Goal: Transaction & Acquisition: Purchase product/service

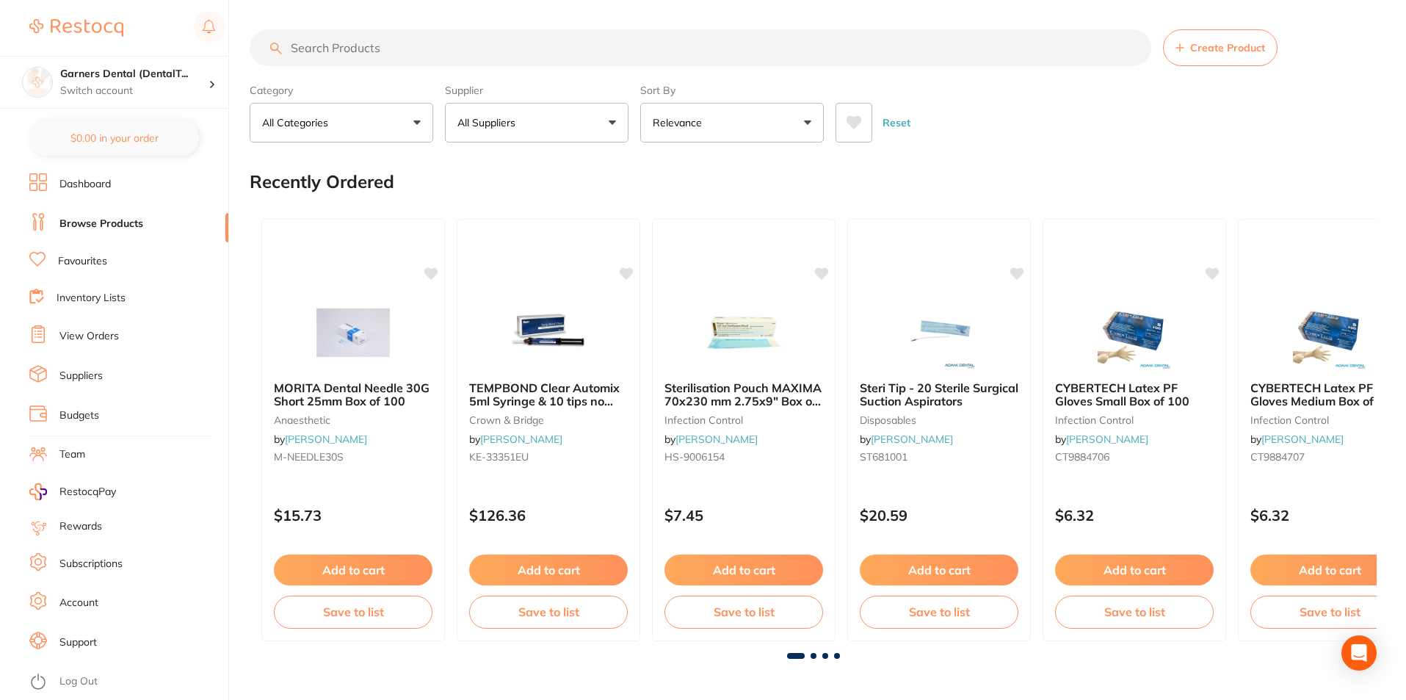
click at [449, 49] on input "search" at bounding box center [701, 47] width 902 height 37
click at [1360, 649] on icon "Open Intercom Messenger" at bounding box center [1358, 652] width 17 height 19
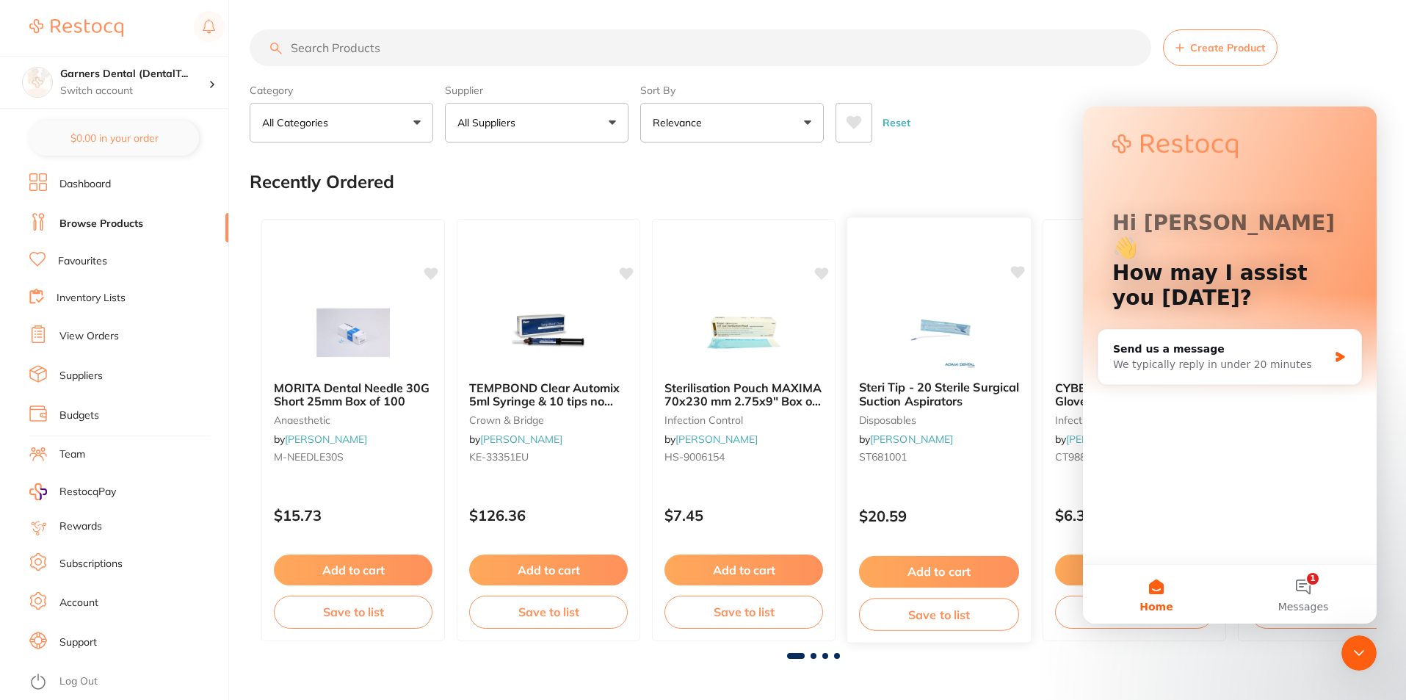
click at [908, 265] on div "Steri Tip - 20 Sterile Surgical Suction Aspirators disposables by Adam Dental S…" at bounding box center [939, 430] width 186 height 427
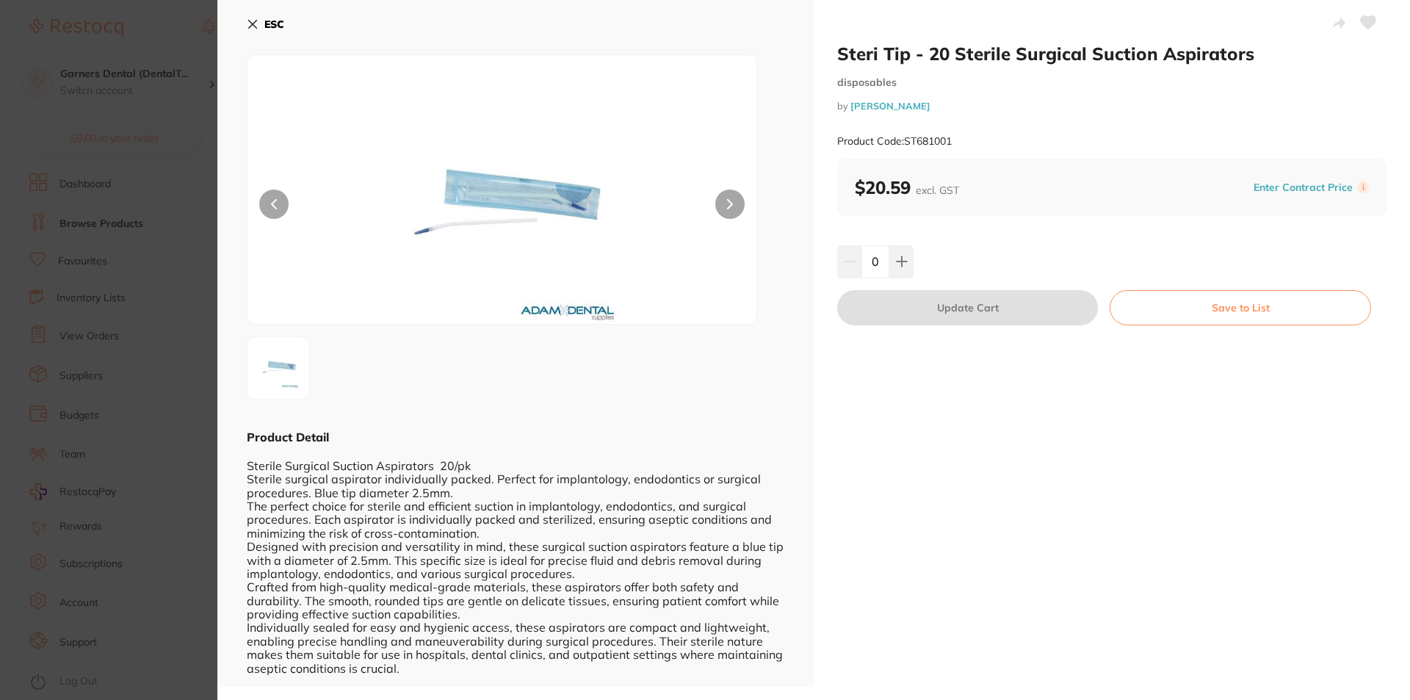
click at [266, 26] on b "ESC" at bounding box center [274, 24] width 20 height 13
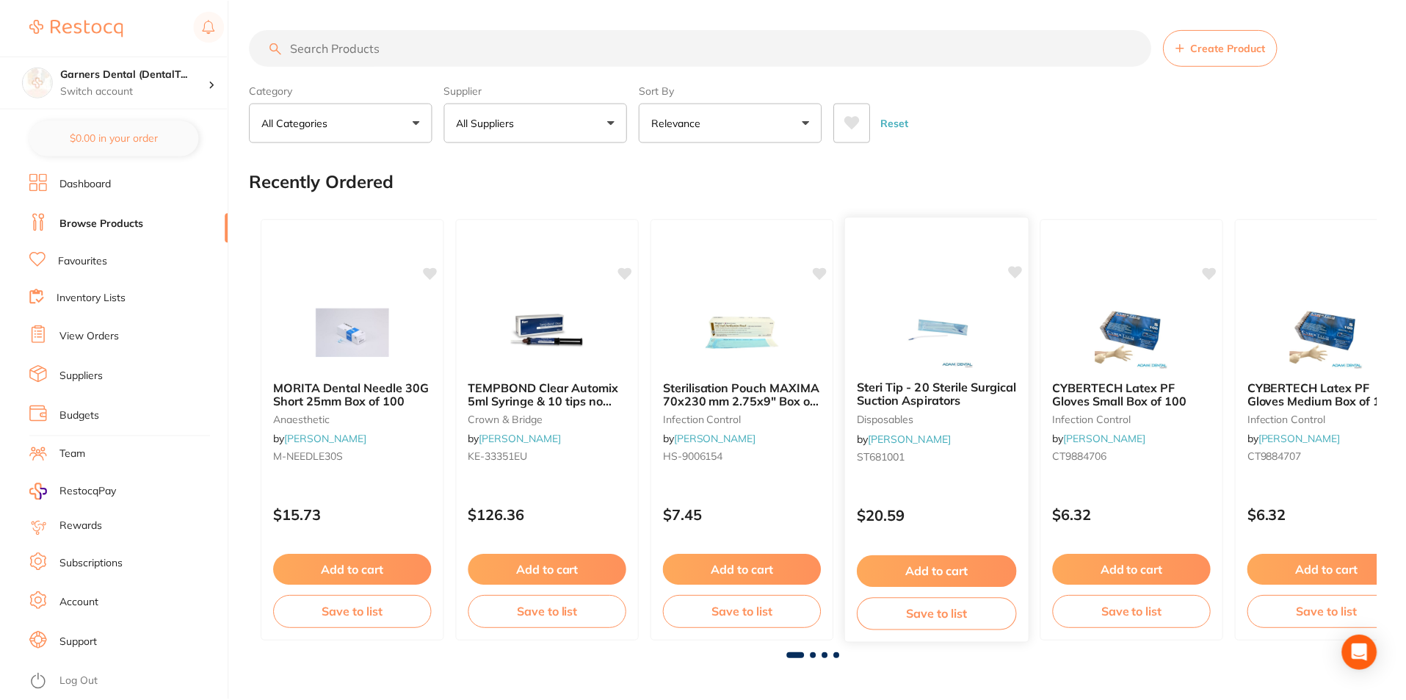
scroll to position [1, 0]
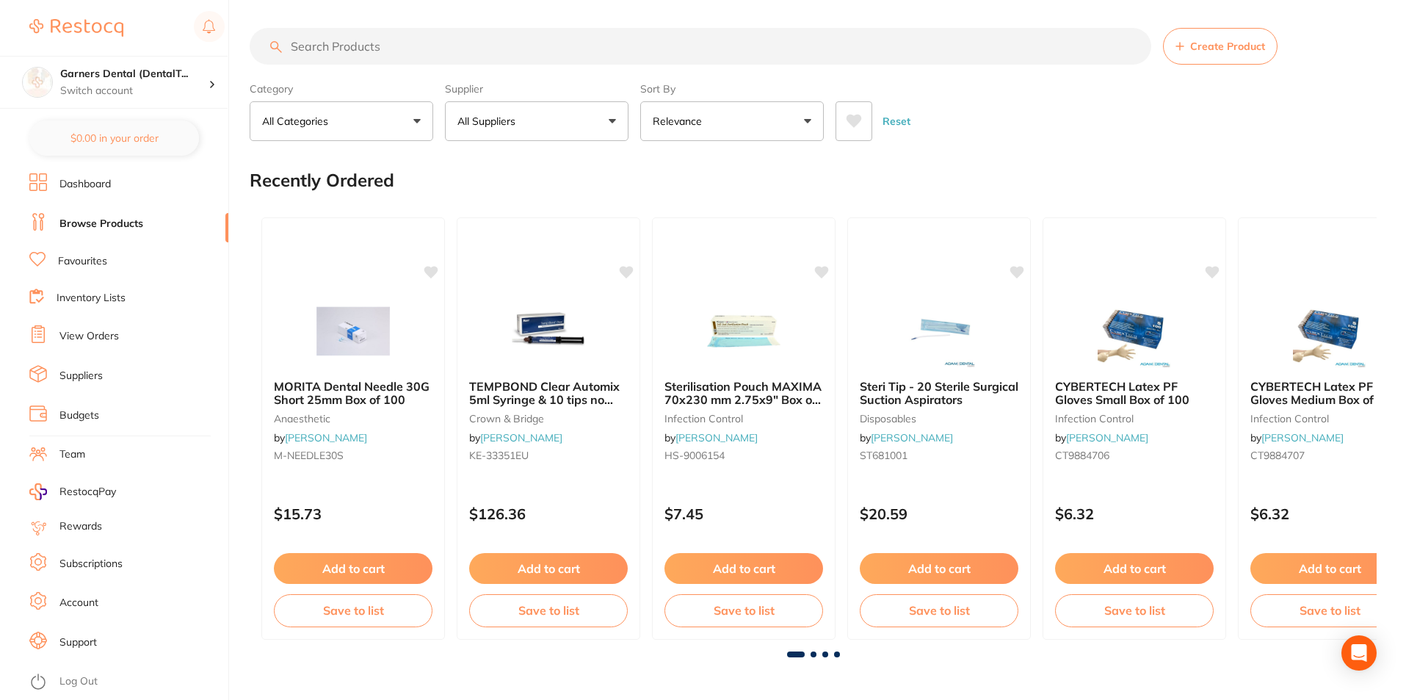
click at [89, 373] on link "Suppliers" at bounding box center [80, 376] width 43 height 15
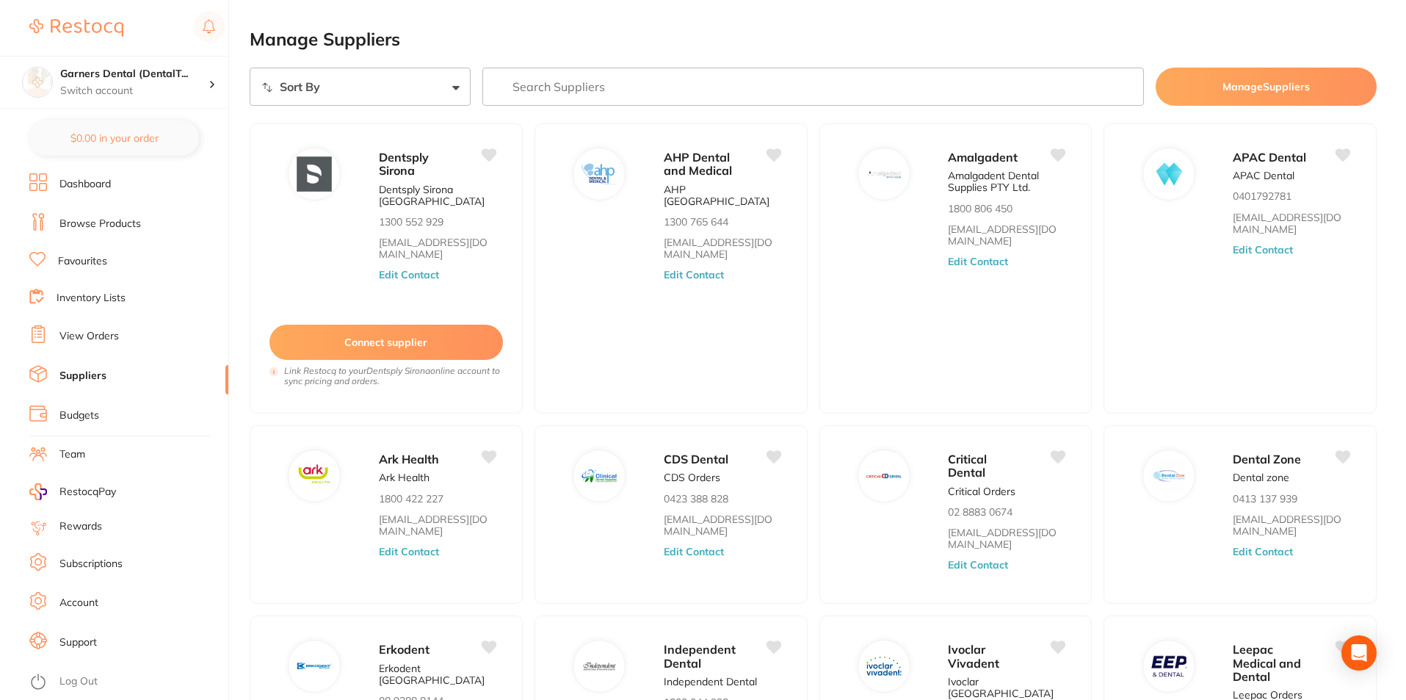
click at [613, 83] on input "search" at bounding box center [813, 87] width 662 height 38
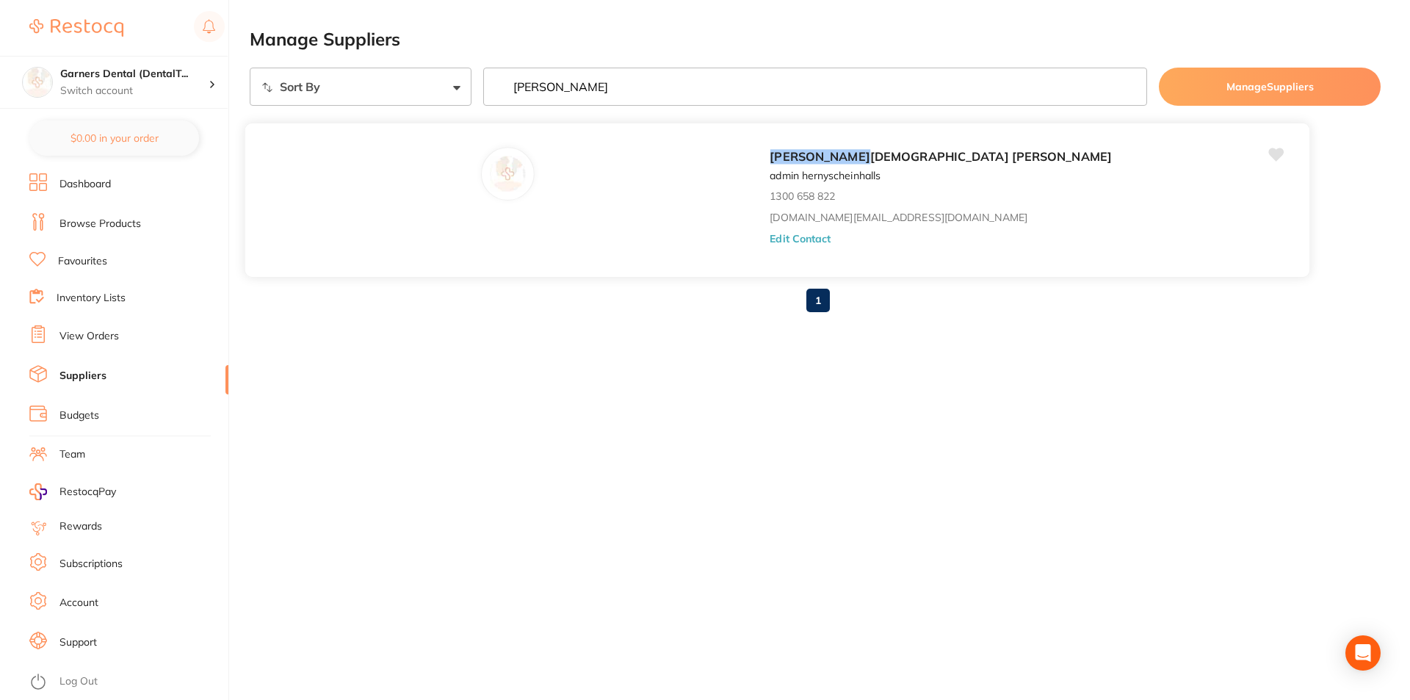
type input "henry"
click at [769, 170] on p "admin hernyscheinhalls" at bounding box center [824, 176] width 110 height 12
click at [490, 173] on img at bounding box center [507, 173] width 35 height 35
click at [769, 170] on p "admin hernyscheinhalls" at bounding box center [824, 176] width 110 height 12
click at [92, 190] on link "Dashboard" at bounding box center [84, 184] width 51 height 15
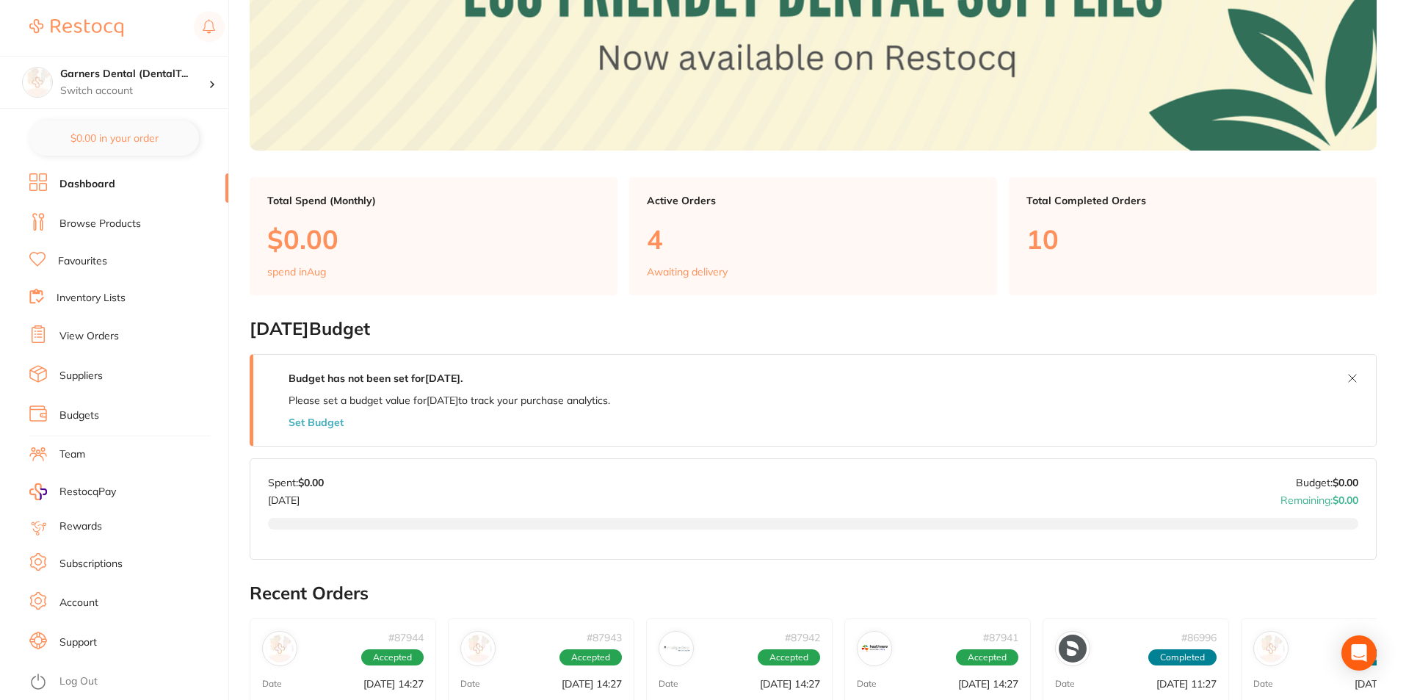
scroll to position [220, 0]
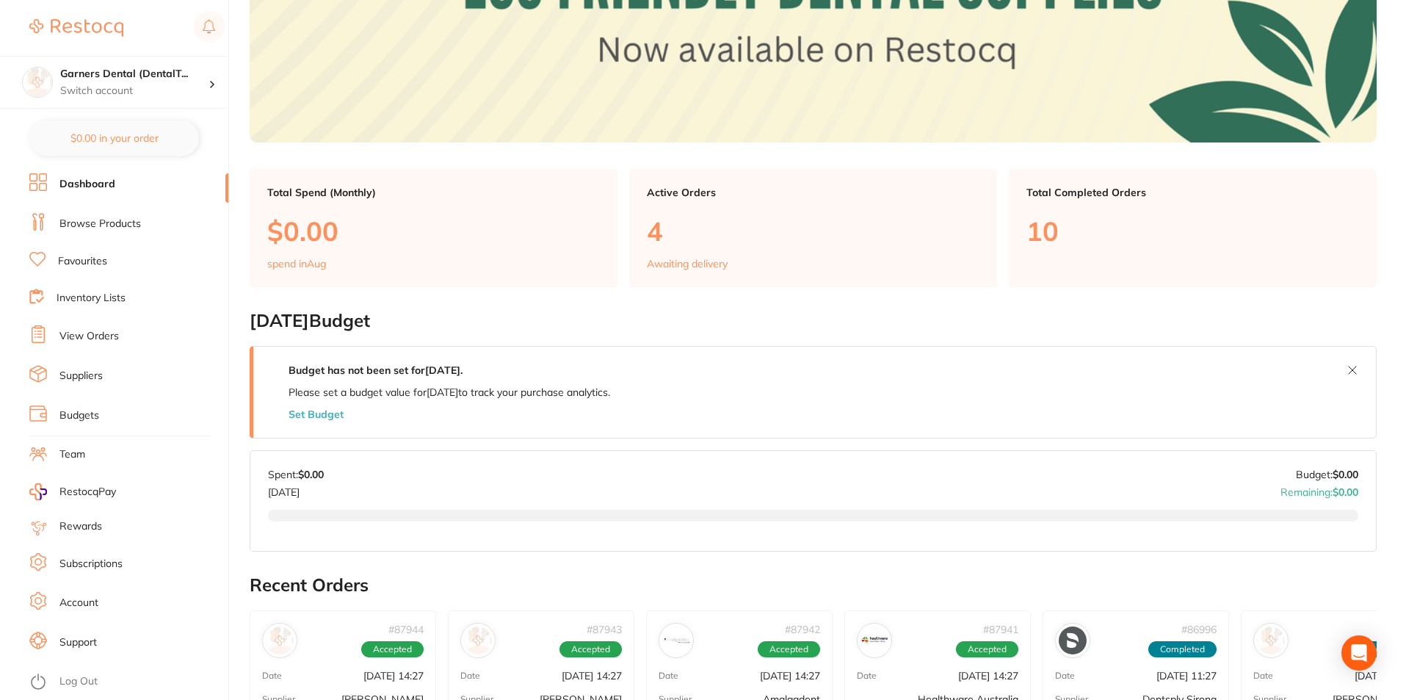
click at [755, 230] on p "4" at bounding box center [813, 231] width 333 height 30
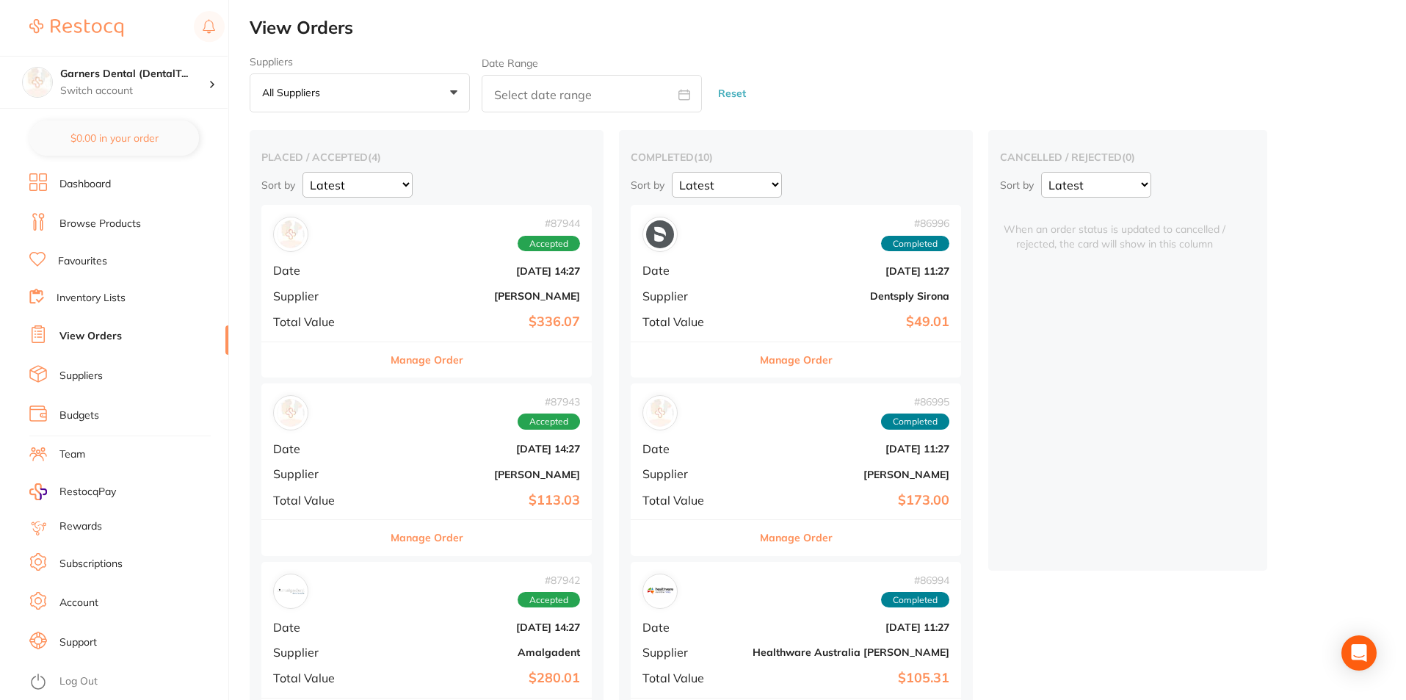
click at [395, 287] on div "# 87944 Accepted Date Jul 29 2025, 14:27 Supplier Henry Schein Halas Total Valu…" at bounding box center [426, 273] width 330 height 136
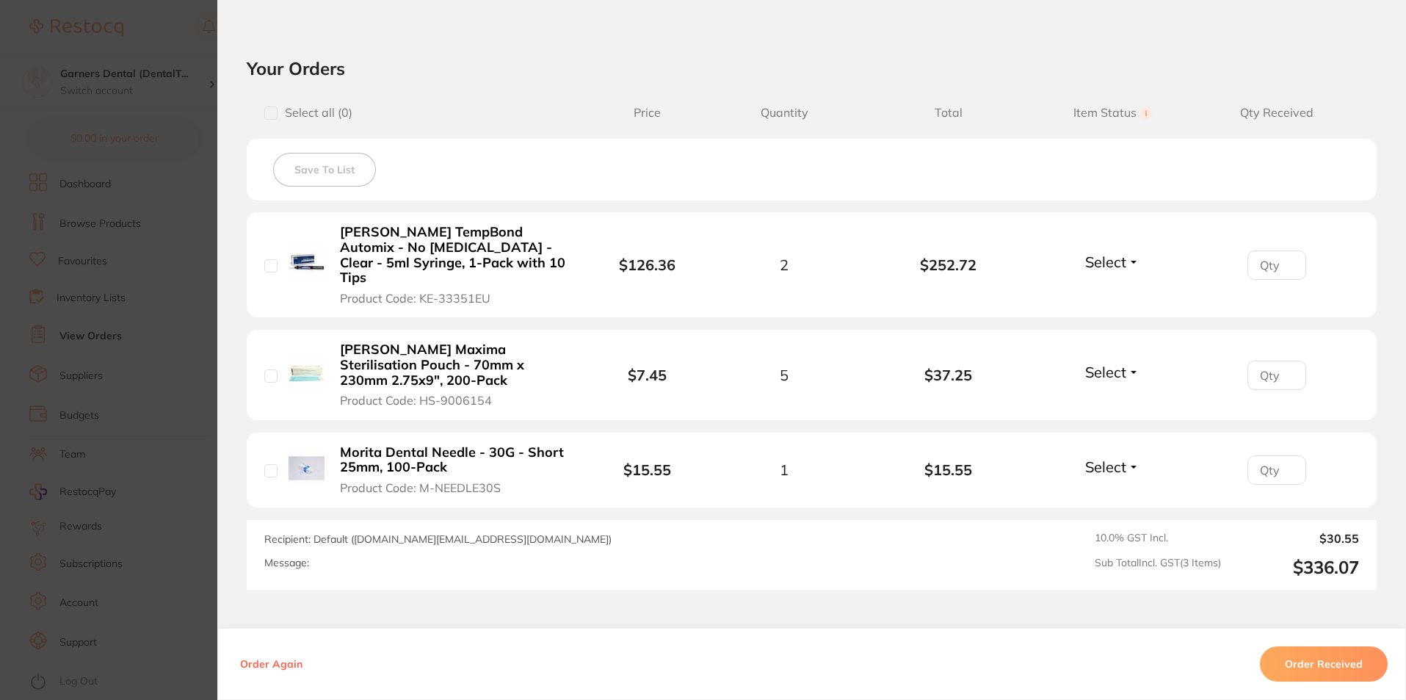
scroll to position [396, 0]
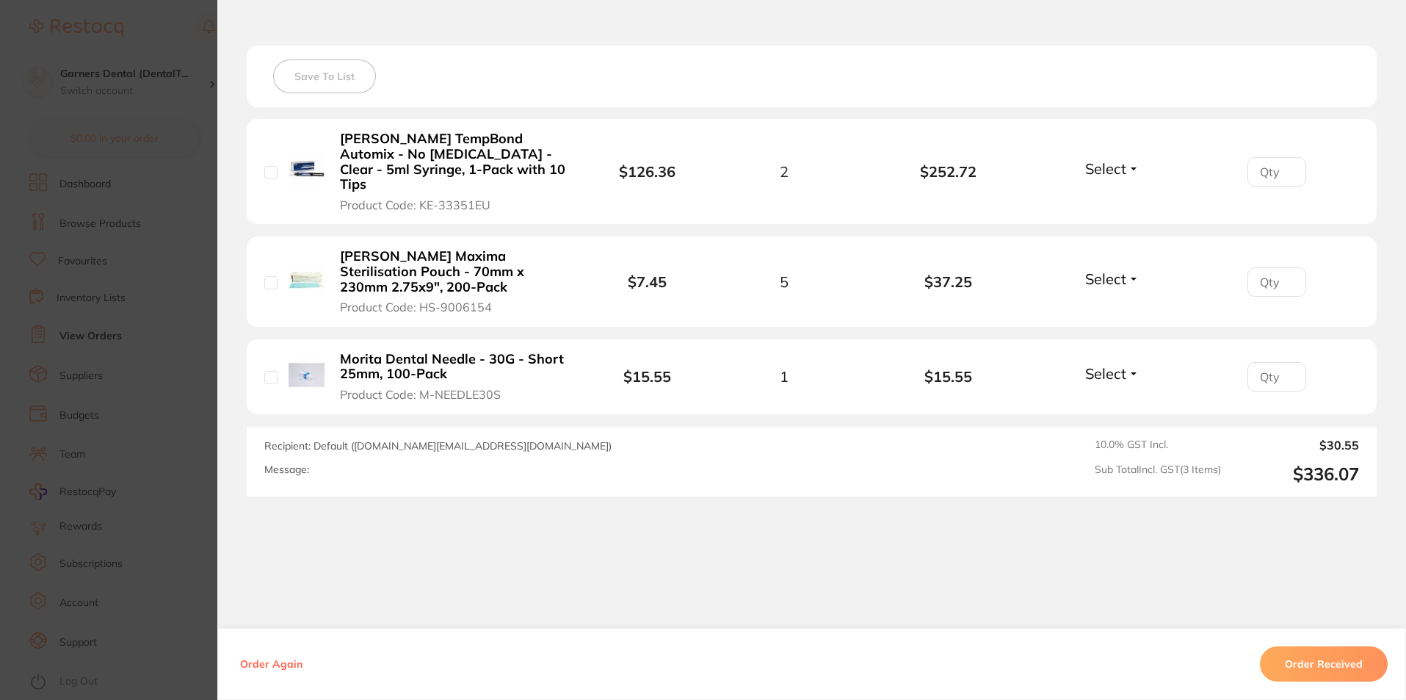
click at [1335, 660] on button "Order Received" at bounding box center [1324, 663] width 128 height 35
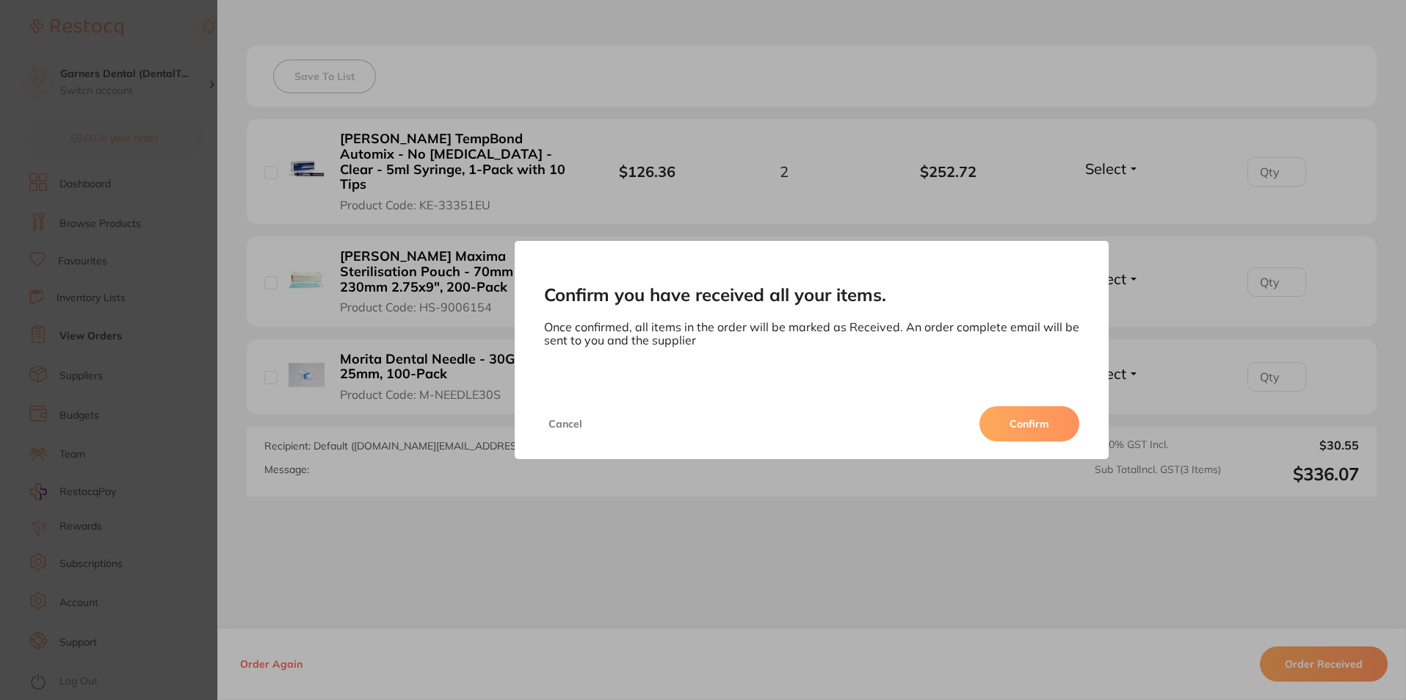
click at [1017, 423] on button "Confirm" at bounding box center [1029, 423] width 100 height 35
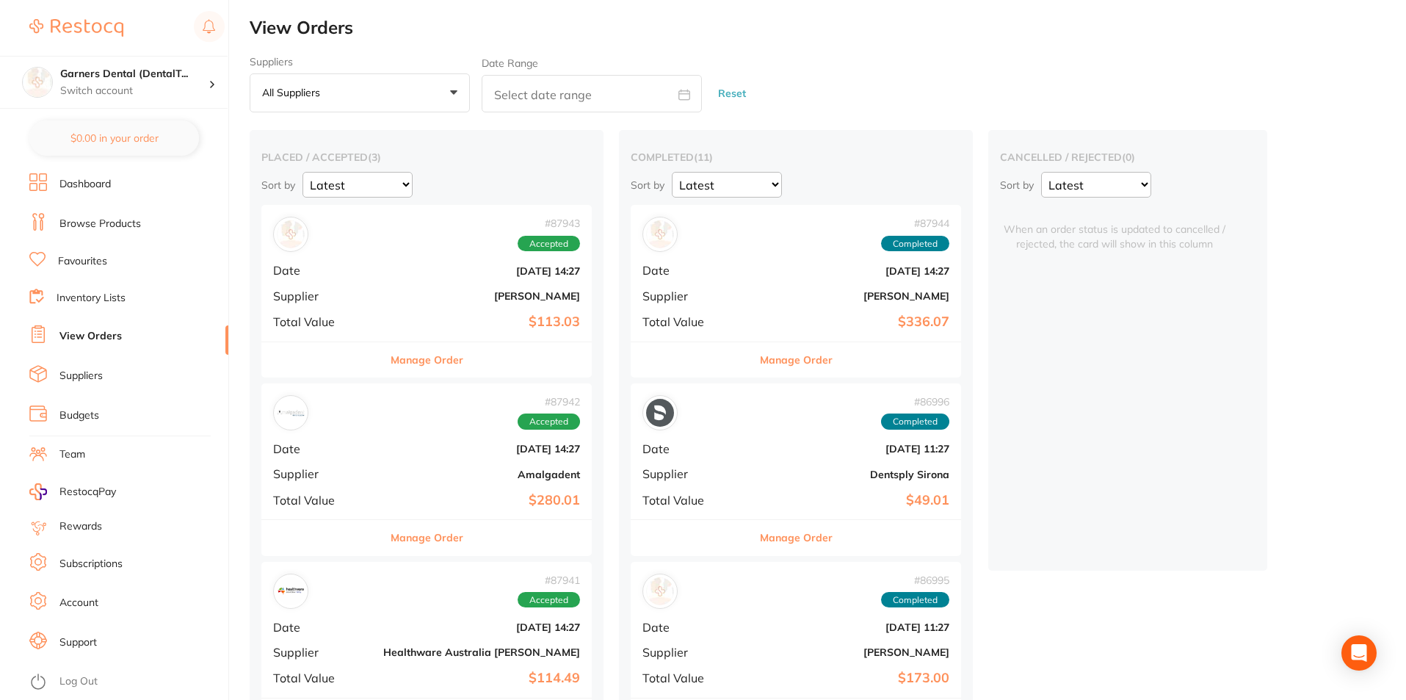
click at [387, 295] on b "[PERSON_NAME]" at bounding box center [481, 296] width 197 height 12
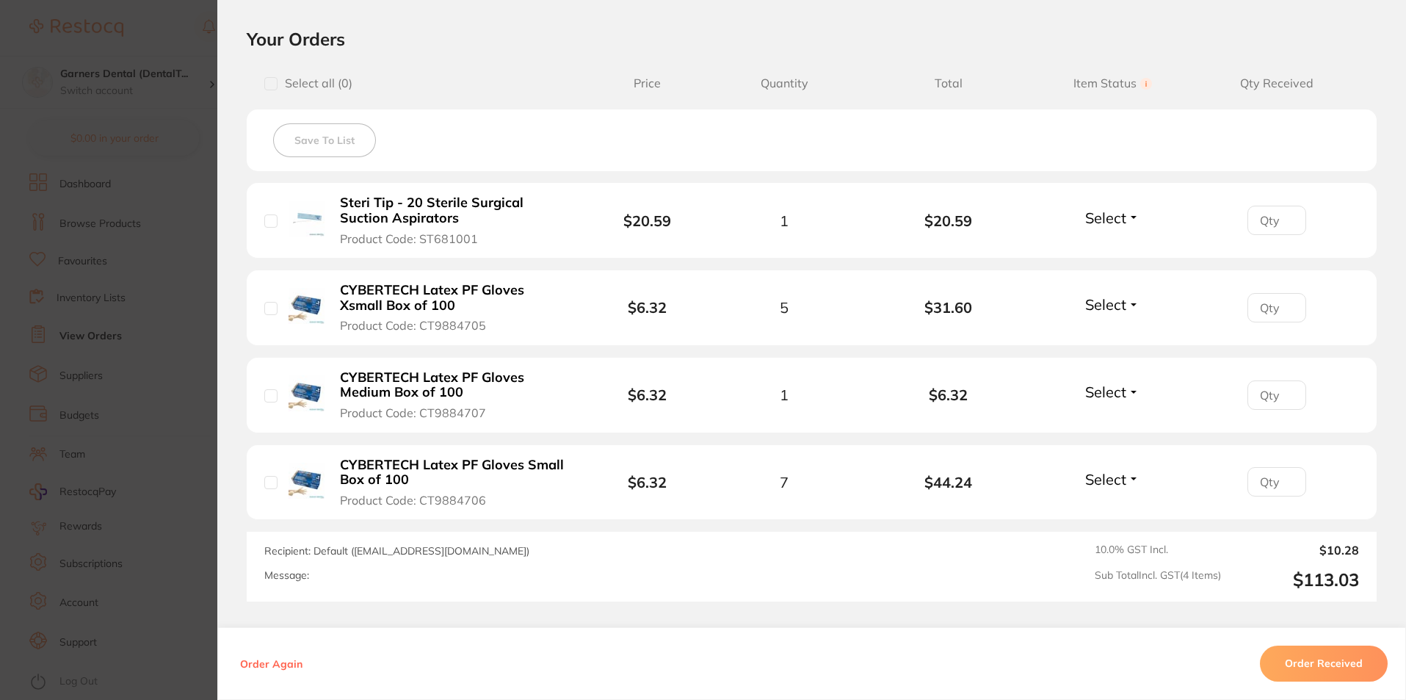
scroll to position [454, 0]
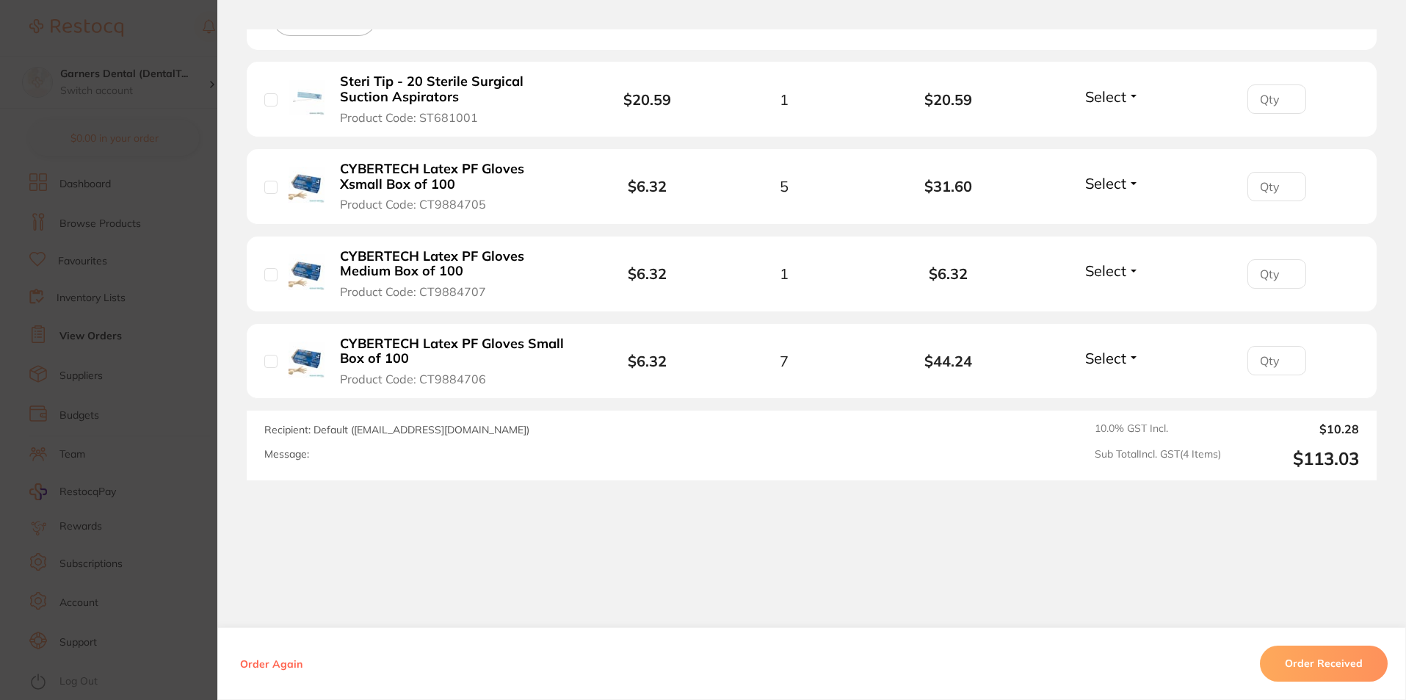
click at [1321, 657] on button "Order Received" at bounding box center [1324, 662] width 128 height 35
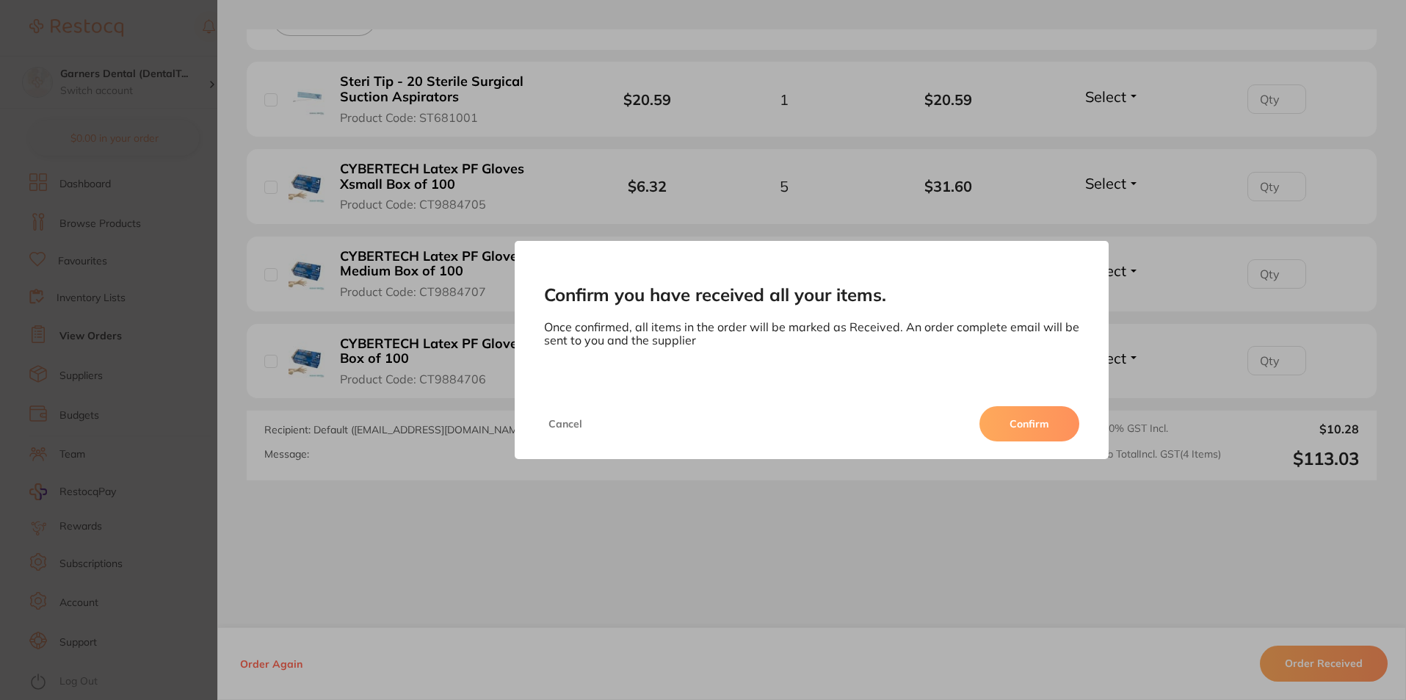
click at [1043, 422] on button "Confirm" at bounding box center [1029, 423] width 100 height 35
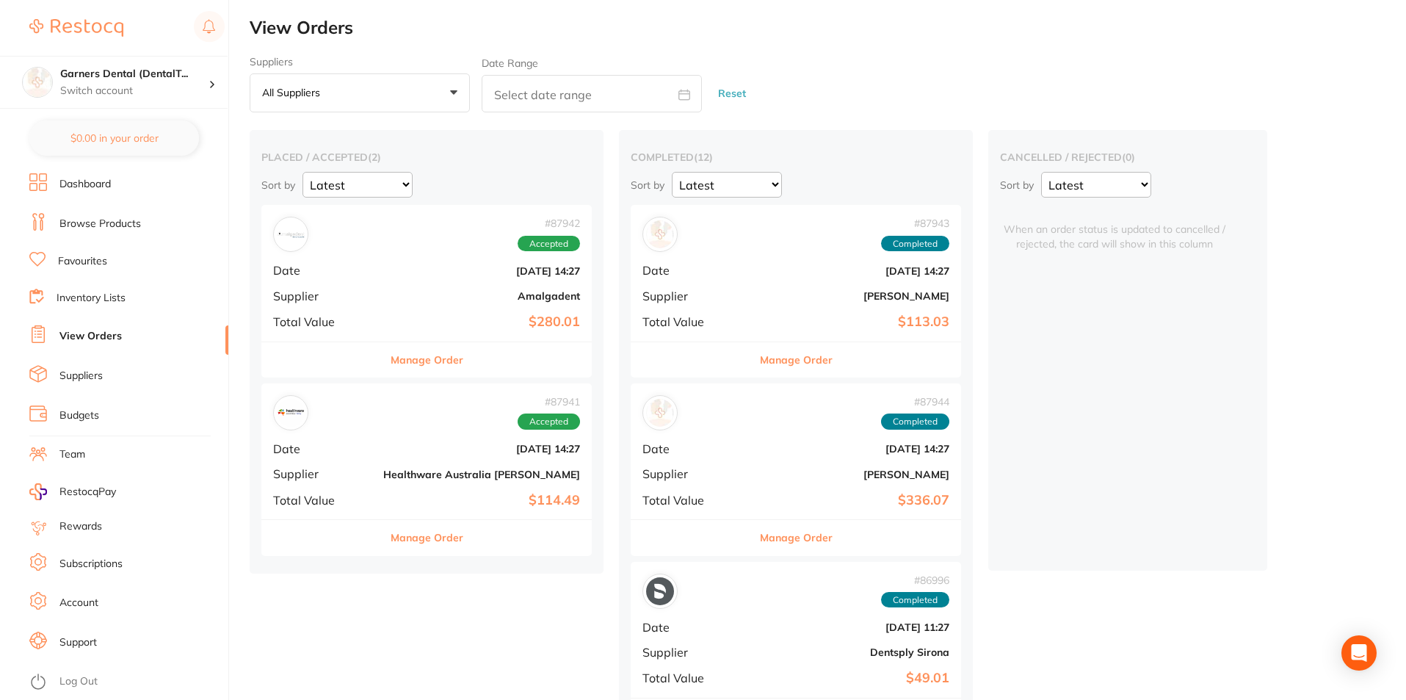
click at [335, 295] on span "Supplier" at bounding box center [322, 295] width 98 height 13
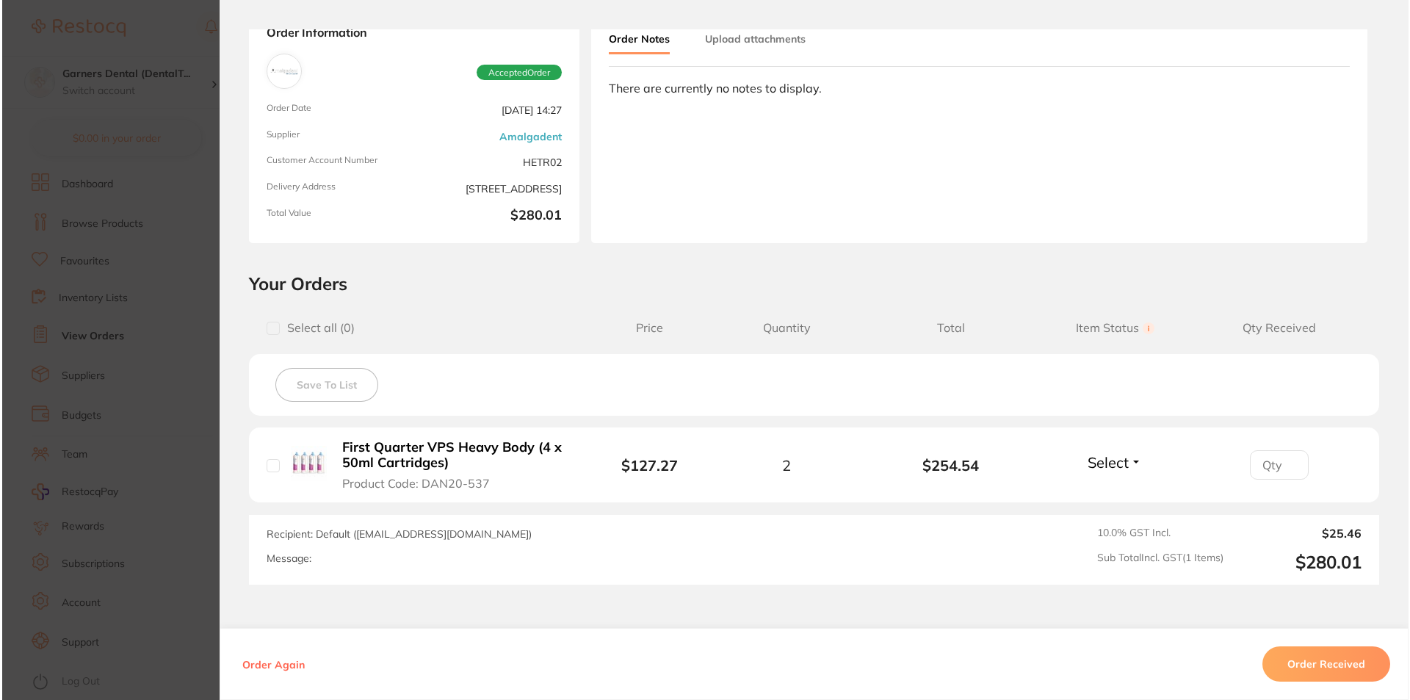
scroll to position [192, 0]
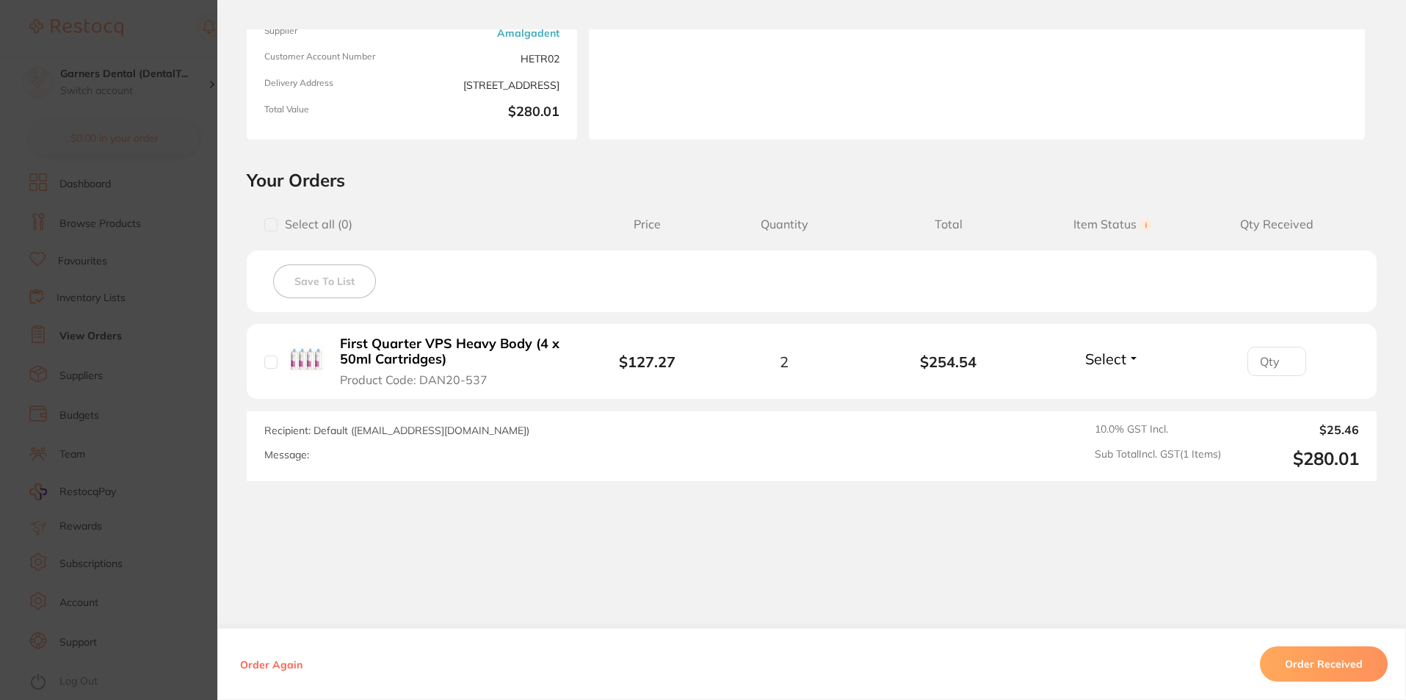
click at [1344, 663] on button "Order Received" at bounding box center [1324, 663] width 128 height 35
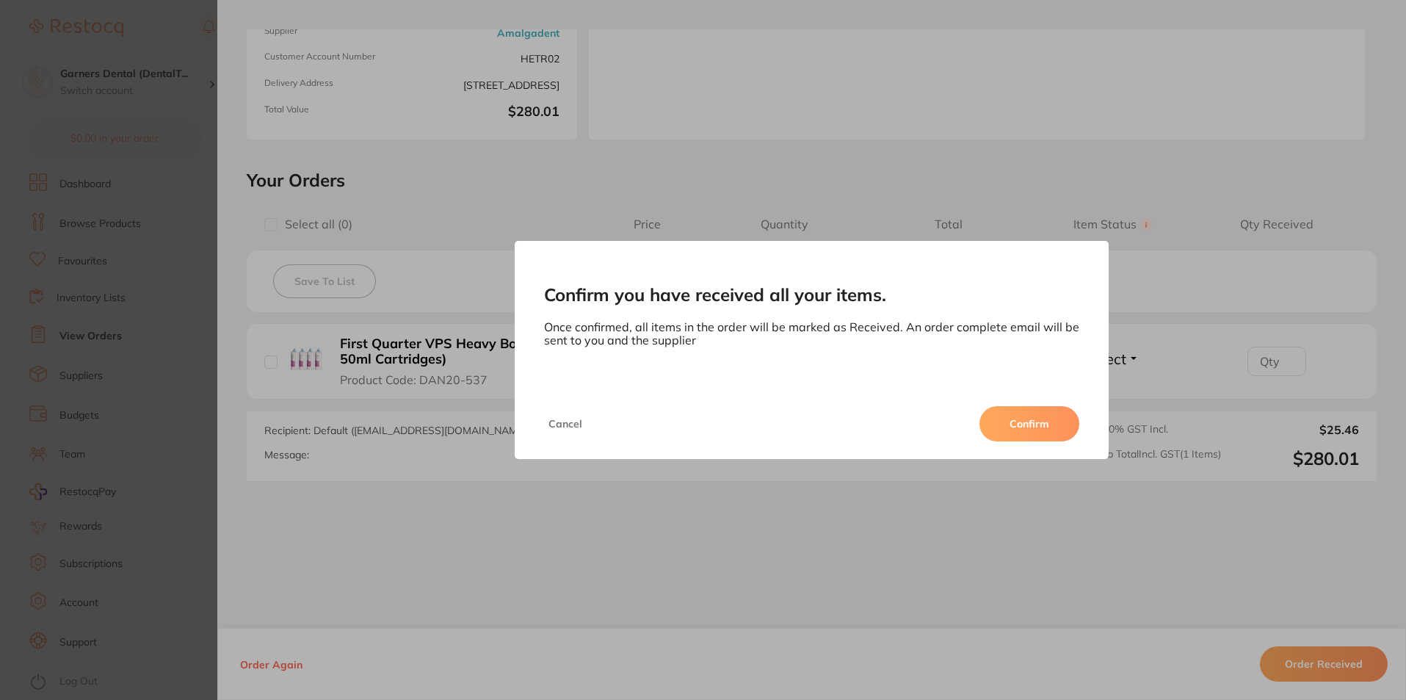
click at [567, 418] on button "Cancel" at bounding box center [565, 423] width 43 height 35
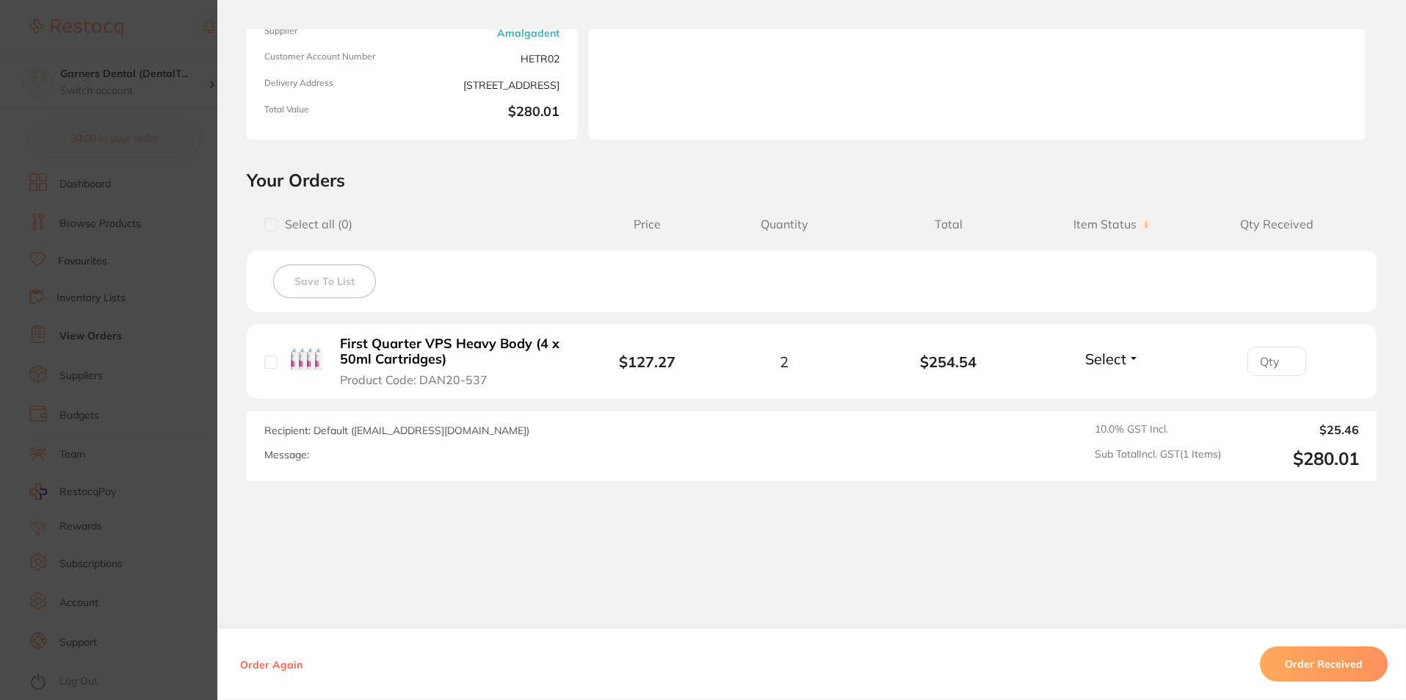
click at [462, 356] on b "First Quarter VPS Heavy Body (4 x 50ml Cartridges)" at bounding box center [453, 351] width 227 height 30
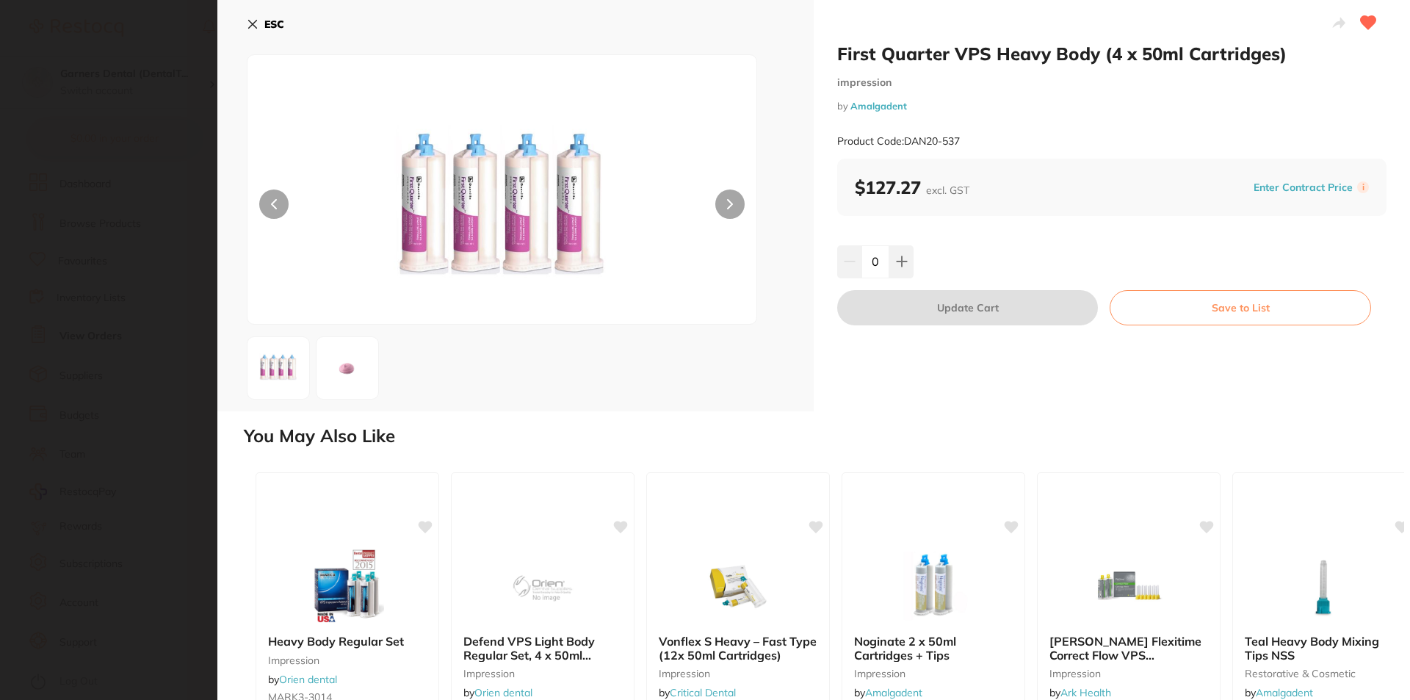
click at [263, 18] on button "ESC" at bounding box center [265, 24] width 37 height 25
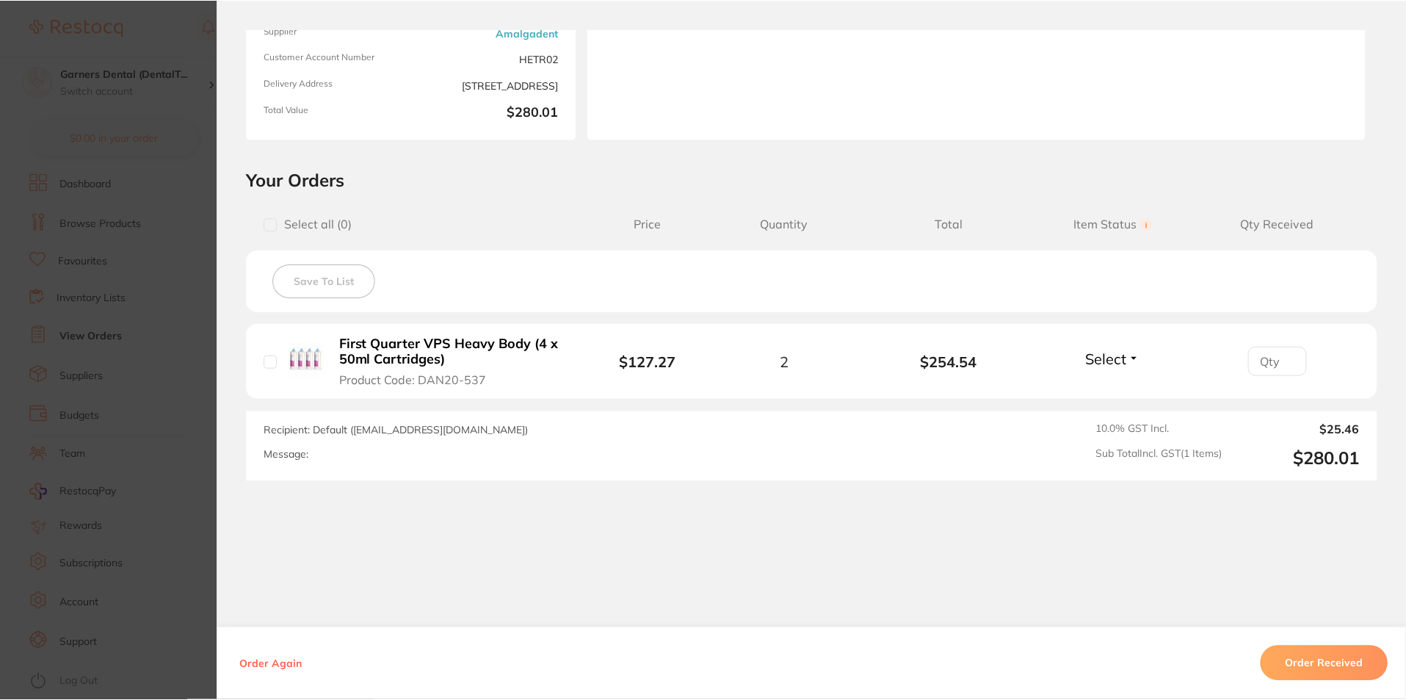
scroll to position [220, 0]
drag, startPoint x: 1316, startPoint y: 660, endPoint x: 1280, endPoint y: 637, distance: 42.6
click at [1317, 660] on button "Order Received" at bounding box center [1324, 663] width 128 height 35
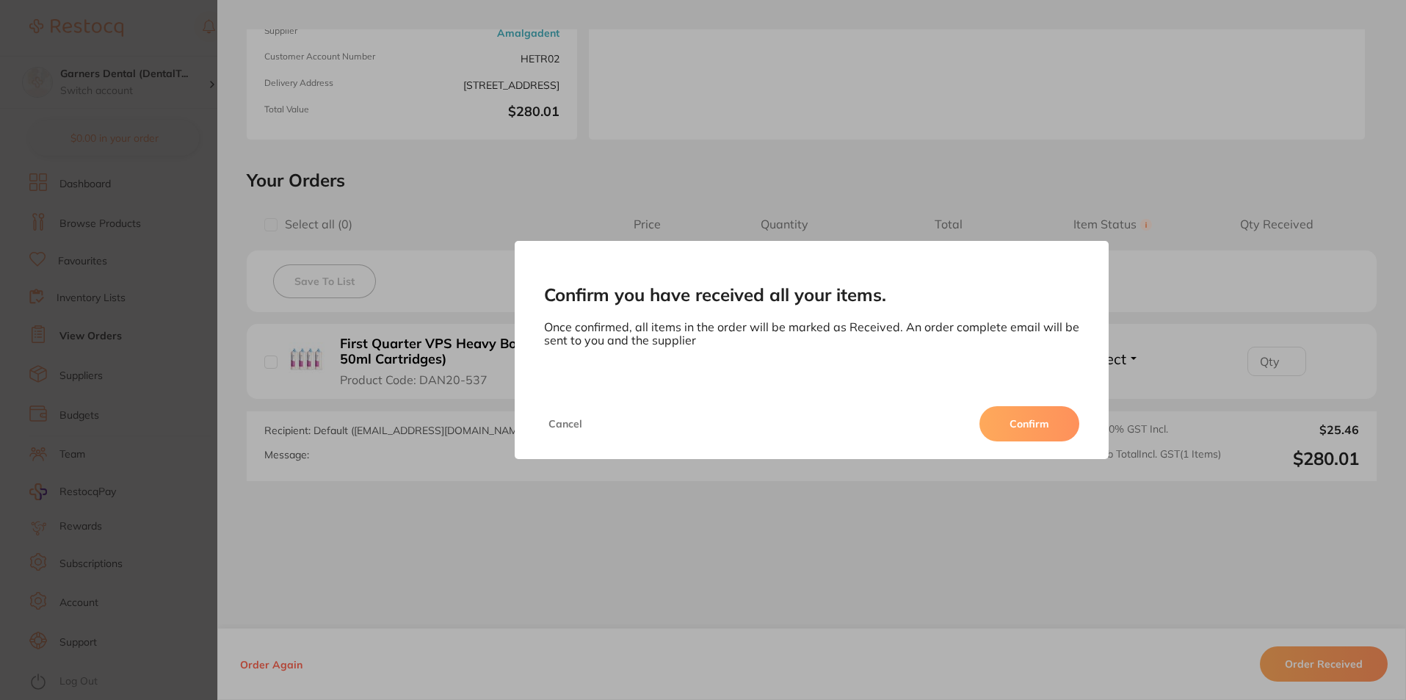
click at [1017, 418] on button "Confirm" at bounding box center [1029, 423] width 100 height 35
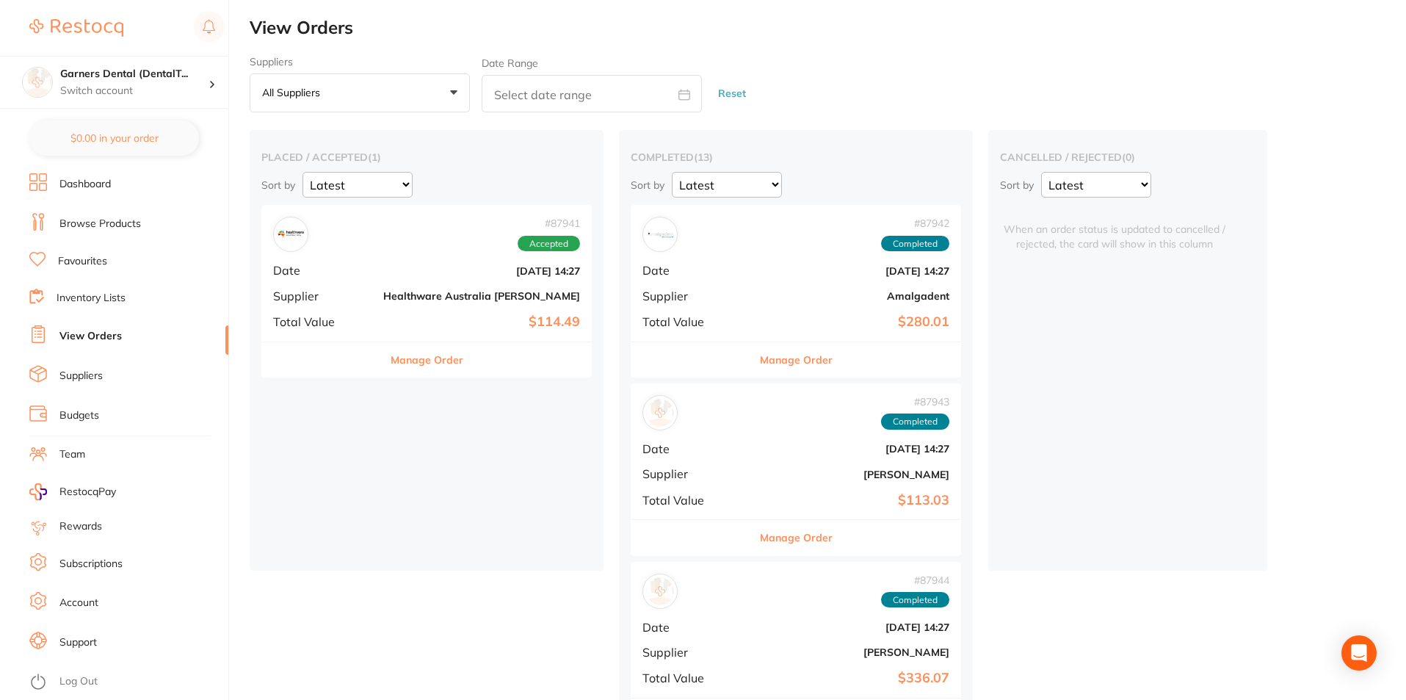
click at [328, 277] on span "Date" at bounding box center [322, 270] width 98 height 13
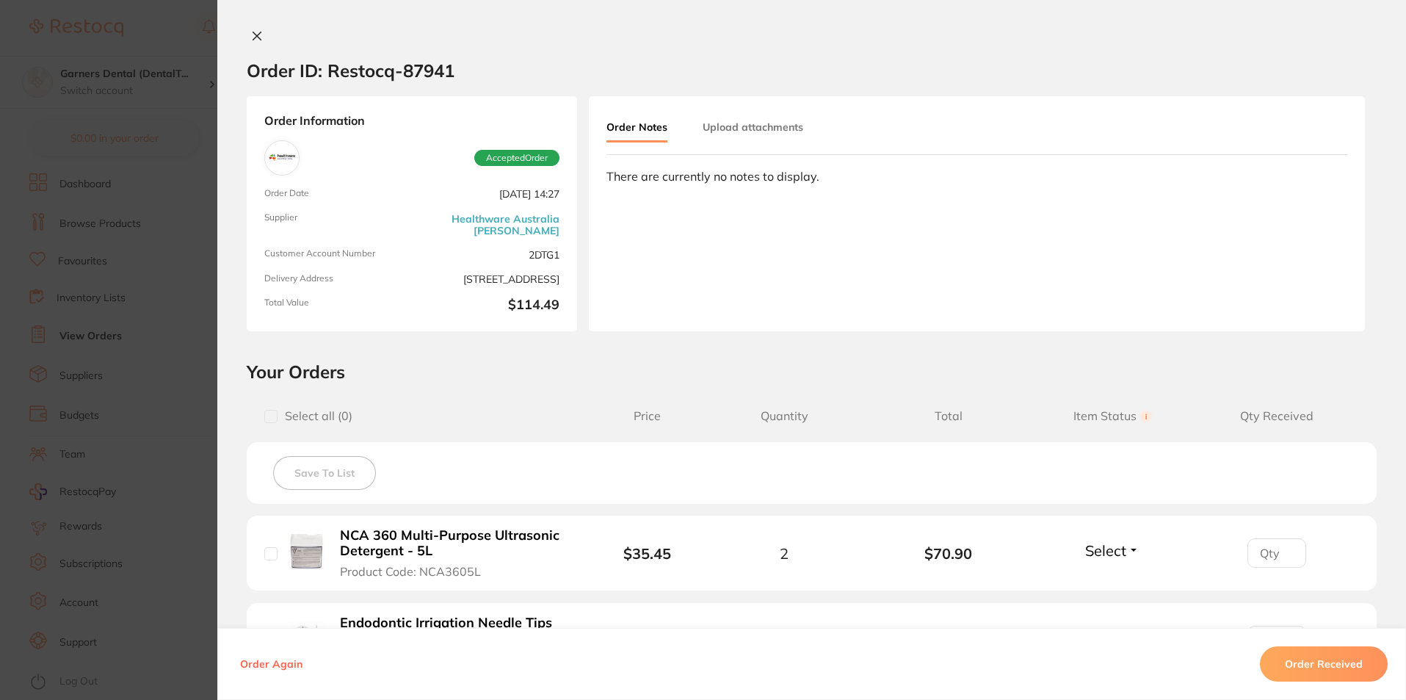
click at [413, 168] on div "Order Information Accepted Order Order Date Jul 29 2025, 14:27 Supplier Healthw…" at bounding box center [412, 213] width 330 height 235
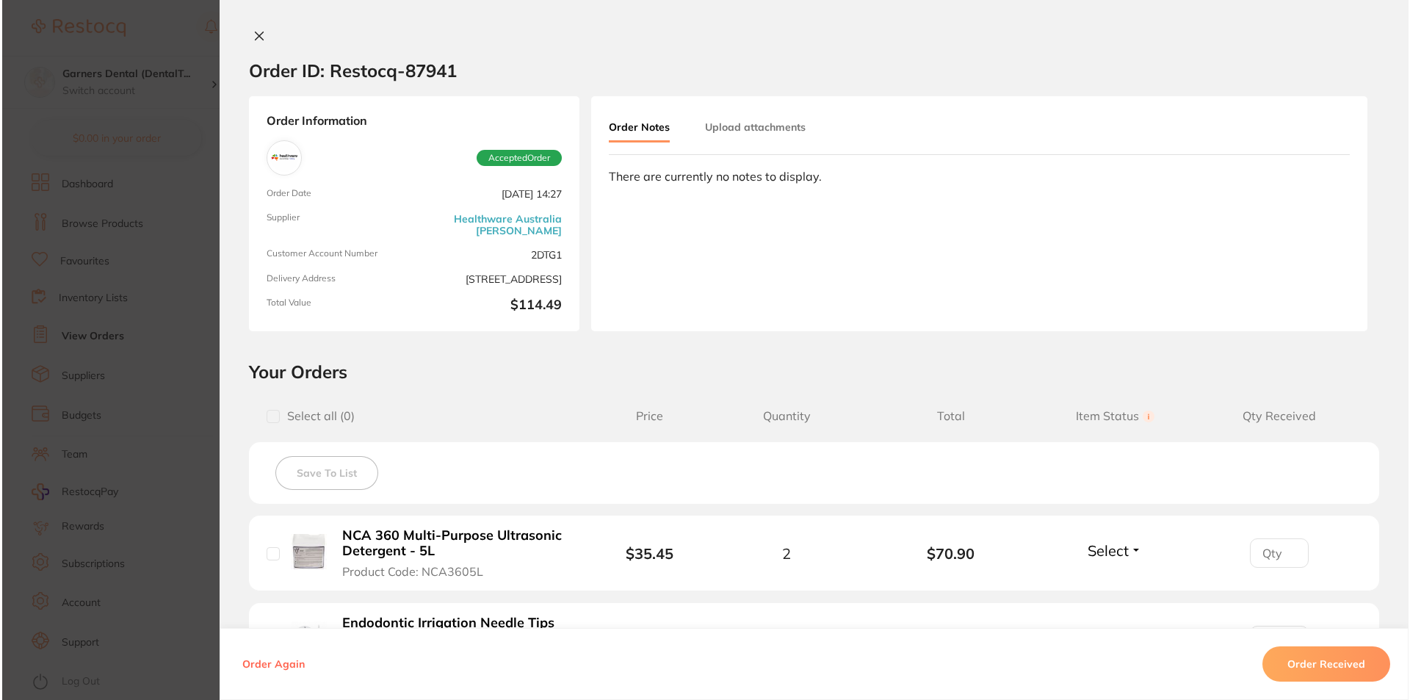
scroll to position [279, 0]
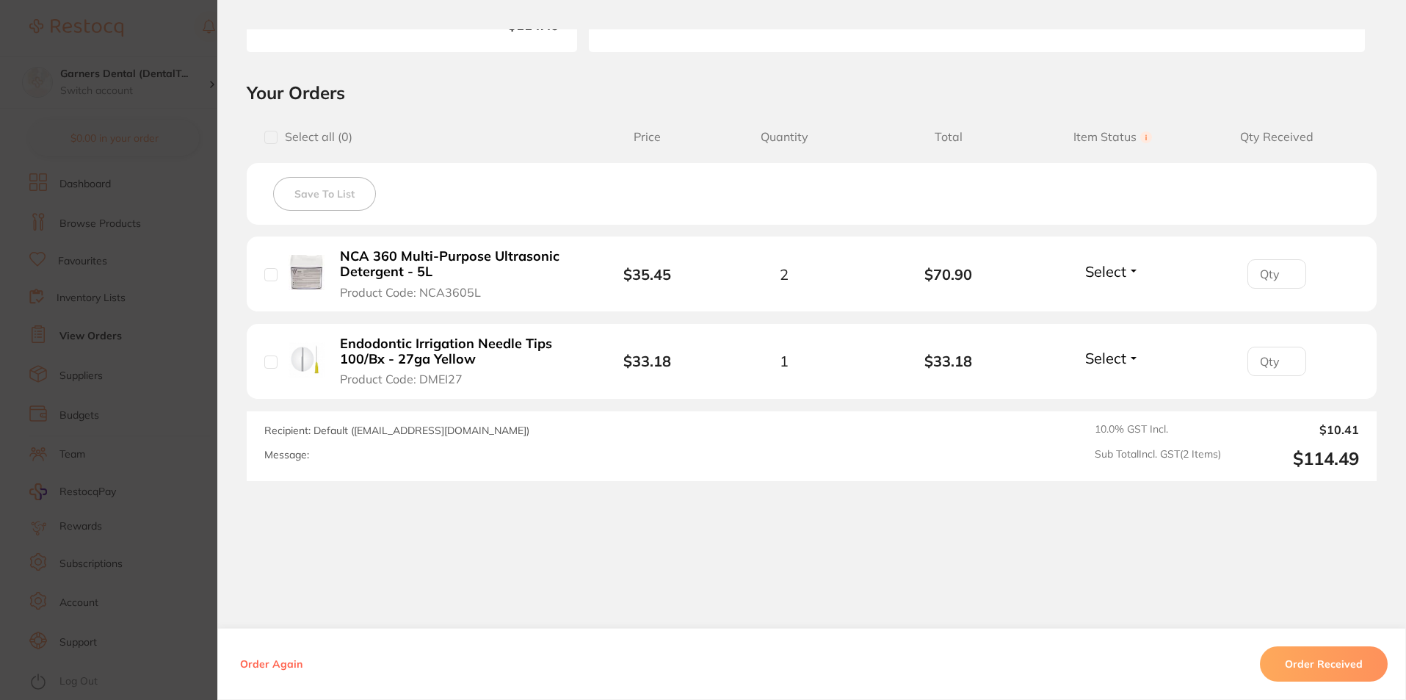
click at [391, 349] on b "Endodontic Irrigation Needle Tips 100/Bx - 27ga Yellow" at bounding box center [453, 351] width 227 height 30
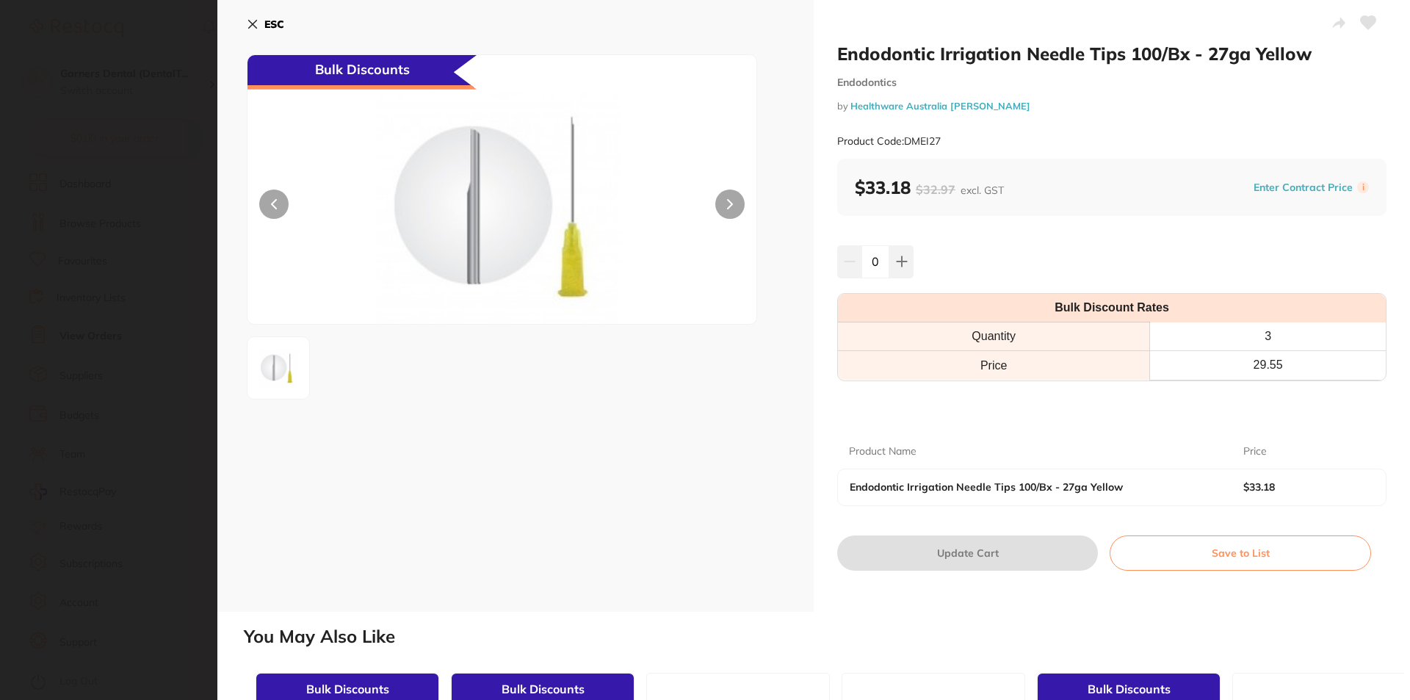
click at [1368, 18] on icon at bounding box center [1367, 22] width 15 height 13
click at [250, 19] on icon at bounding box center [253, 24] width 12 height 12
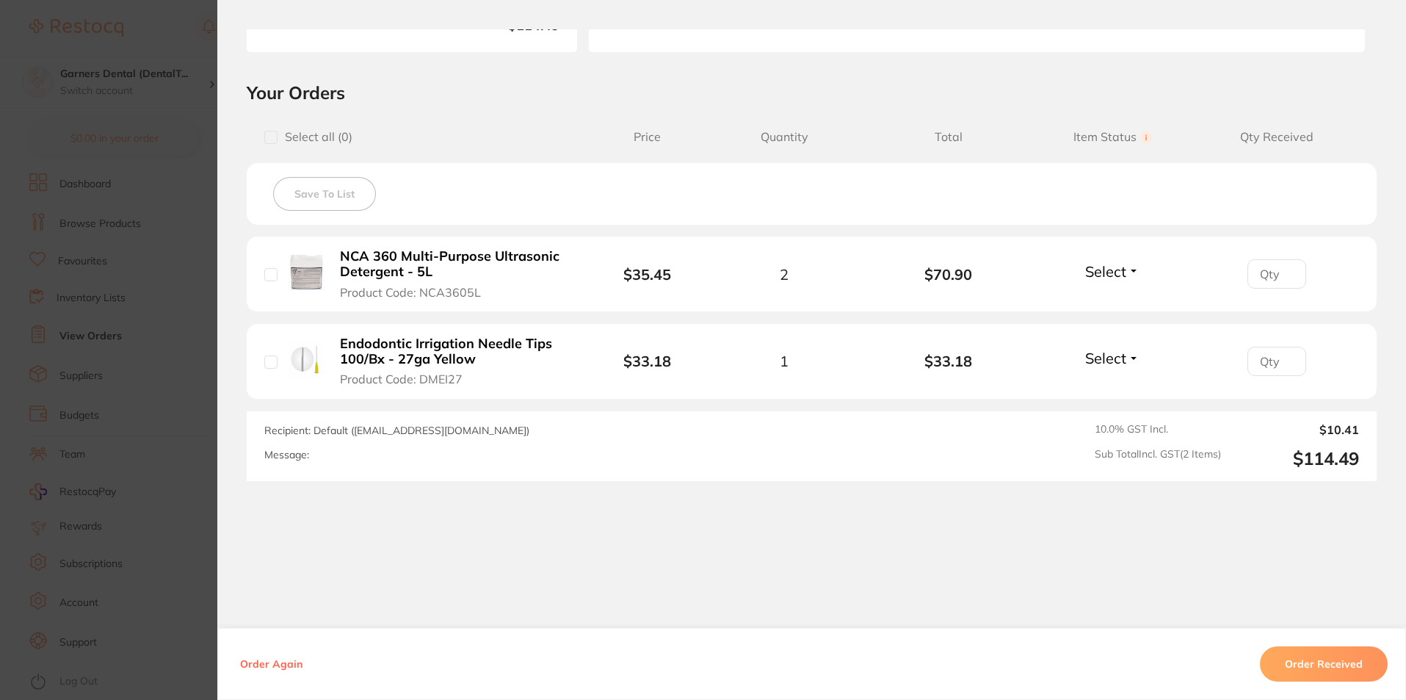
drag, startPoint x: 533, startPoint y: 277, endPoint x: 542, endPoint y: 288, distance: 14.1
click at [533, 275] on b "NCA 360 Multi-Purpose Ultrasonic Detergent - 5L" at bounding box center [453, 264] width 227 height 30
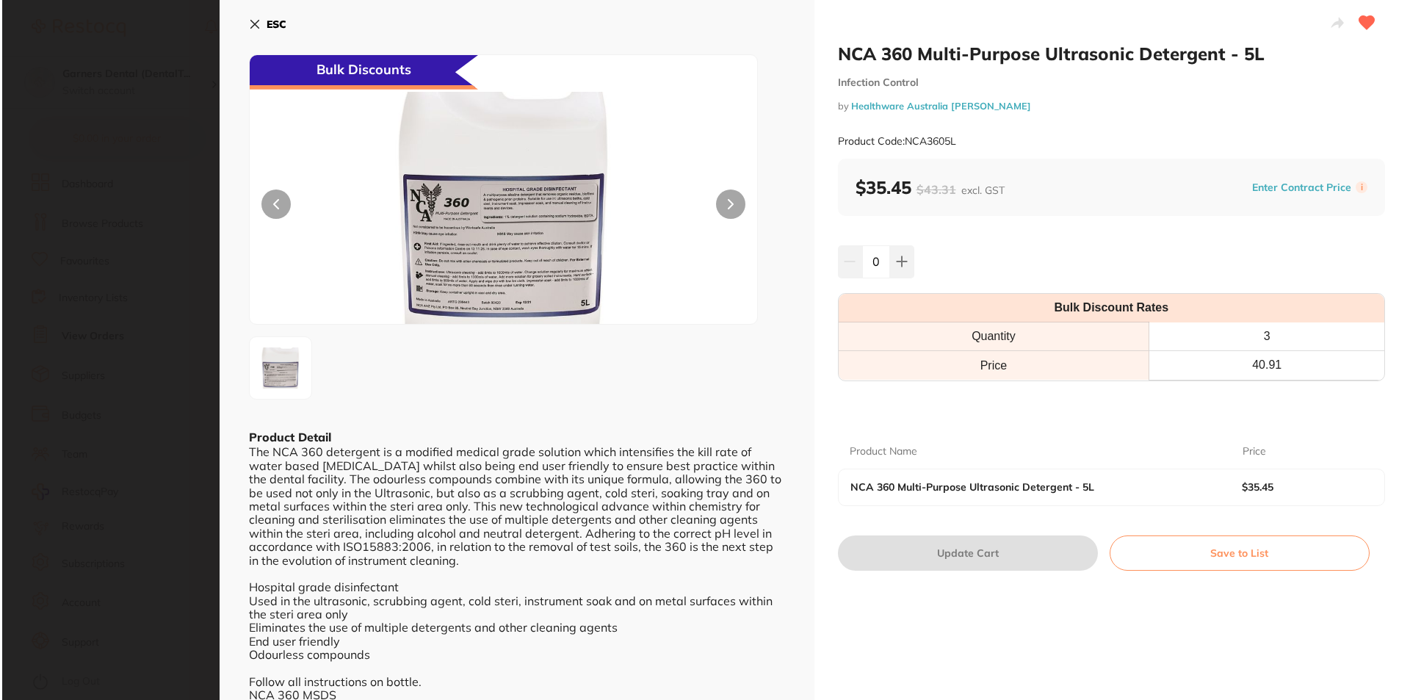
scroll to position [0, 0]
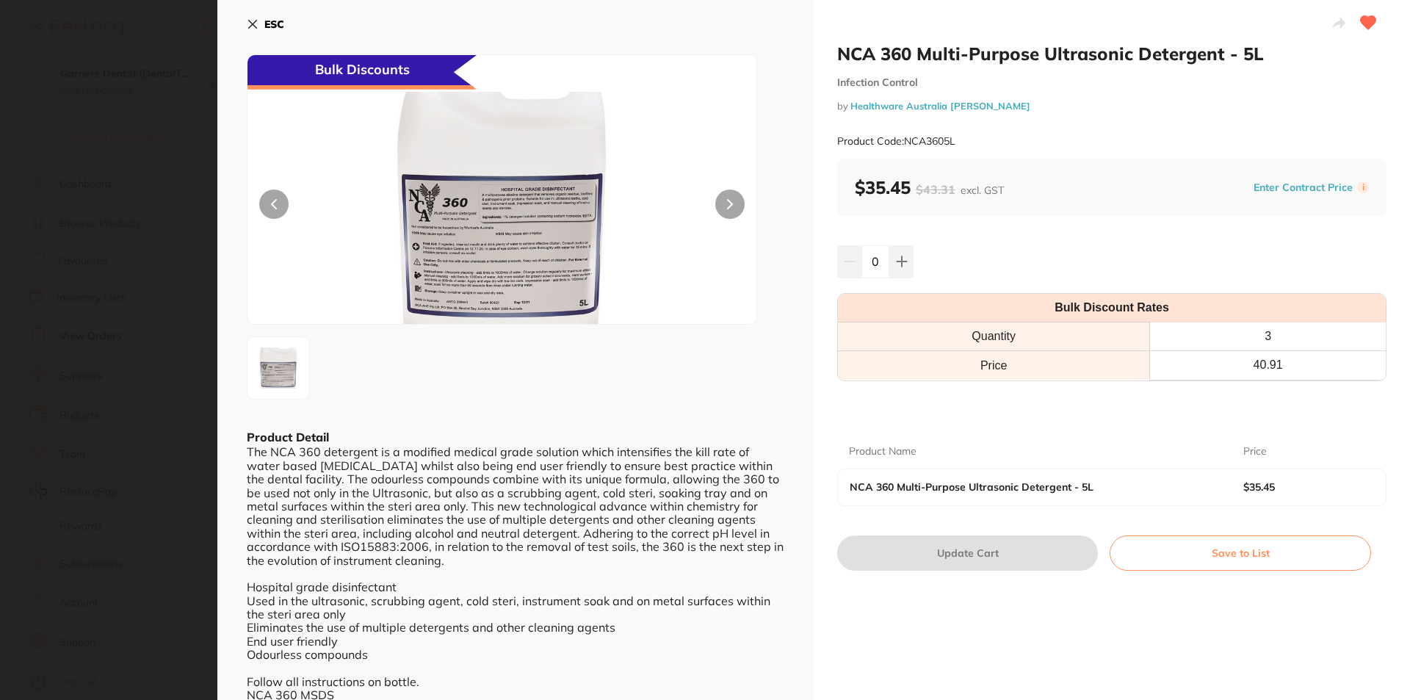
drag, startPoint x: 266, startPoint y: 21, endPoint x: 501, endPoint y: 127, distance: 258.3
click at [264, 21] on b "ESC" at bounding box center [274, 24] width 20 height 13
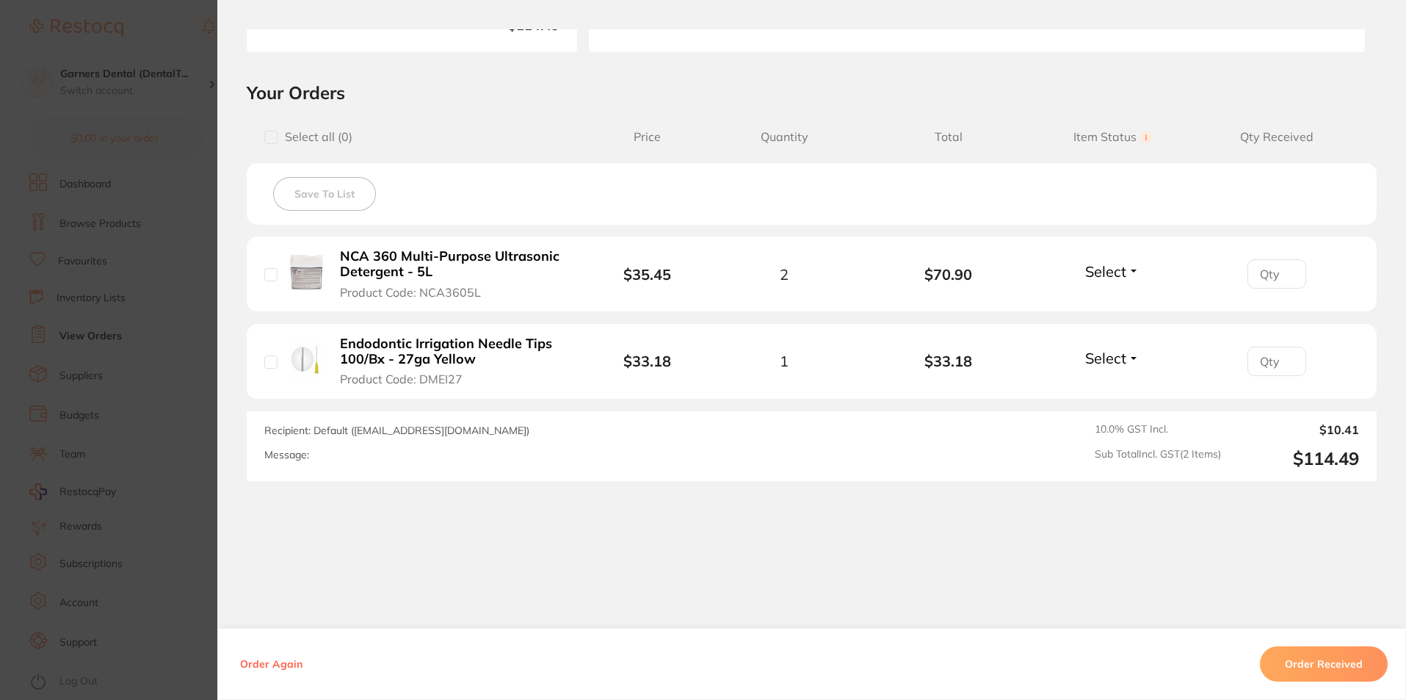
click at [1327, 669] on button "Order Received" at bounding box center [1324, 663] width 128 height 35
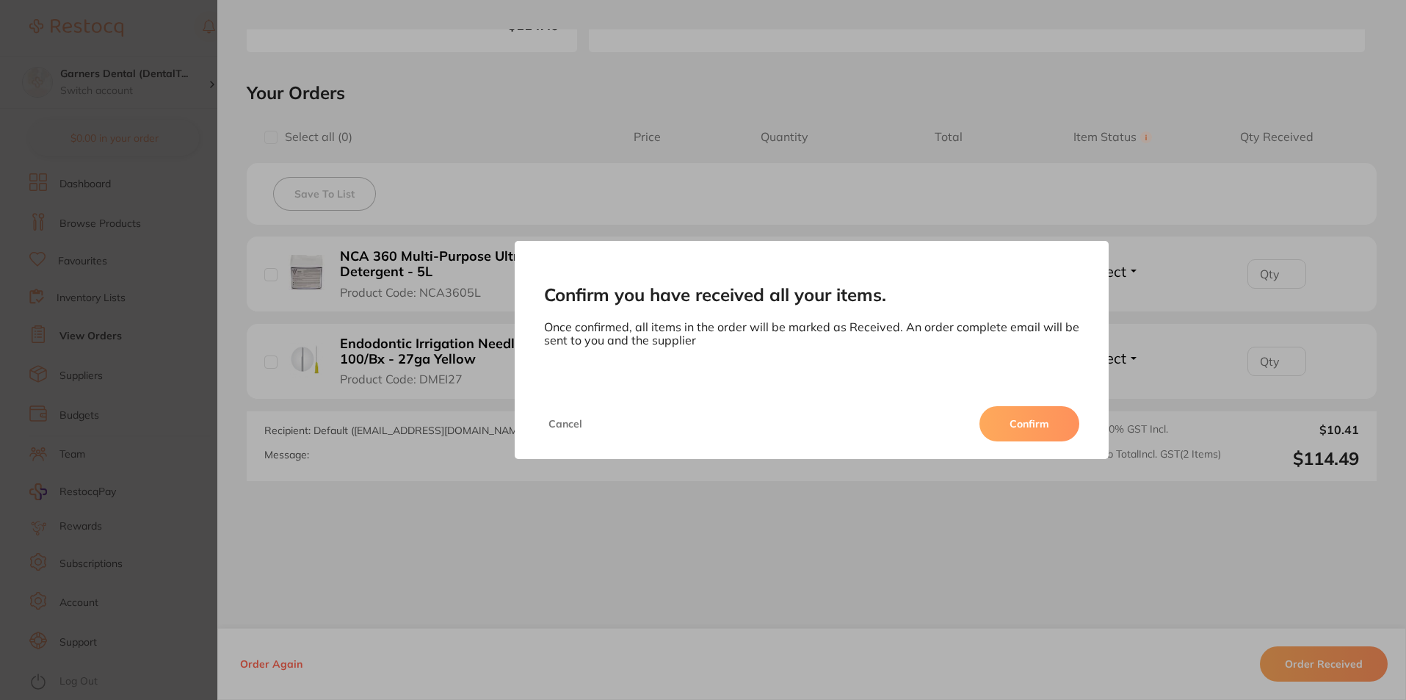
click at [1029, 420] on button "Confirm" at bounding box center [1029, 423] width 100 height 35
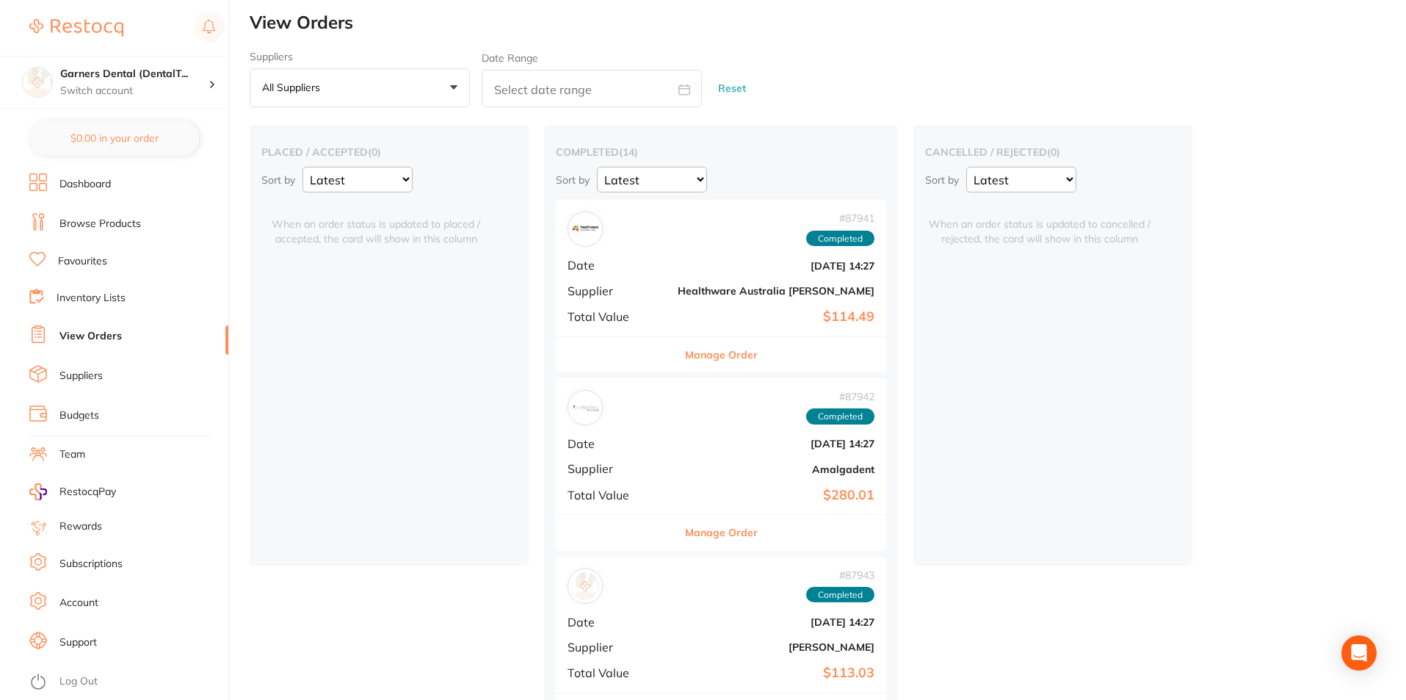
click at [581, 231] on img at bounding box center [585, 229] width 28 height 28
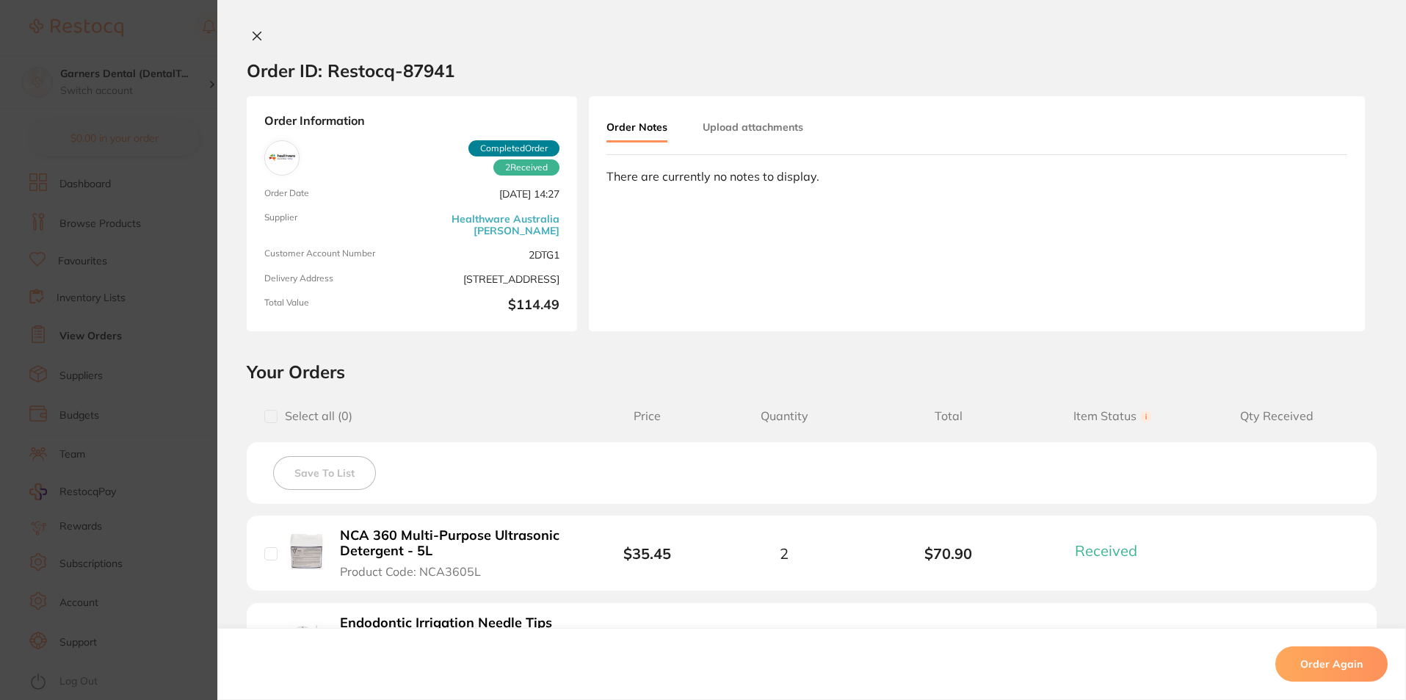
click at [251, 32] on icon at bounding box center [257, 36] width 12 height 12
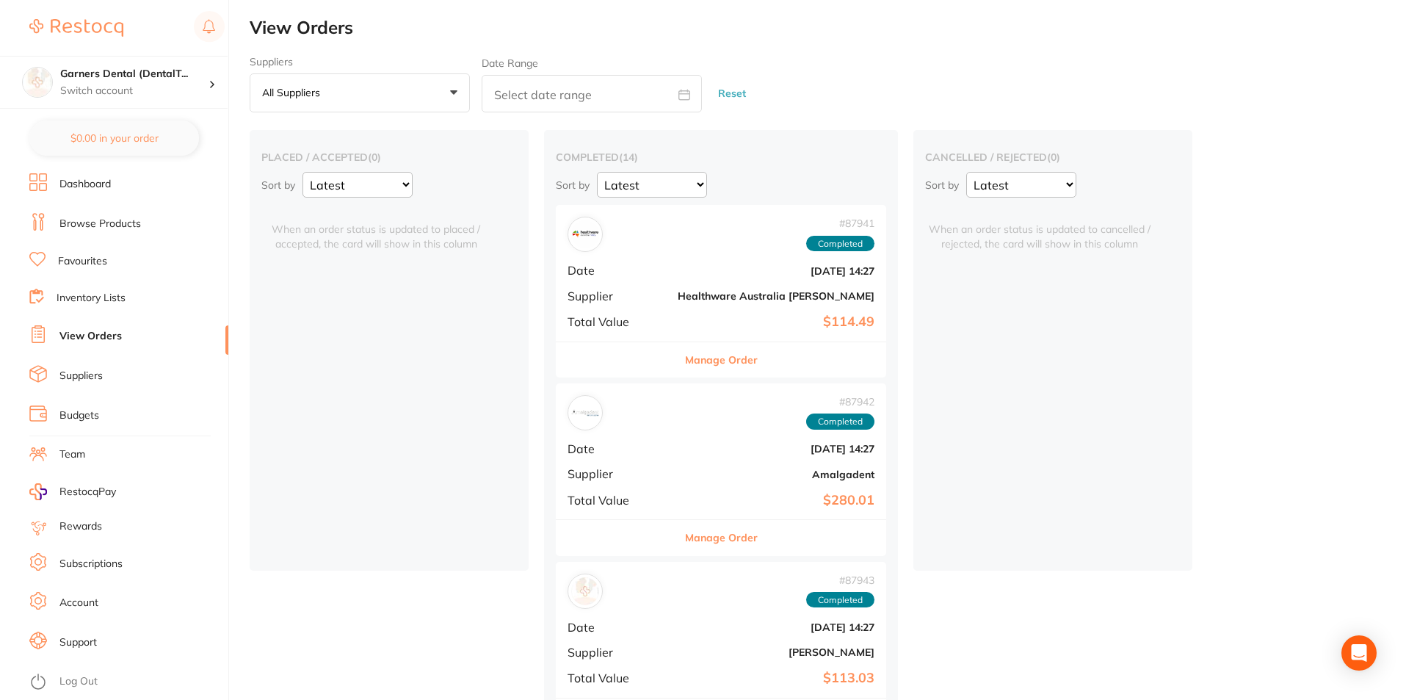
click at [109, 223] on link "Browse Products" at bounding box center [99, 224] width 81 height 15
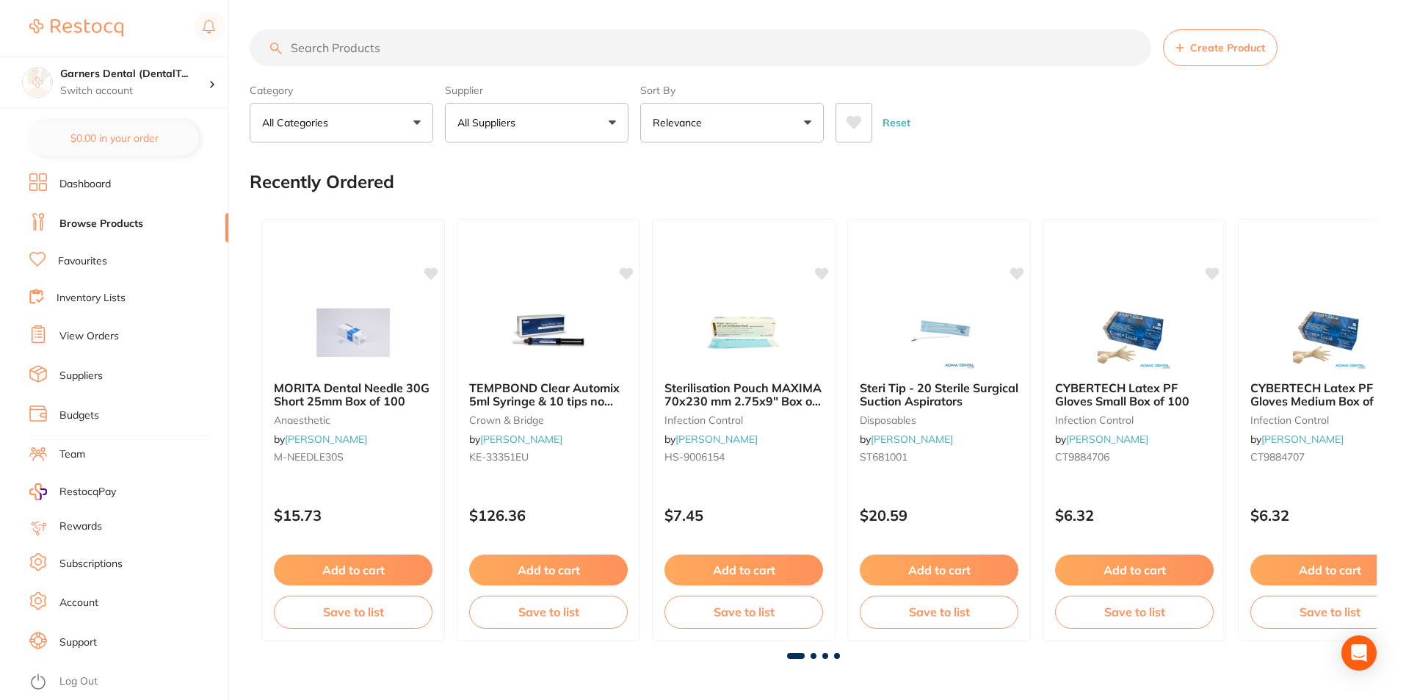
click at [427, 52] on input "search" at bounding box center [701, 47] width 902 height 37
click at [390, 46] on input "search" at bounding box center [701, 47] width 902 height 37
click at [414, 51] on input "search" at bounding box center [701, 47] width 902 height 37
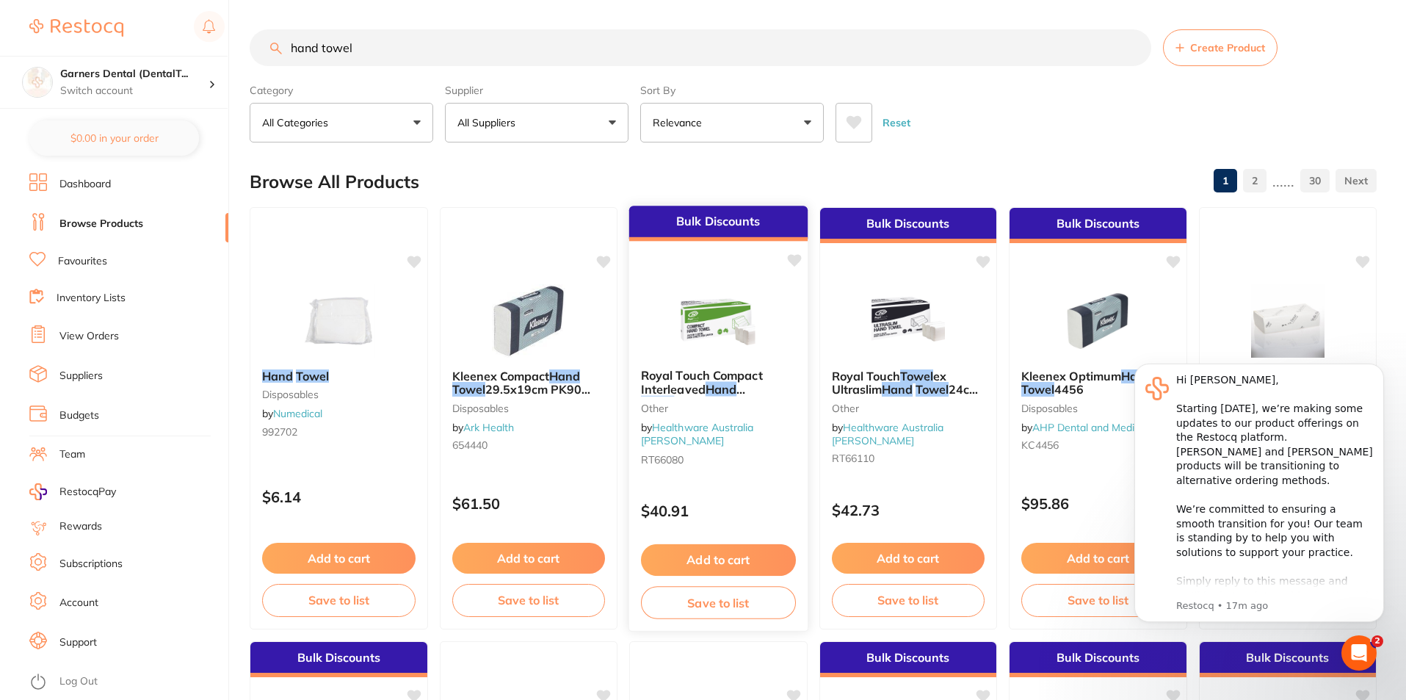
type input "hand towel"
click at [739, 320] on img at bounding box center [718, 320] width 96 height 74
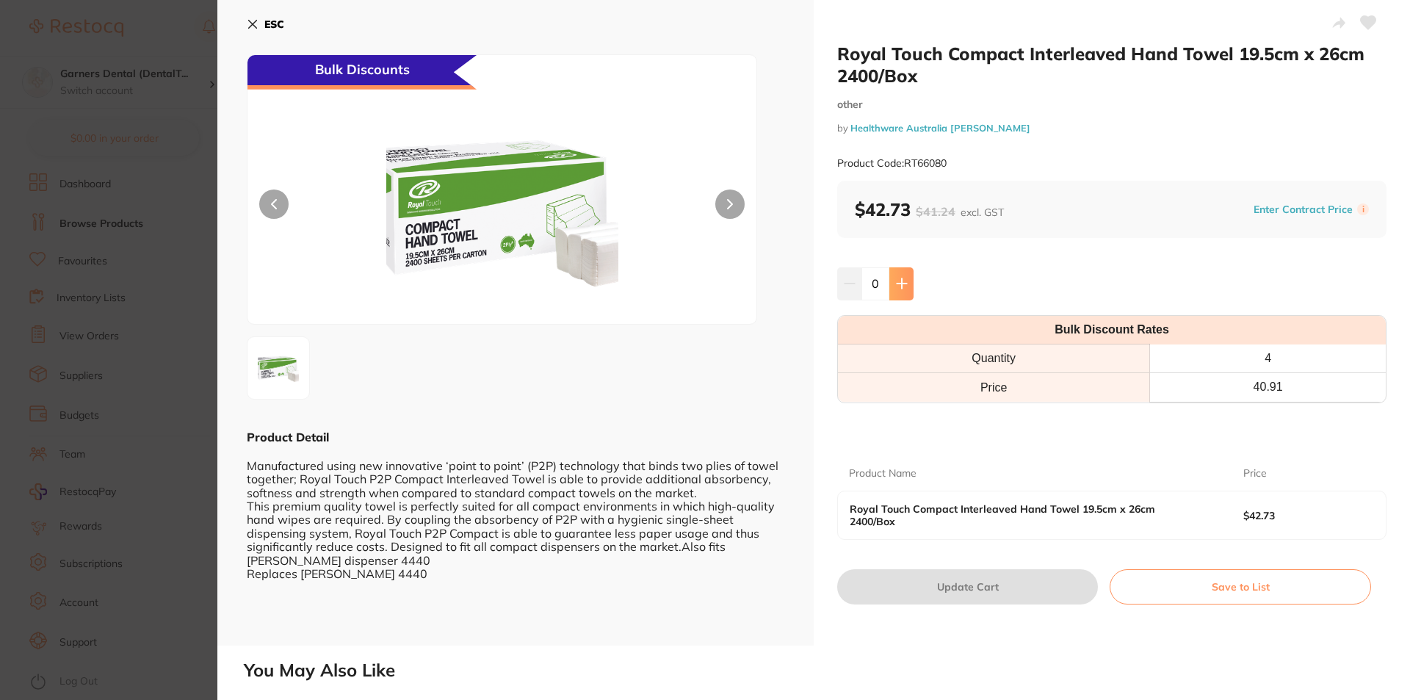
click at [899, 284] on icon at bounding box center [901, 284] width 10 height 10
type input "1"
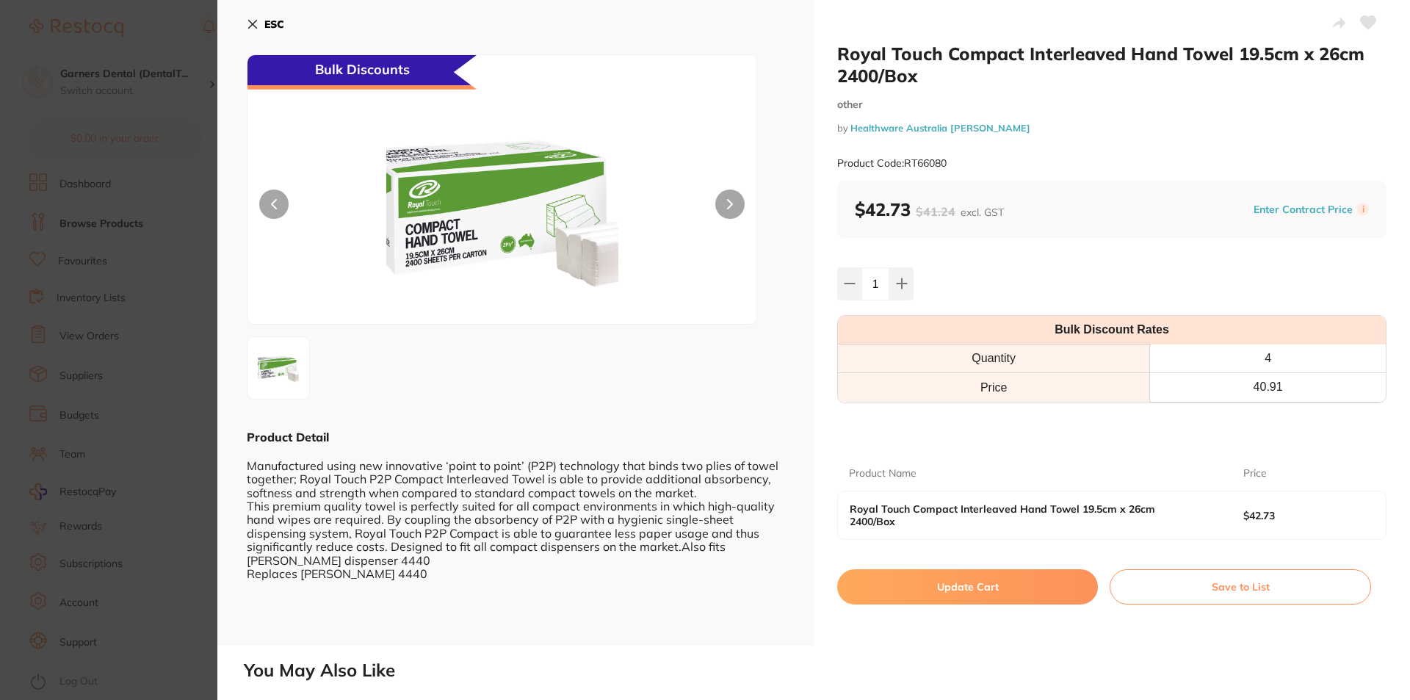
click at [1004, 573] on button "Update Cart" at bounding box center [967, 586] width 261 height 35
checkbox input "false"
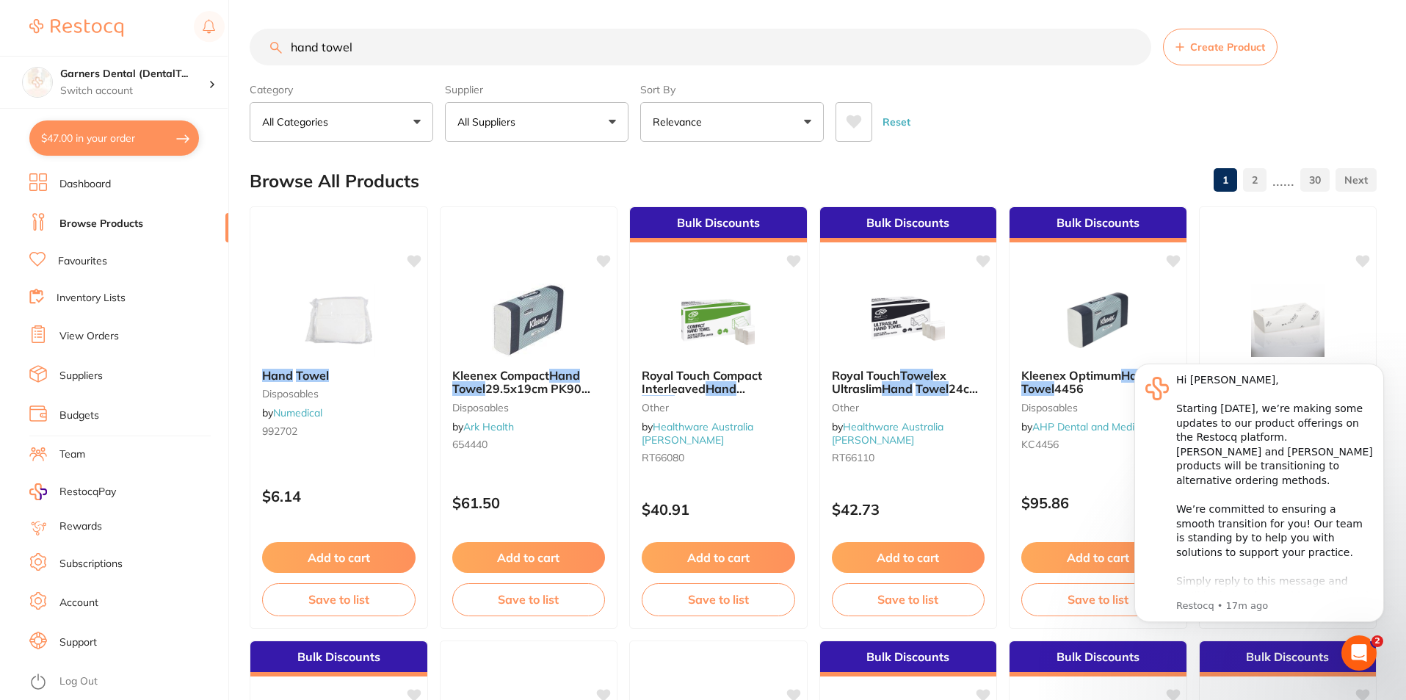
drag, startPoint x: 382, startPoint y: 55, endPoint x: 231, endPoint y: 49, distance: 151.4
click at [231, 49] on div "$47.00 Garners Dental (DentalT... Switch account Garners Dental (DentalTown 5) …" at bounding box center [703, 349] width 1406 height 700
type input "toilet paper"
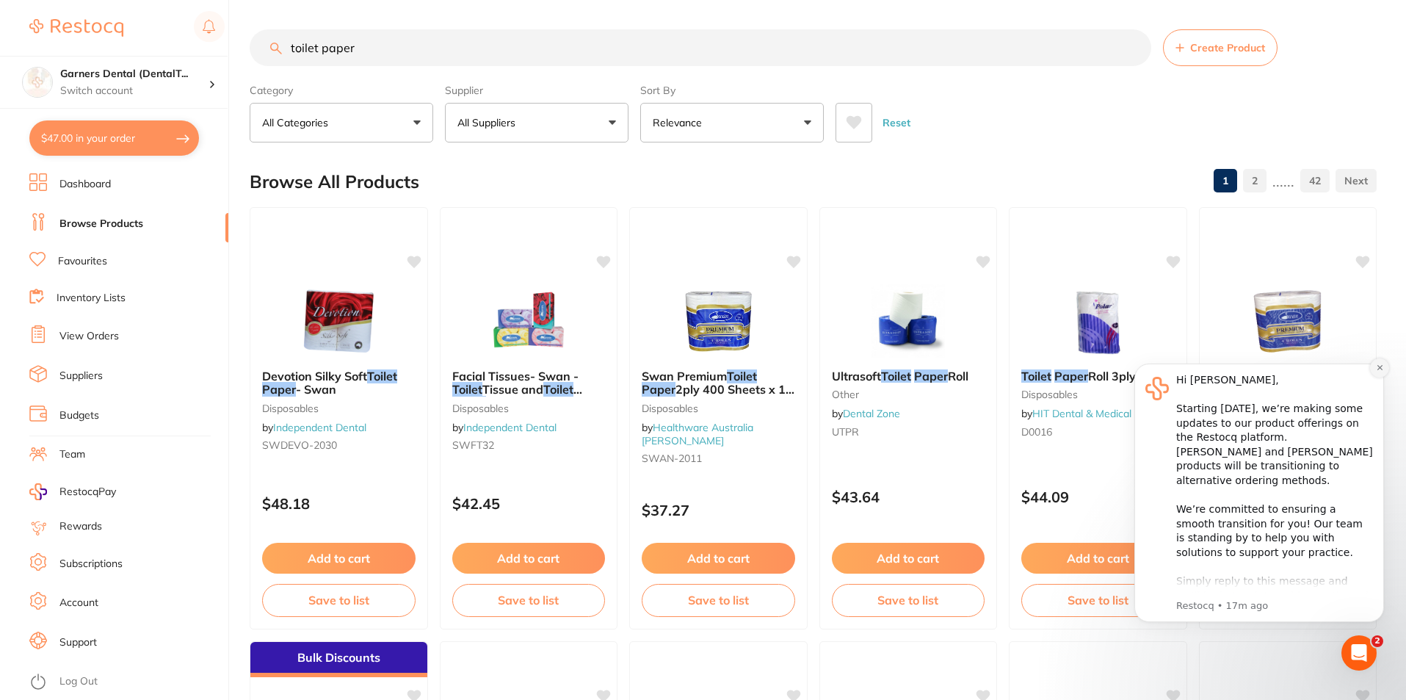
click at [1382, 365] on icon "Dismiss notification" at bounding box center [1380, 367] width 8 height 8
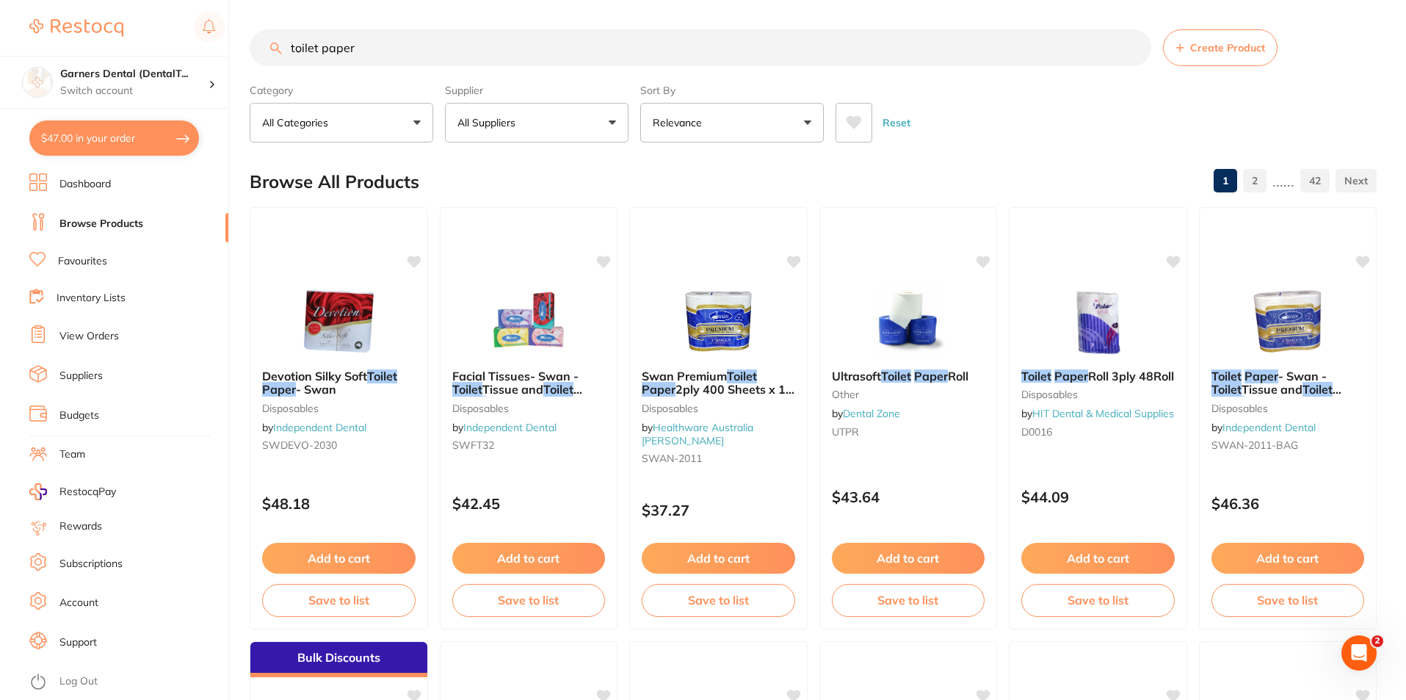
click at [128, 141] on button "$47.00 in your order" at bounding box center [114, 137] width 170 height 35
checkbox input "true"
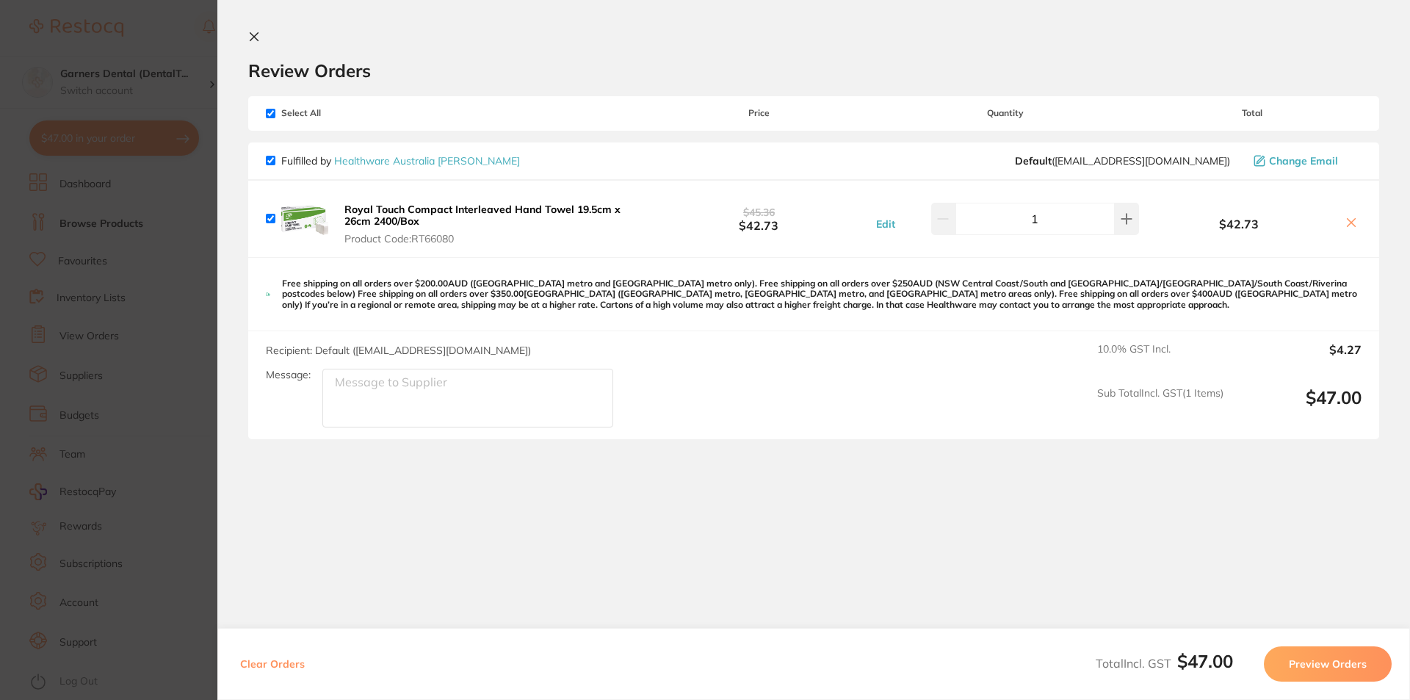
click at [255, 35] on icon at bounding box center [254, 37] width 12 height 12
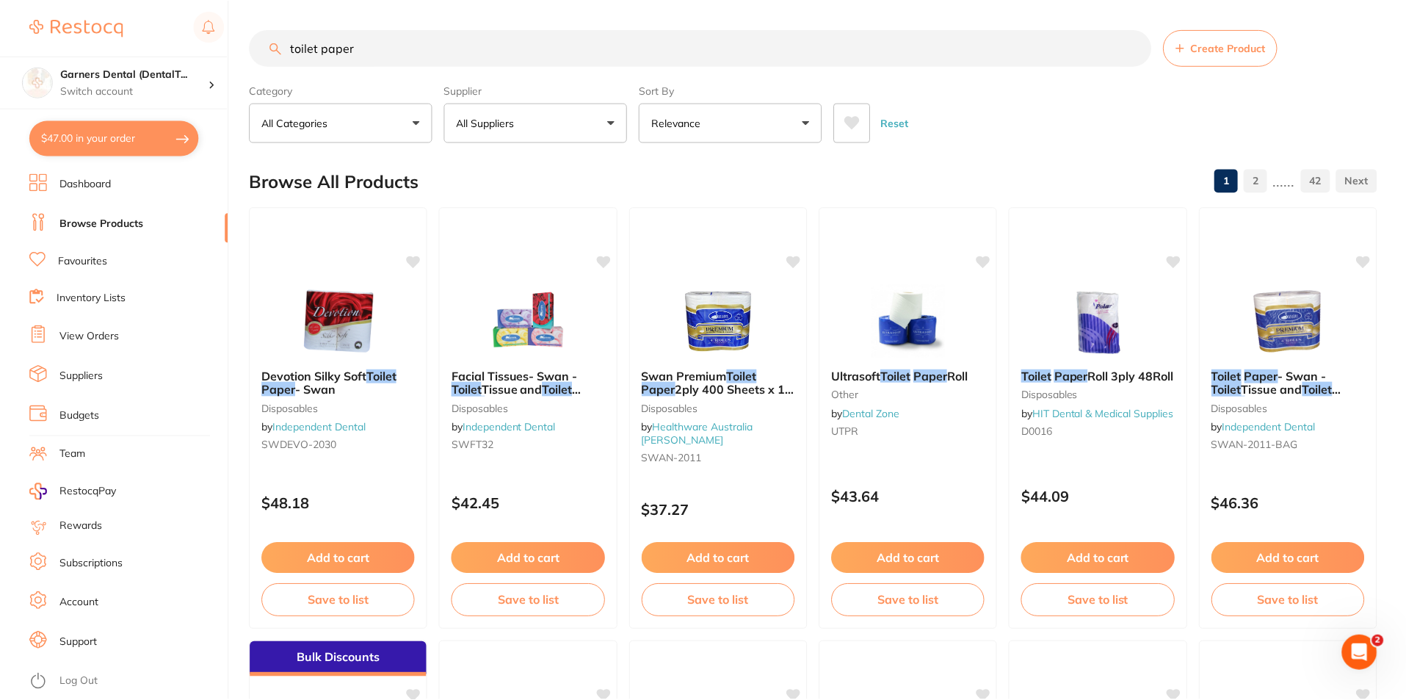
scroll to position [10, 0]
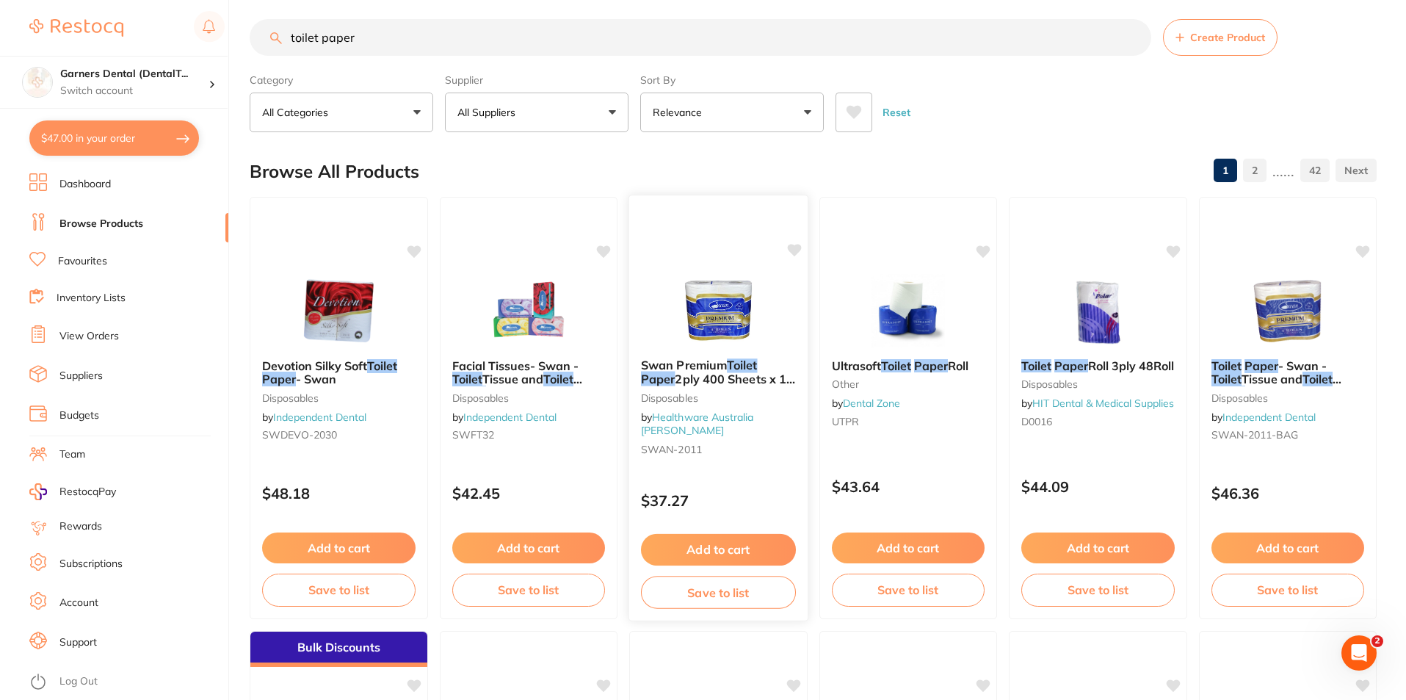
click at [736, 412] on link "Healthware Australia [PERSON_NAME]" at bounding box center [697, 423] width 113 height 27
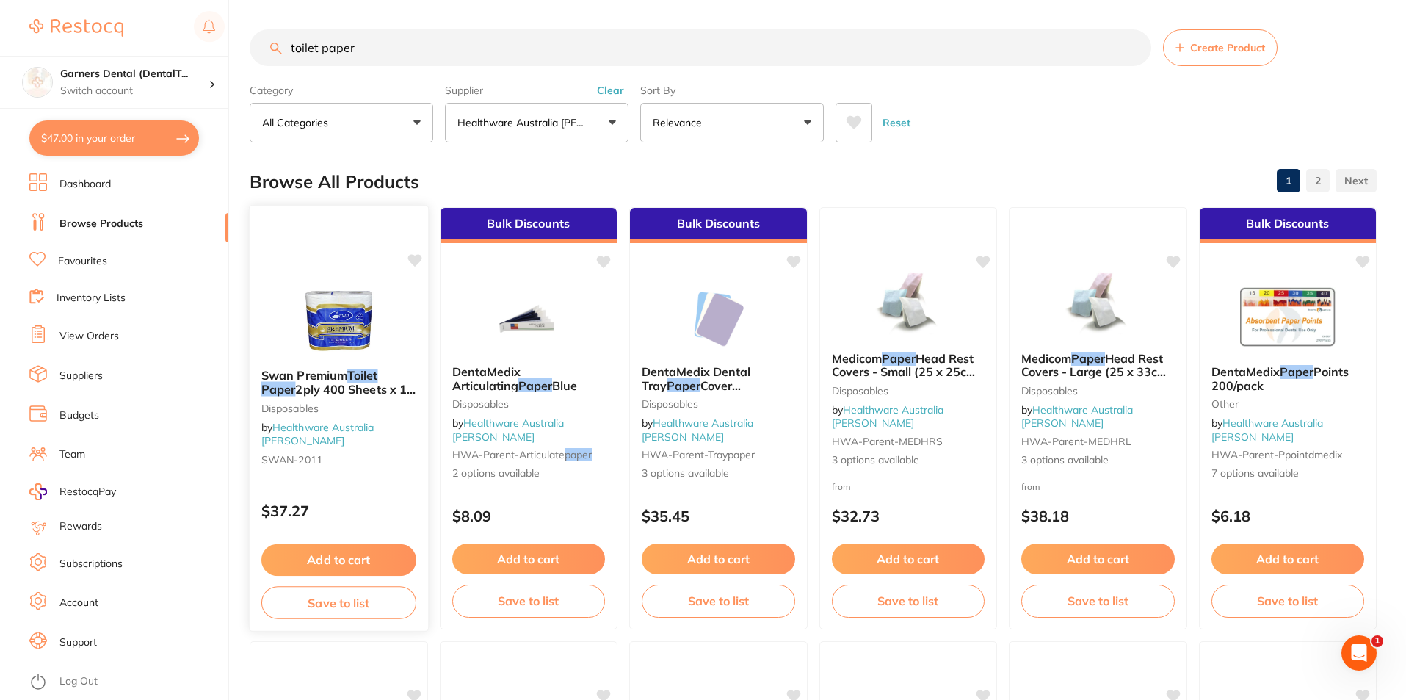
click at [366, 305] on img at bounding box center [339, 320] width 96 height 74
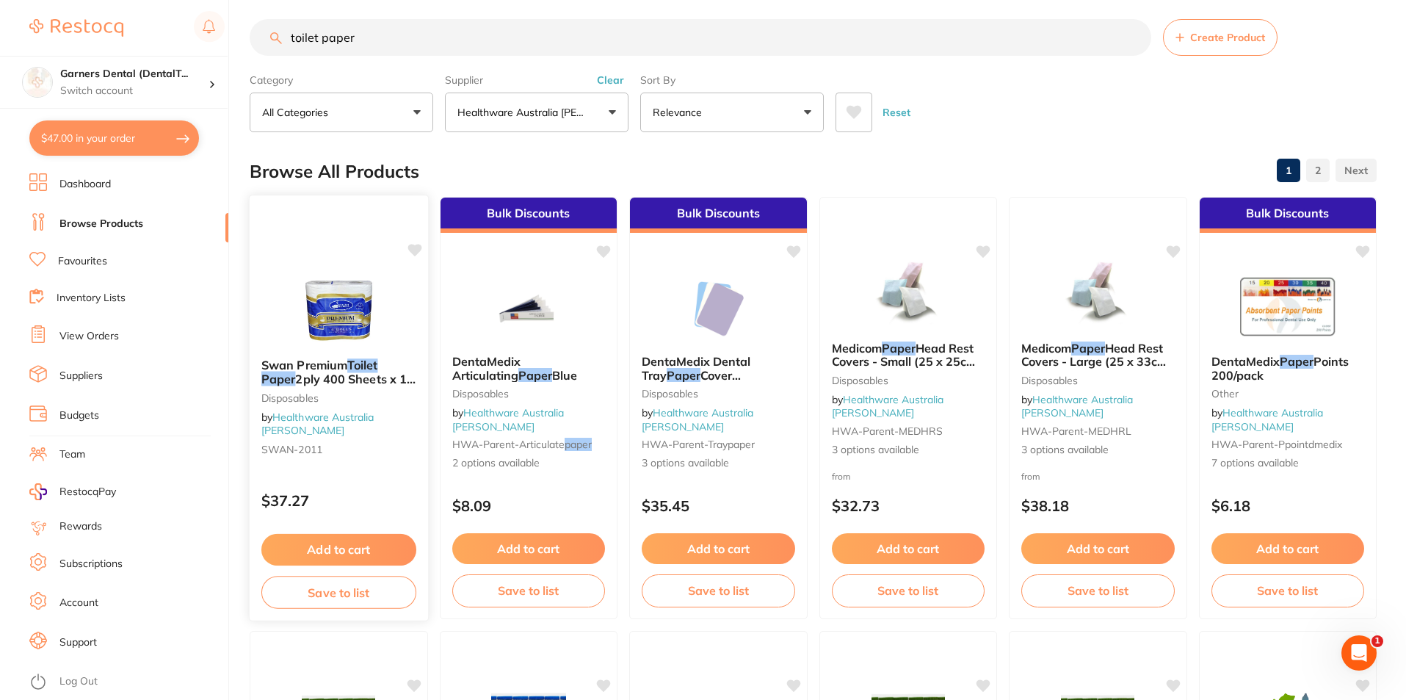
click at [344, 244] on div "Swan Premium Toilet Paper 2ply 400 Sheets x 12 bags of 4 (48 rolls) Disposables…" at bounding box center [339, 408] width 180 height 427
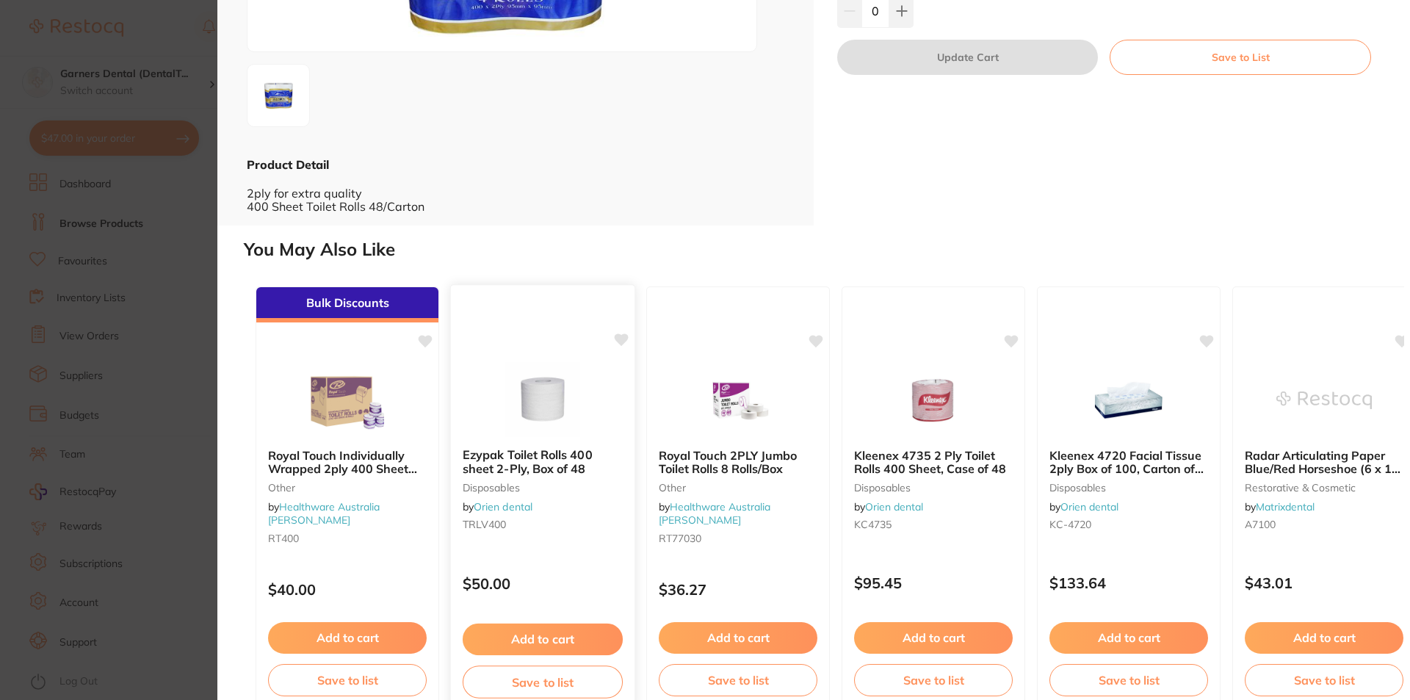
scroll to position [299, 0]
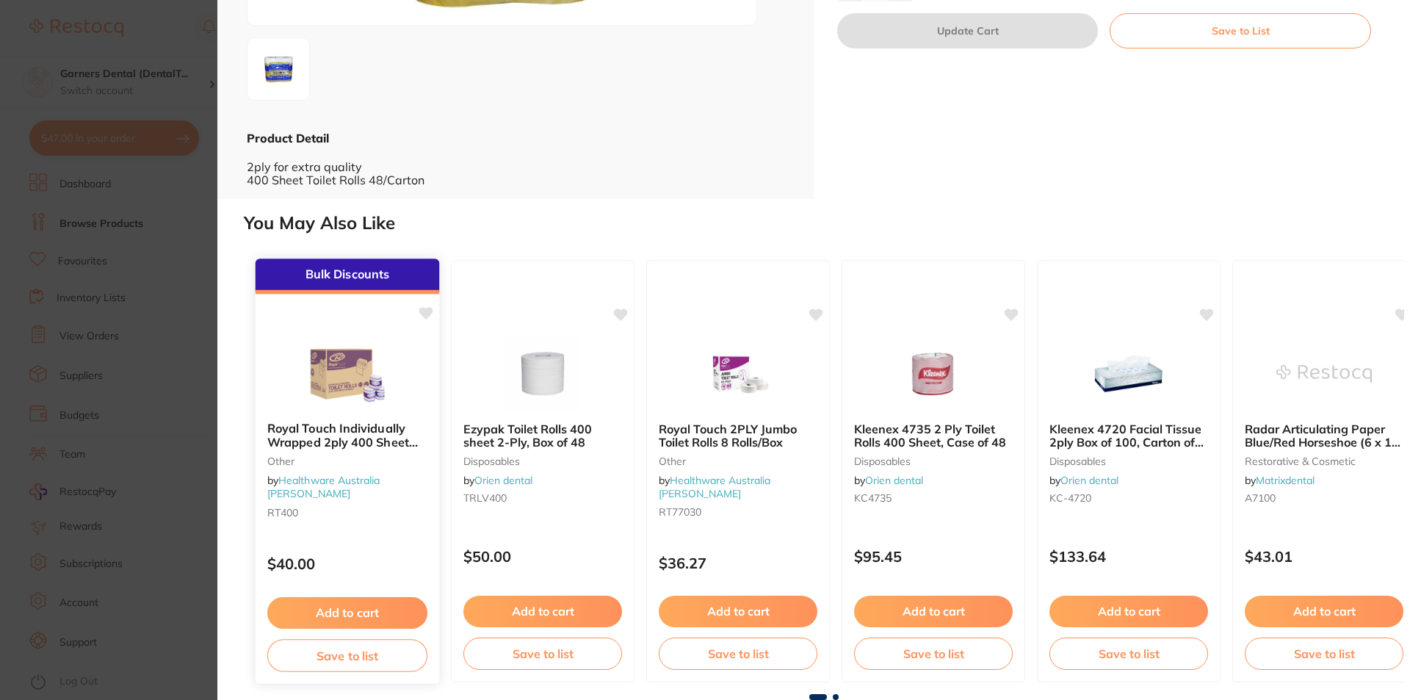
click at [332, 363] on img at bounding box center [347, 373] width 96 height 74
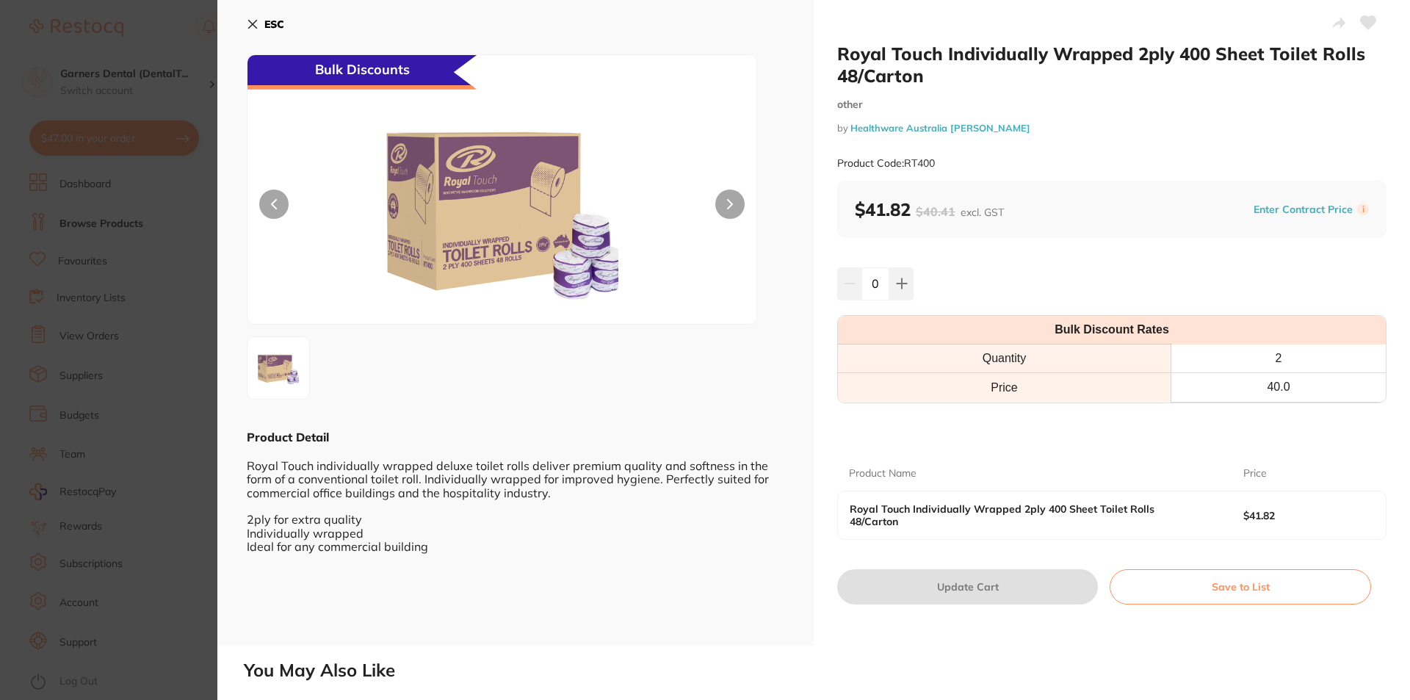
click at [256, 18] on icon at bounding box center [253, 24] width 12 height 12
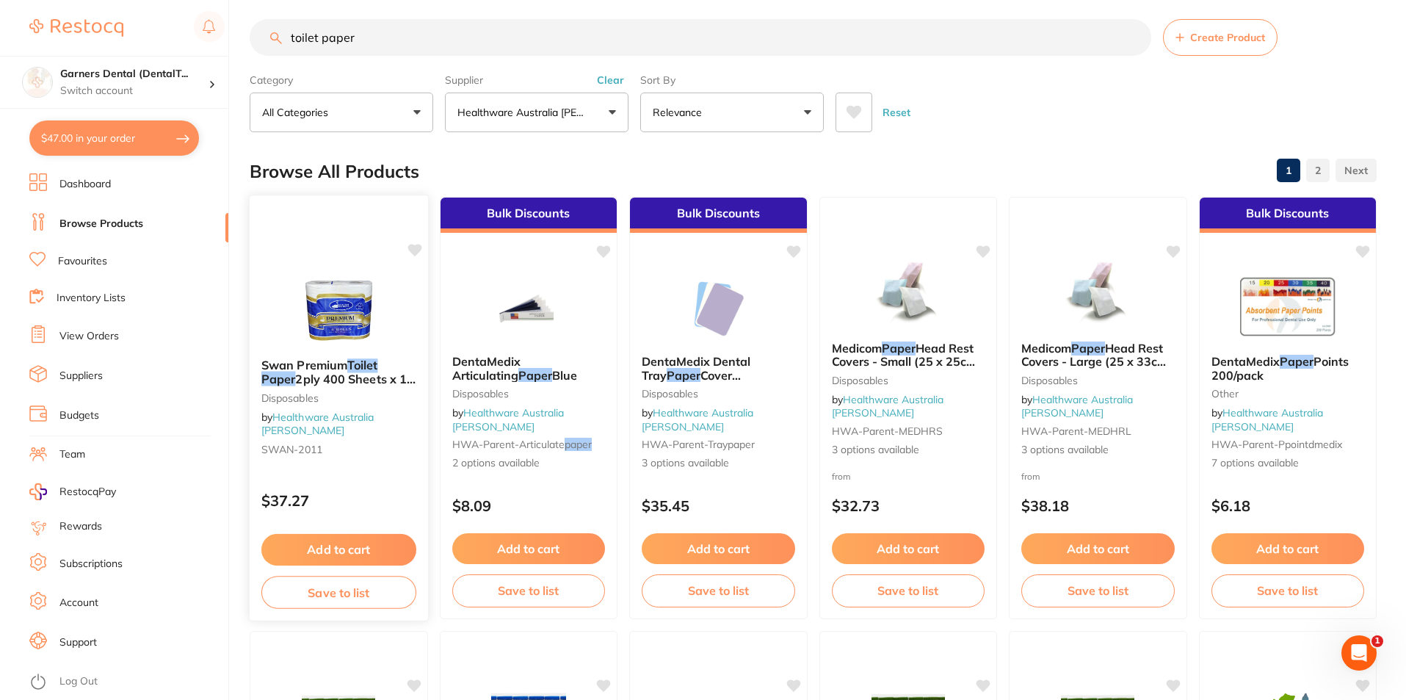
click at [338, 301] on img at bounding box center [339, 309] width 96 height 74
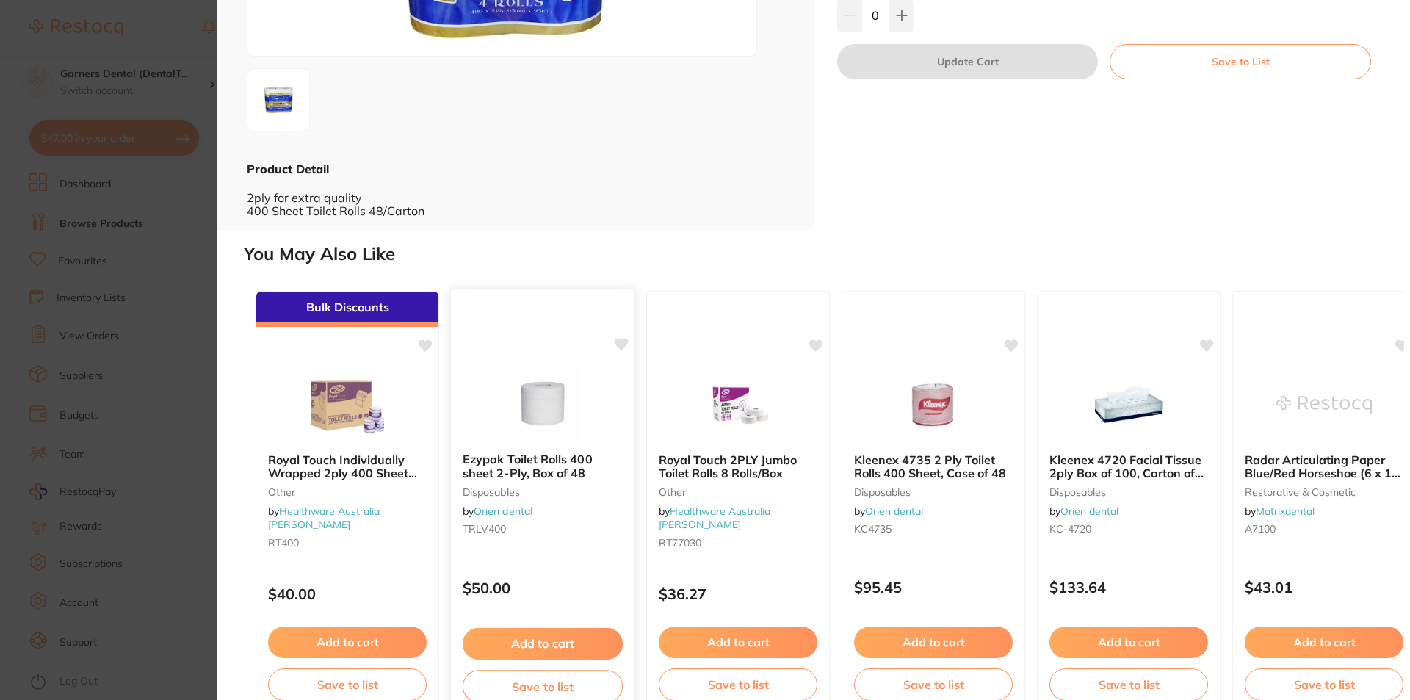
scroll to position [299, 0]
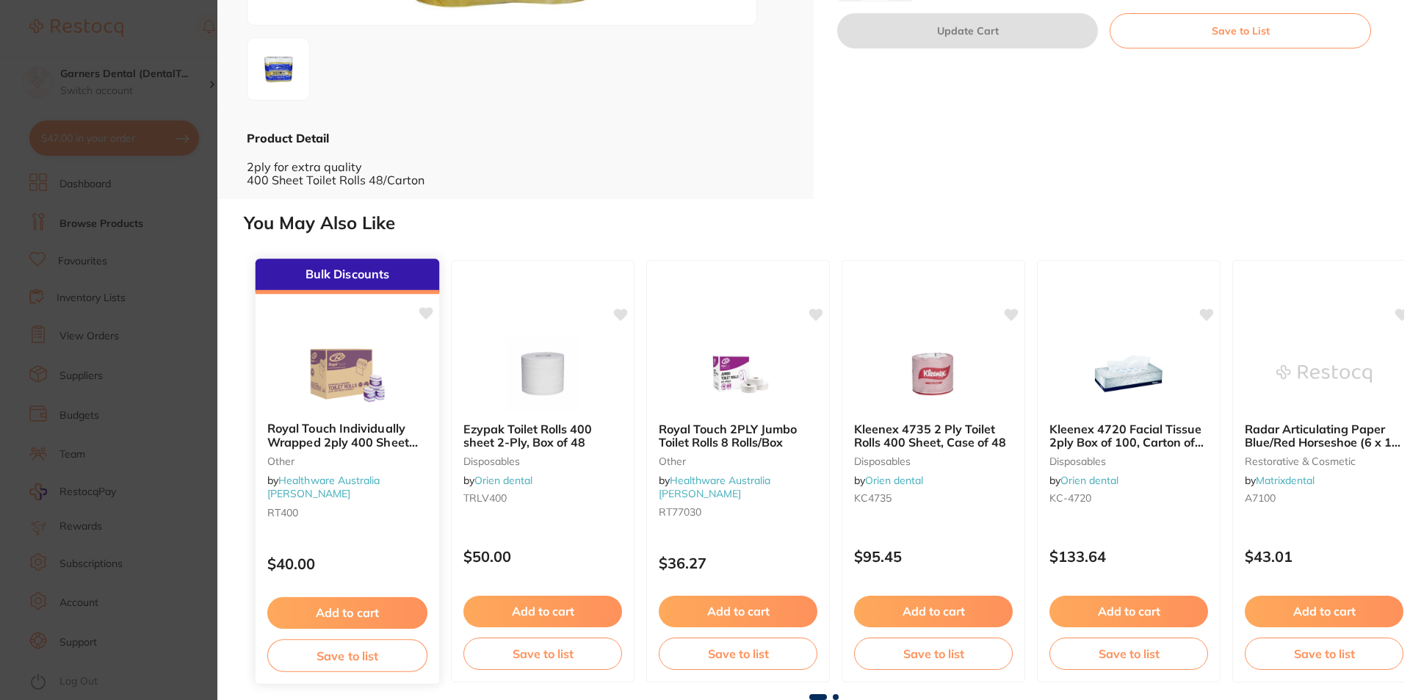
click at [319, 320] on div "Bulk Discounts Royal Touch Individually Wrapped 2ply 400 Sheet Toilet Rolls 48/…" at bounding box center [348, 471] width 186 height 427
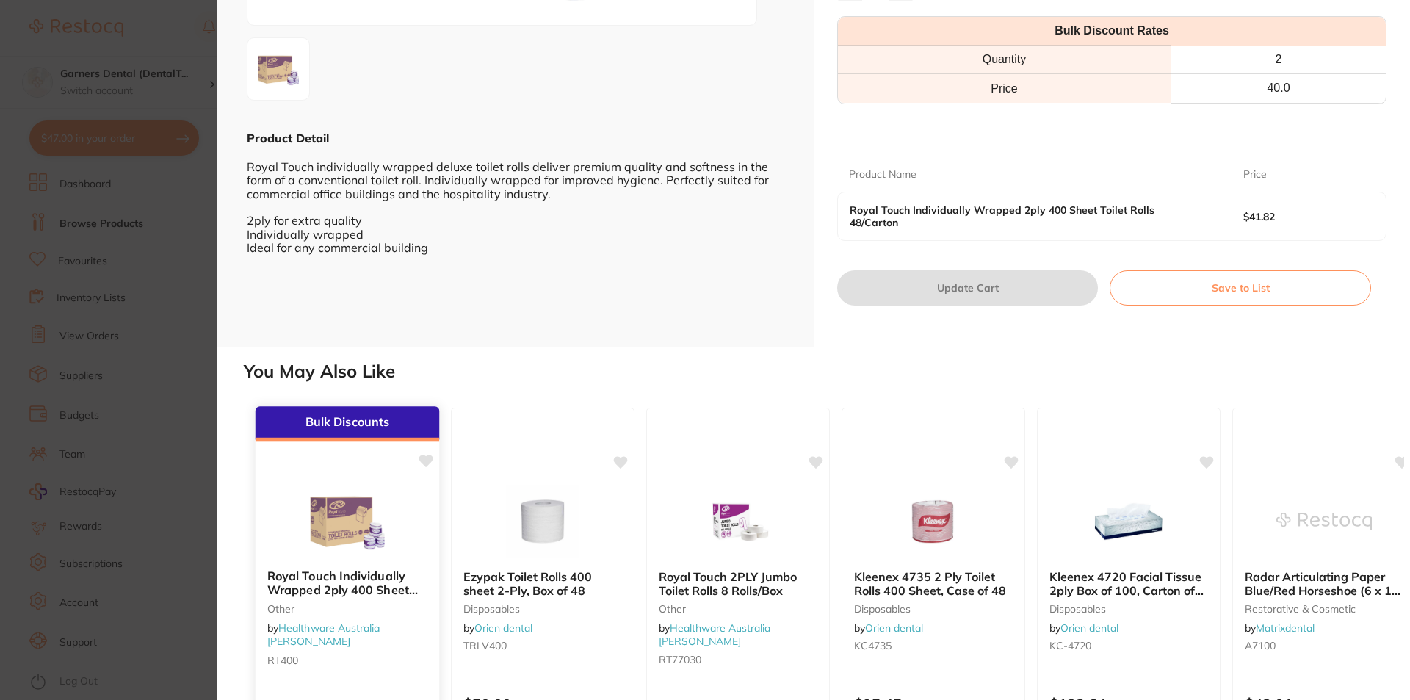
click at [329, 507] on img at bounding box center [347, 520] width 96 height 74
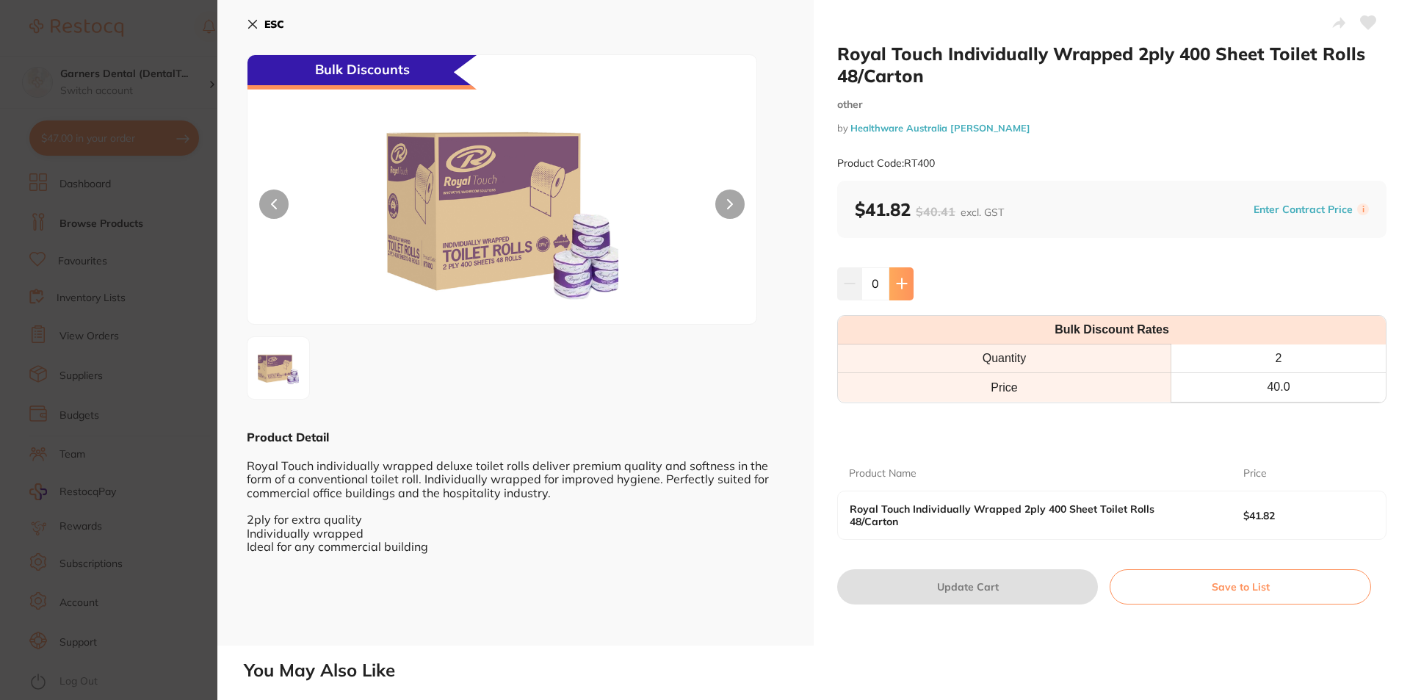
click at [899, 281] on icon at bounding box center [901, 284] width 10 height 10
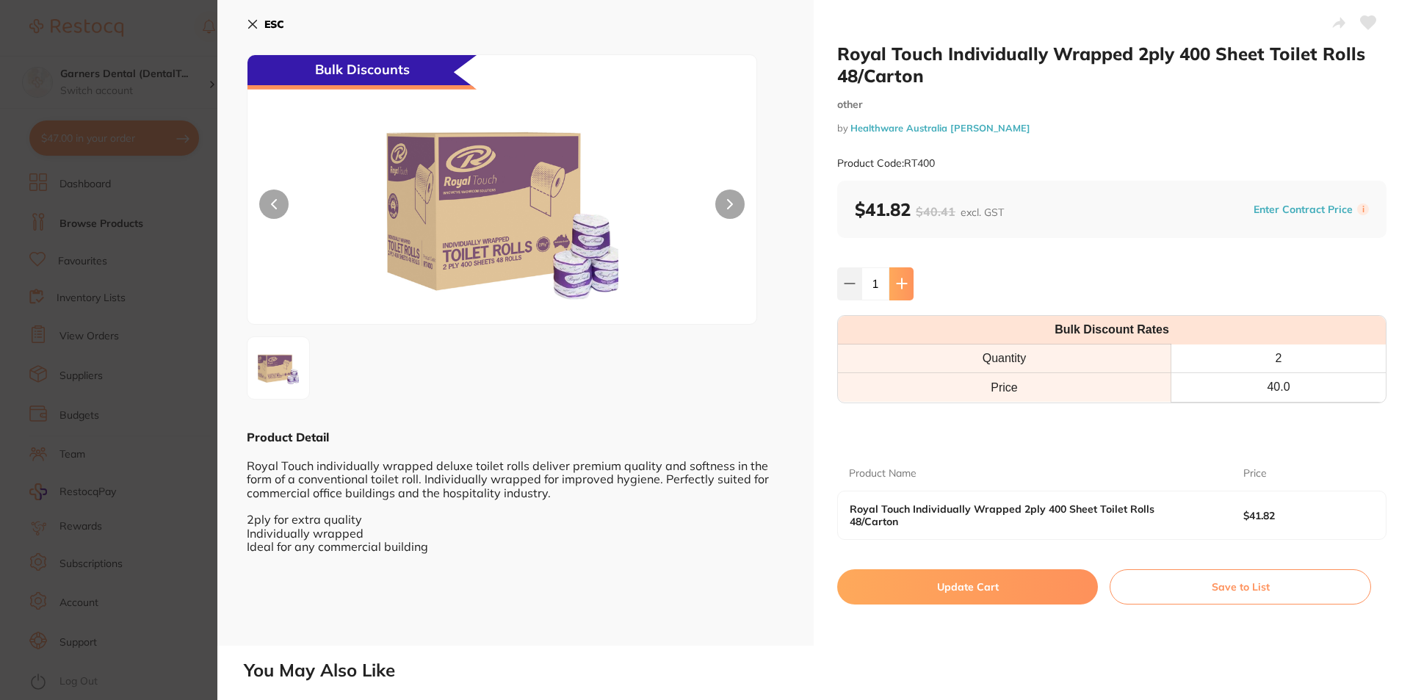
click at [901, 280] on icon at bounding box center [902, 284] width 12 height 12
click at [902, 280] on icon at bounding box center [902, 284] width 12 height 12
type input "3"
drag, startPoint x: 965, startPoint y: 568, endPoint x: 860, endPoint y: 352, distance: 240.0
click at [965, 569] on button "Update Cart" at bounding box center [967, 586] width 261 height 35
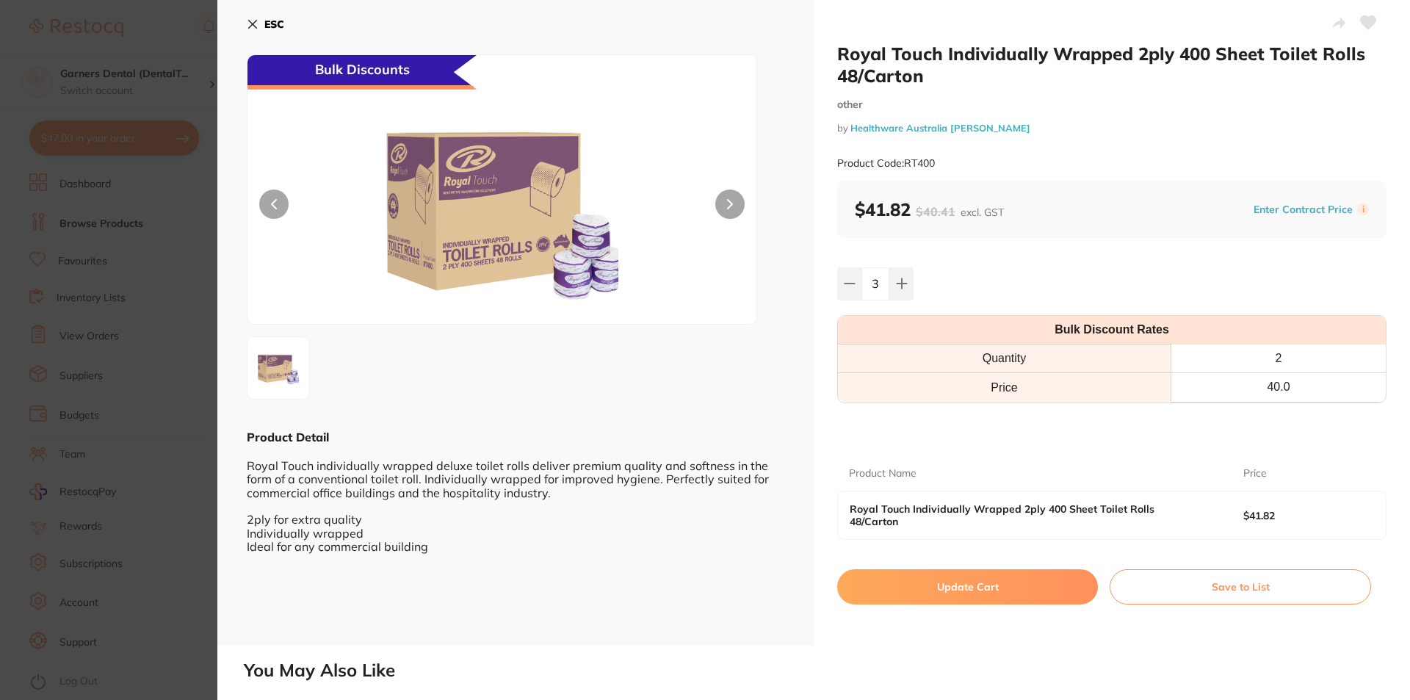
checkbox input "false"
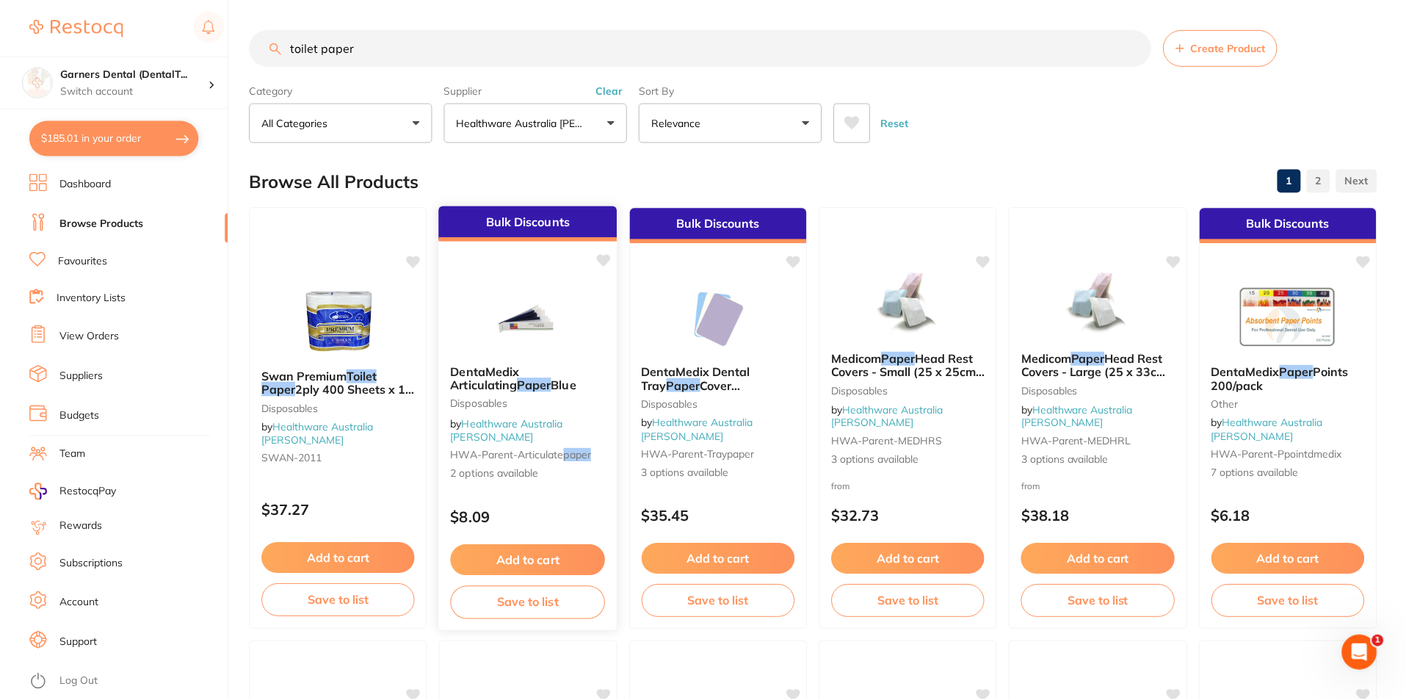
scroll to position [10, 0]
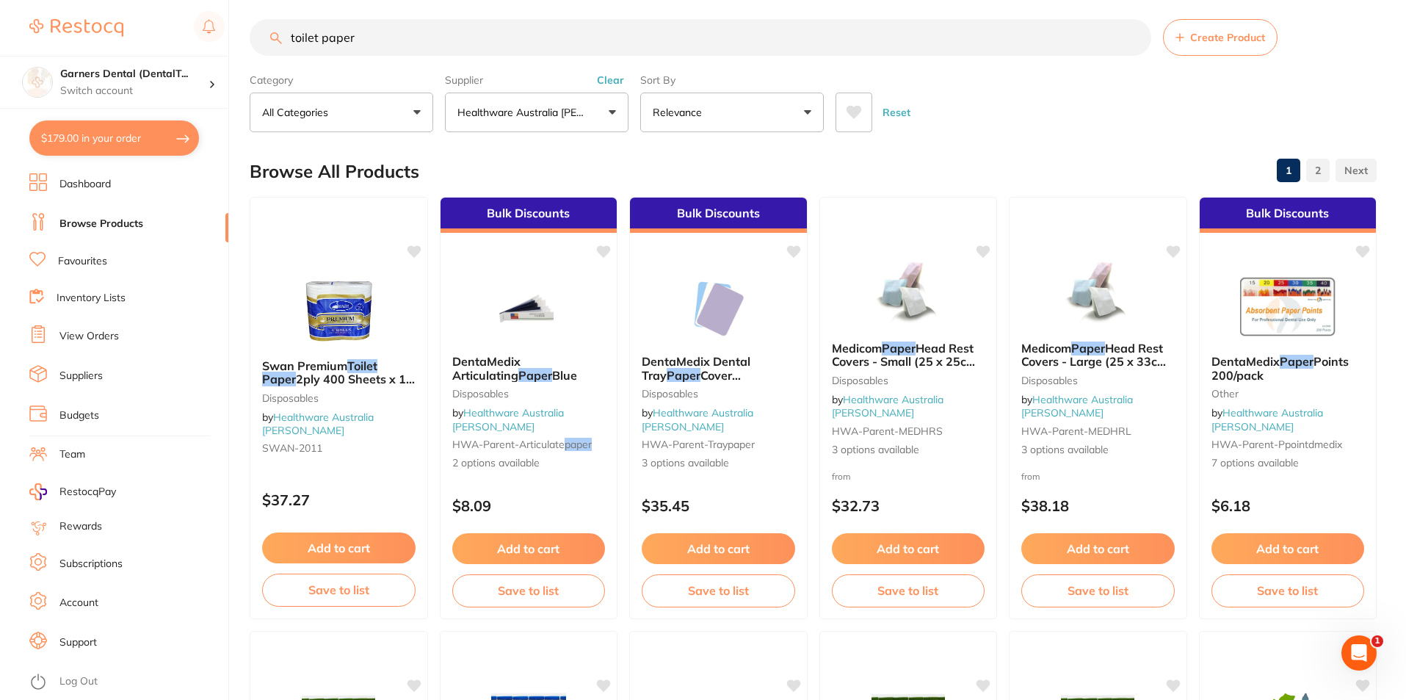
drag, startPoint x: 391, startPoint y: 31, endPoint x: 173, endPoint y: 14, distance: 218.7
click at [173, 14] on div "$179.00 Garners Dental (DentalT... Switch account Garners Dental (DentalTown 5)…" at bounding box center [703, 340] width 1406 height 700
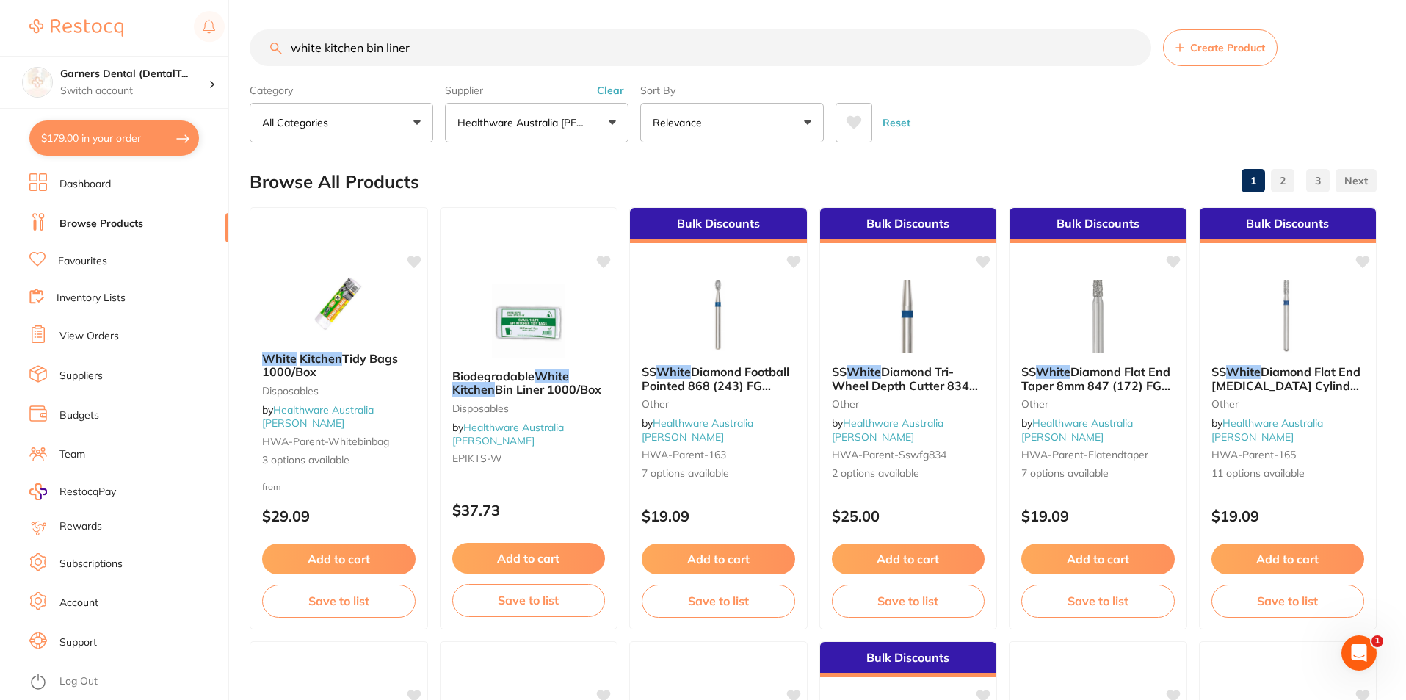
scroll to position [0, 0]
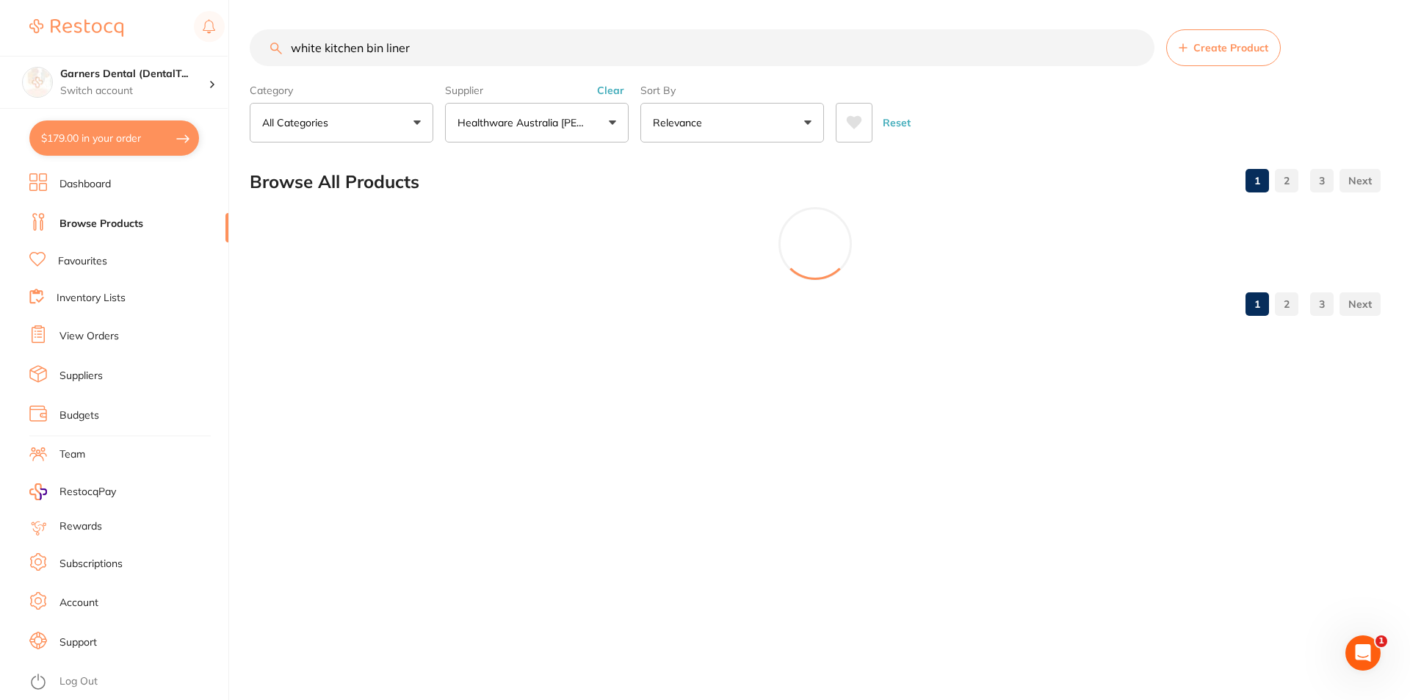
type input "white kitchen bin liner"
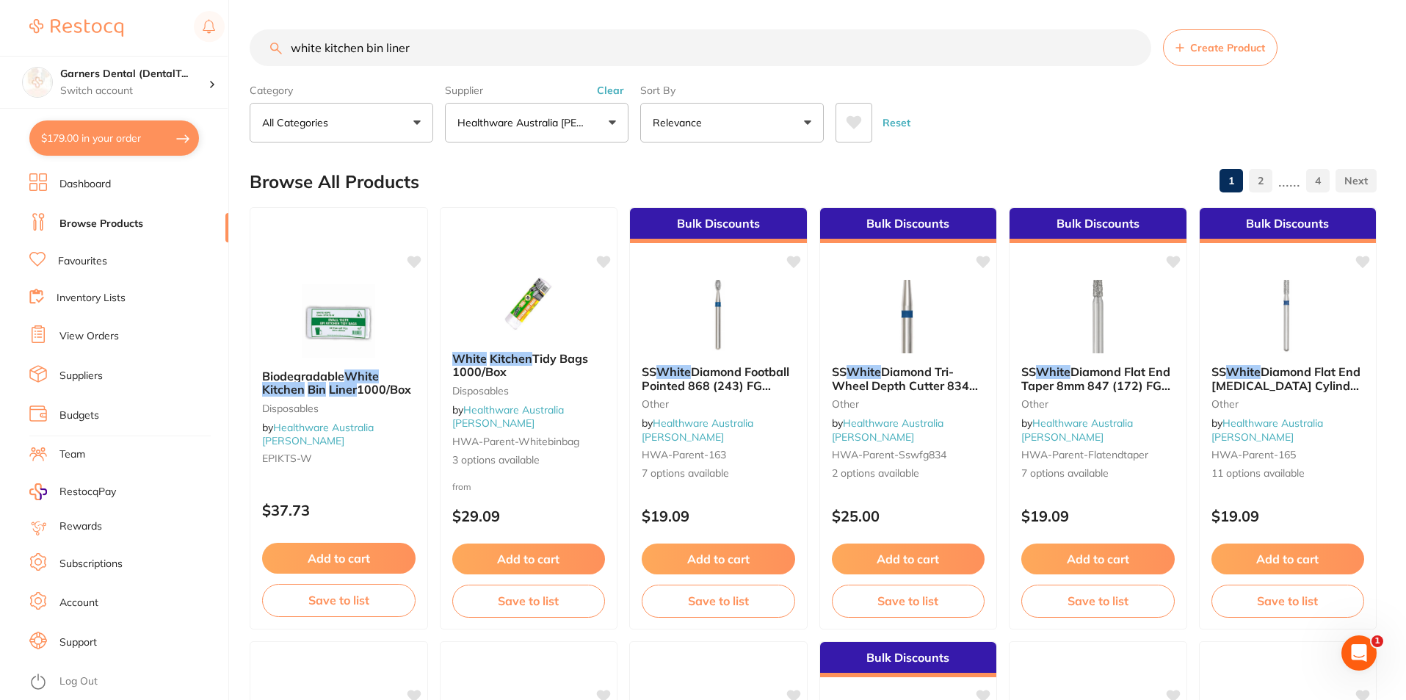
drag, startPoint x: 564, startPoint y: 323, endPoint x: 576, endPoint y: 319, distance: 13.2
click at [564, 322] on img at bounding box center [528, 303] width 95 height 73
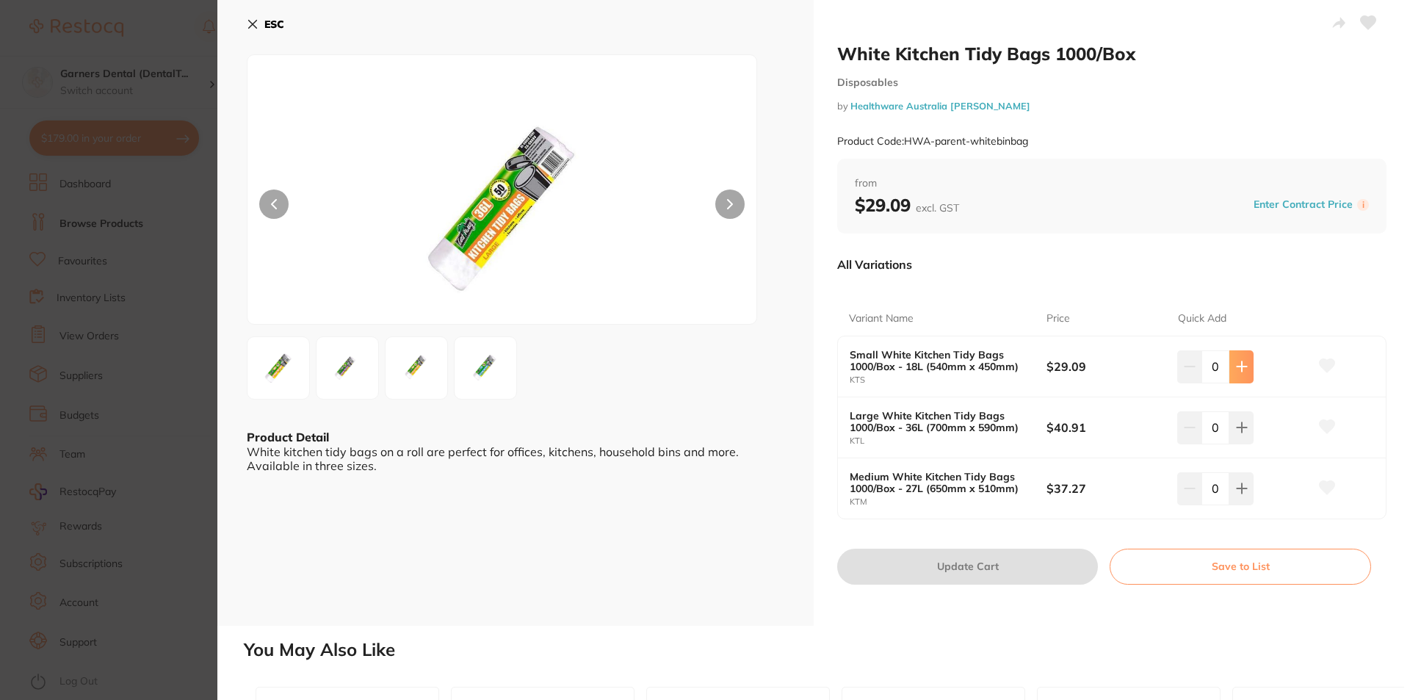
click at [1236, 364] on icon at bounding box center [1242, 366] width 12 height 12
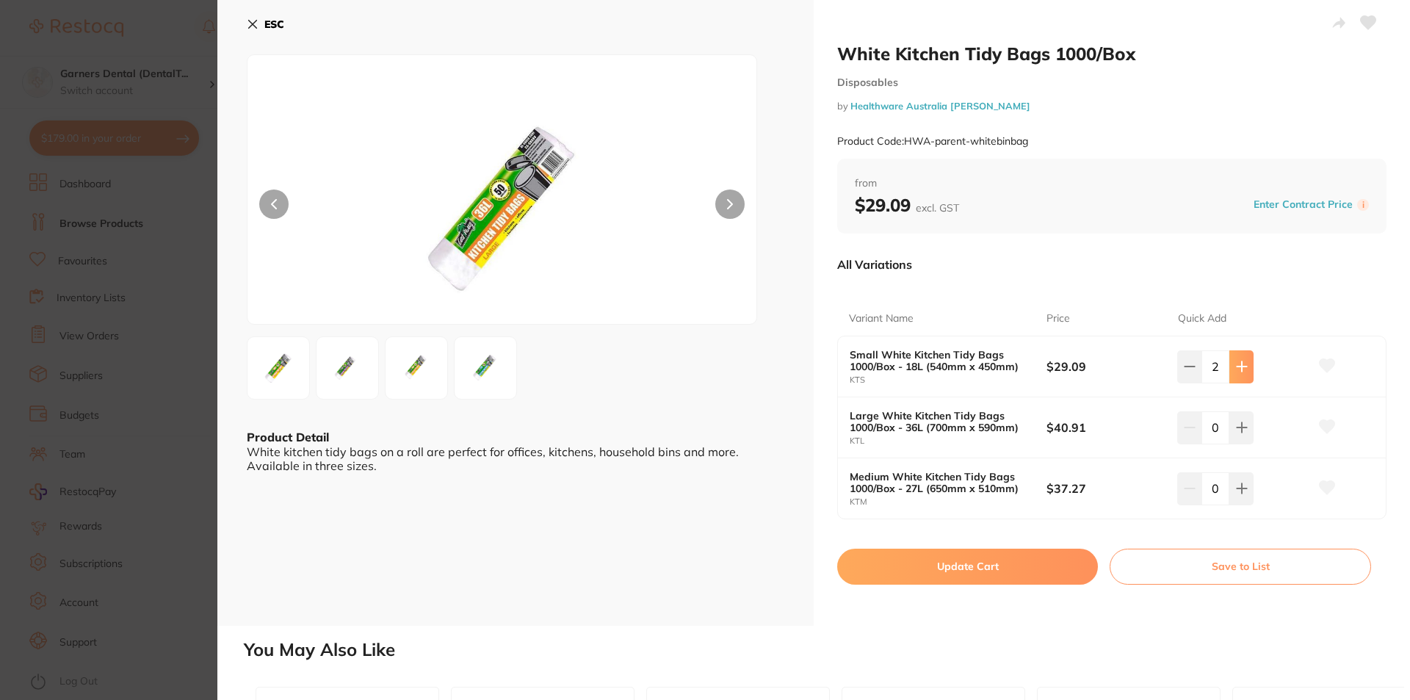
click at [1236, 364] on icon at bounding box center [1242, 366] width 12 height 12
type input "3"
click at [1006, 562] on button "Update Cart" at bounding box center [967, 565] width 261 height 35
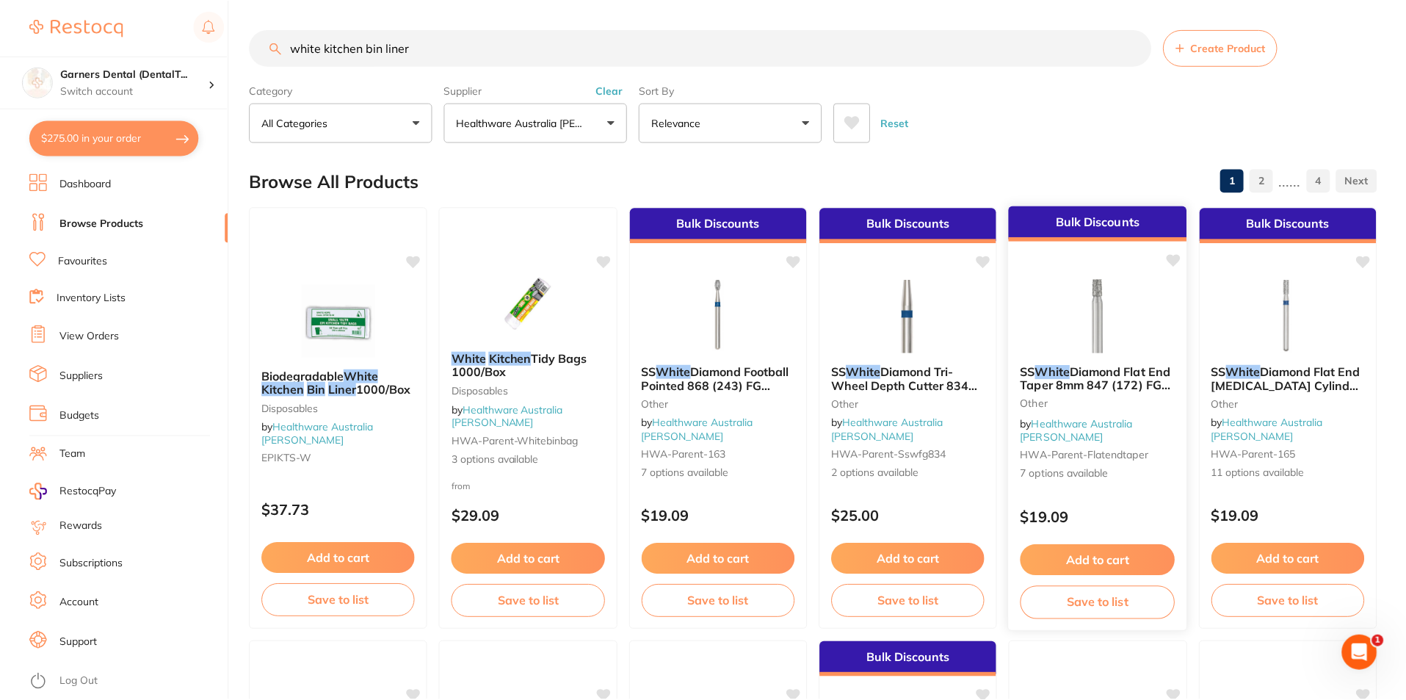
scroll to position [7, 0]
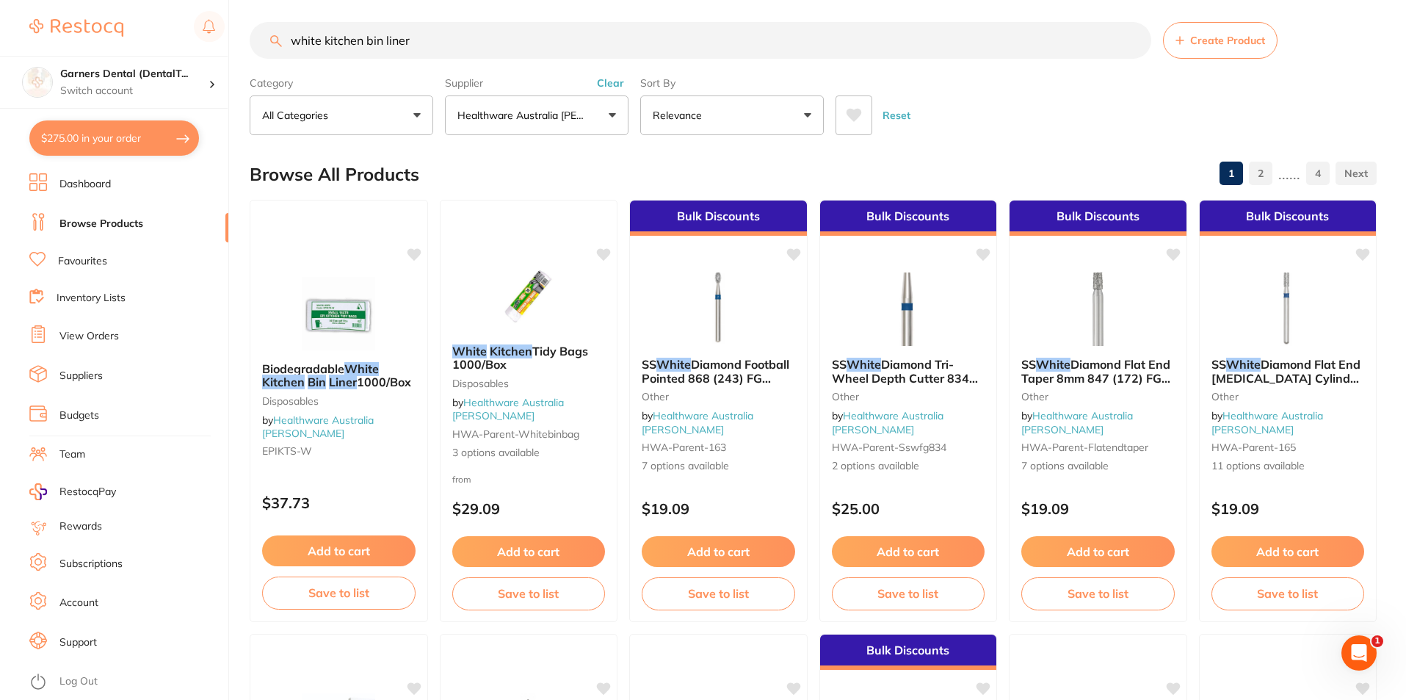
click at [81, 130] on button "$275.00 in your order" at bounding box center [114, 137] width 170 height 35
checkbox input "true"
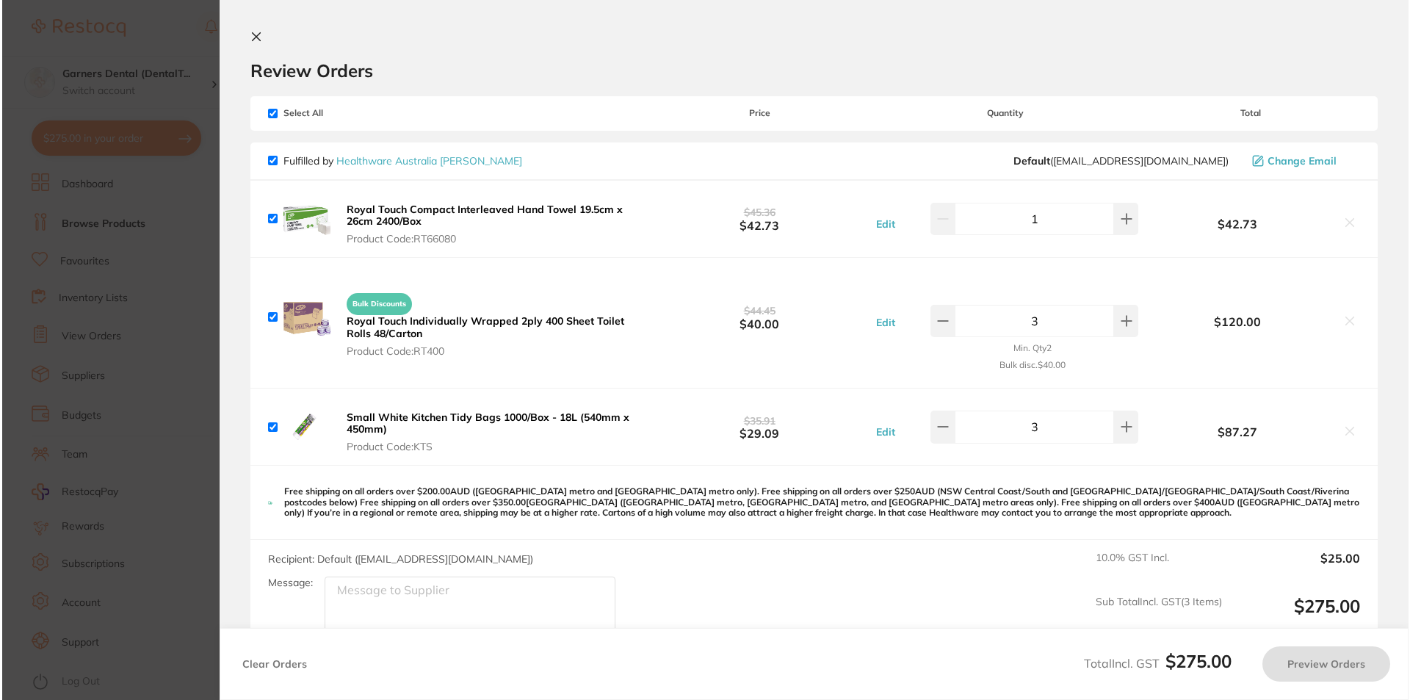
scroll to position [0, 0]
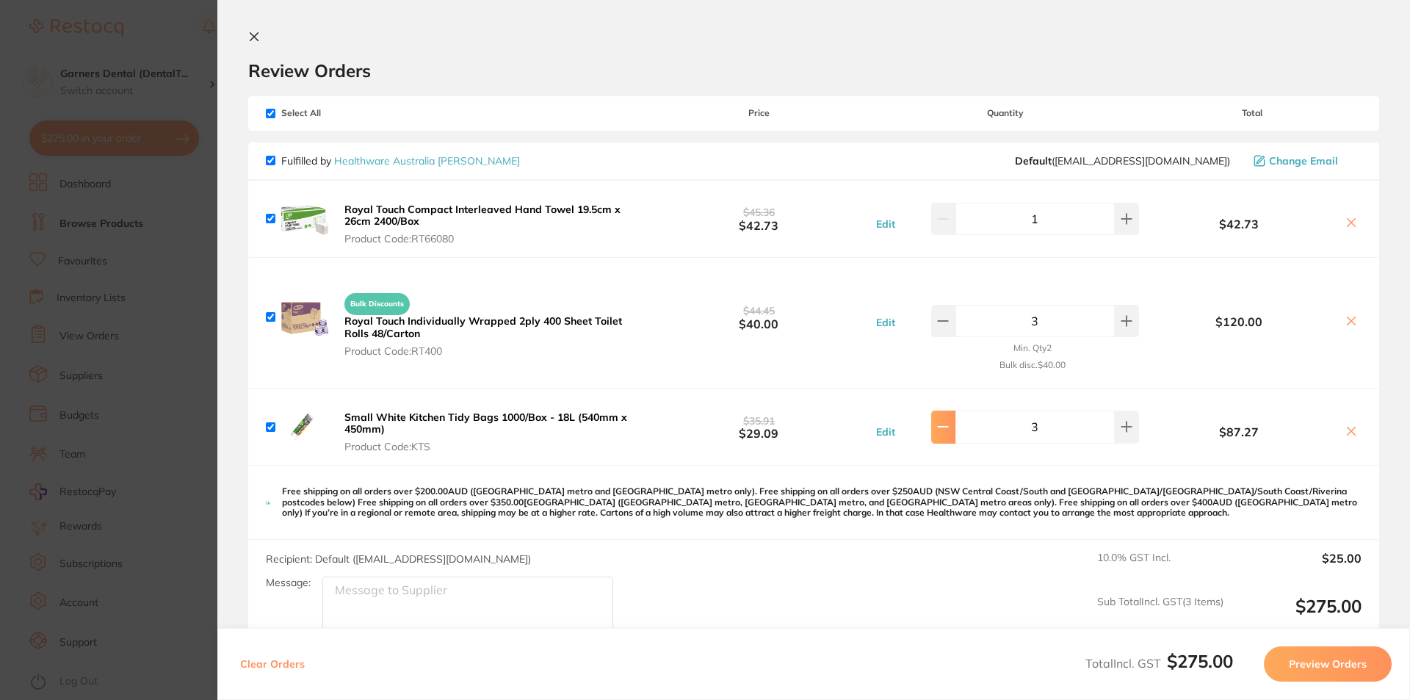
click at [946, 225] on icon at bounding box center [943, 219] width 12 height 12
type input "2"
click at [928, 550] on div "Recipient: Default ( [EMAIL_ADDRESS][DOMAIN_NAME] ) Message: 10.0 % GST Incl. $…" at bounding box center [813, 594] width 1131 height 108
click at [659, 450] on div "Small White Kitchen Tidy Bags 1000/Box - 18L (540mm x 450mm) Product Code: KTS …" at bounding box center [813, 426] width 1131 height 76
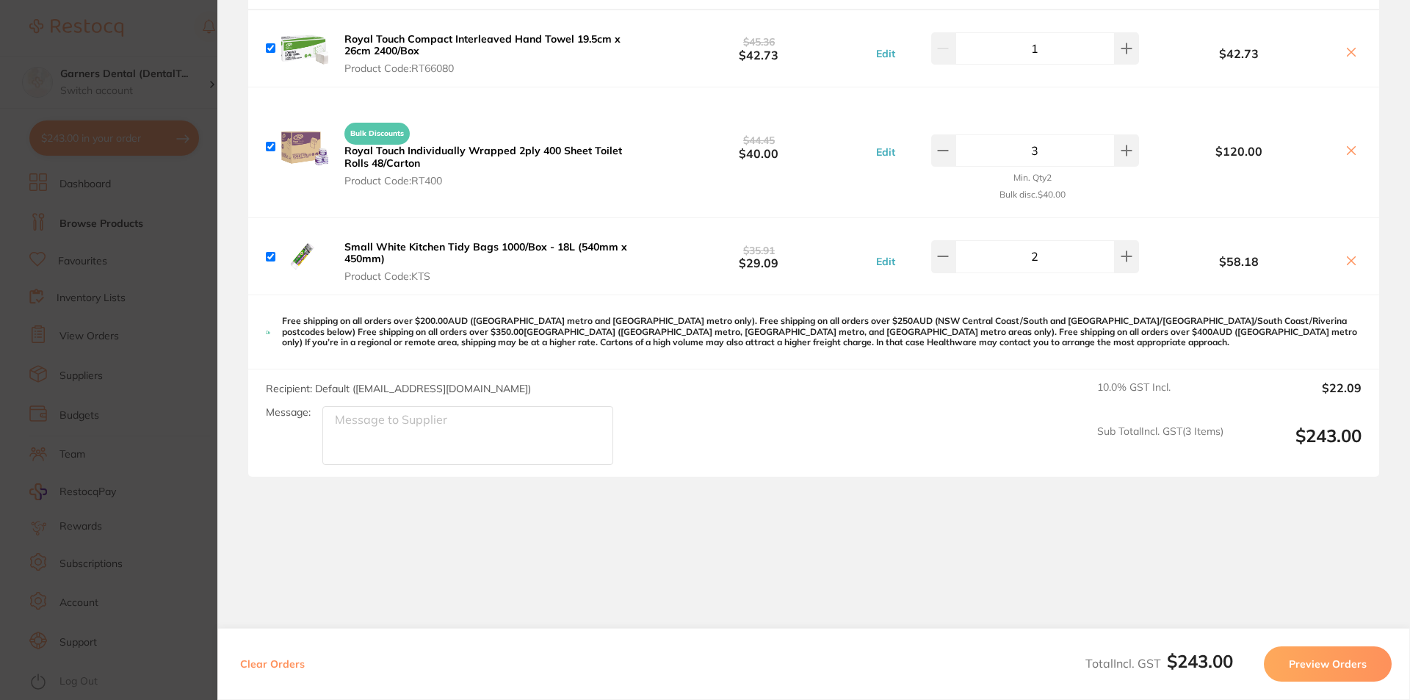
scroll to position [188, 0]
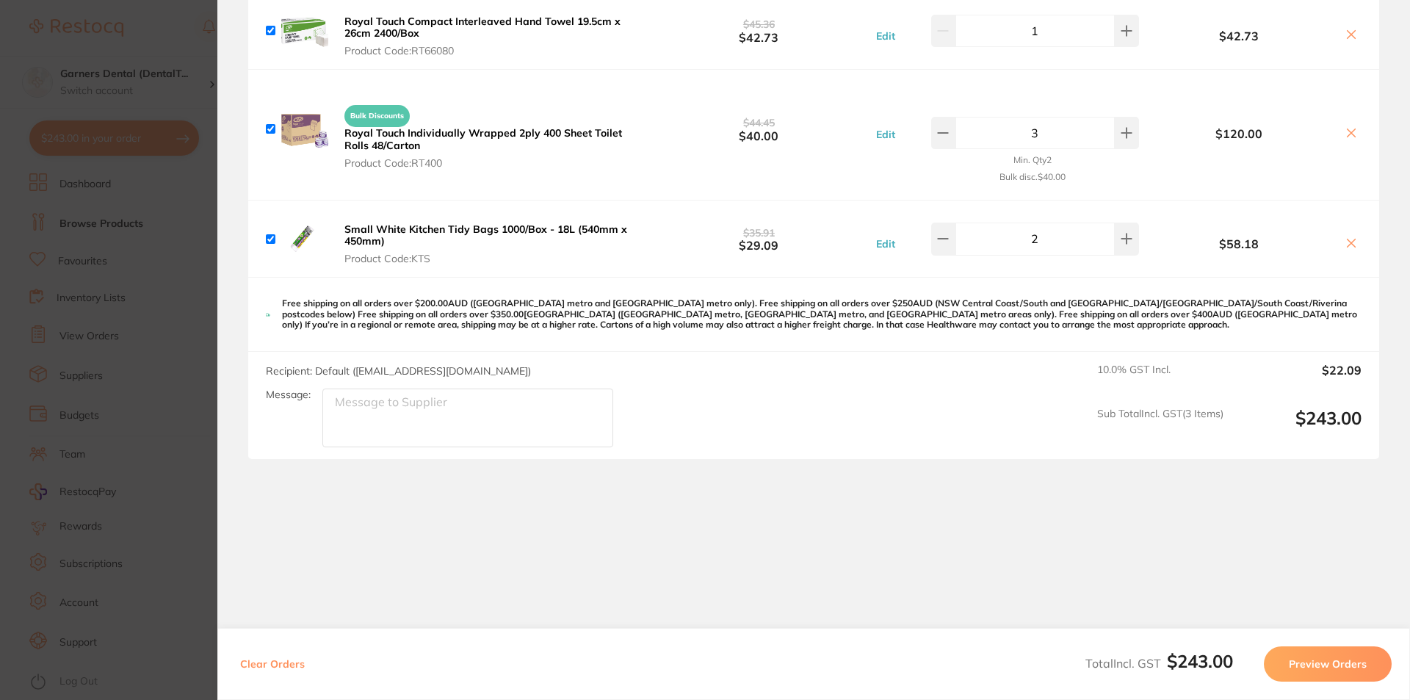
click at [711, 584] on section "Review Orders Your orders are being processed and we will notify you once we ha…" at bounding box center [813, 350] width 1192 height 700
click at [668, 493] on section "Review Orders Your orders are being processed and we will notify you once we ha…" at bounding box center [813, 350] width 1192 height 700
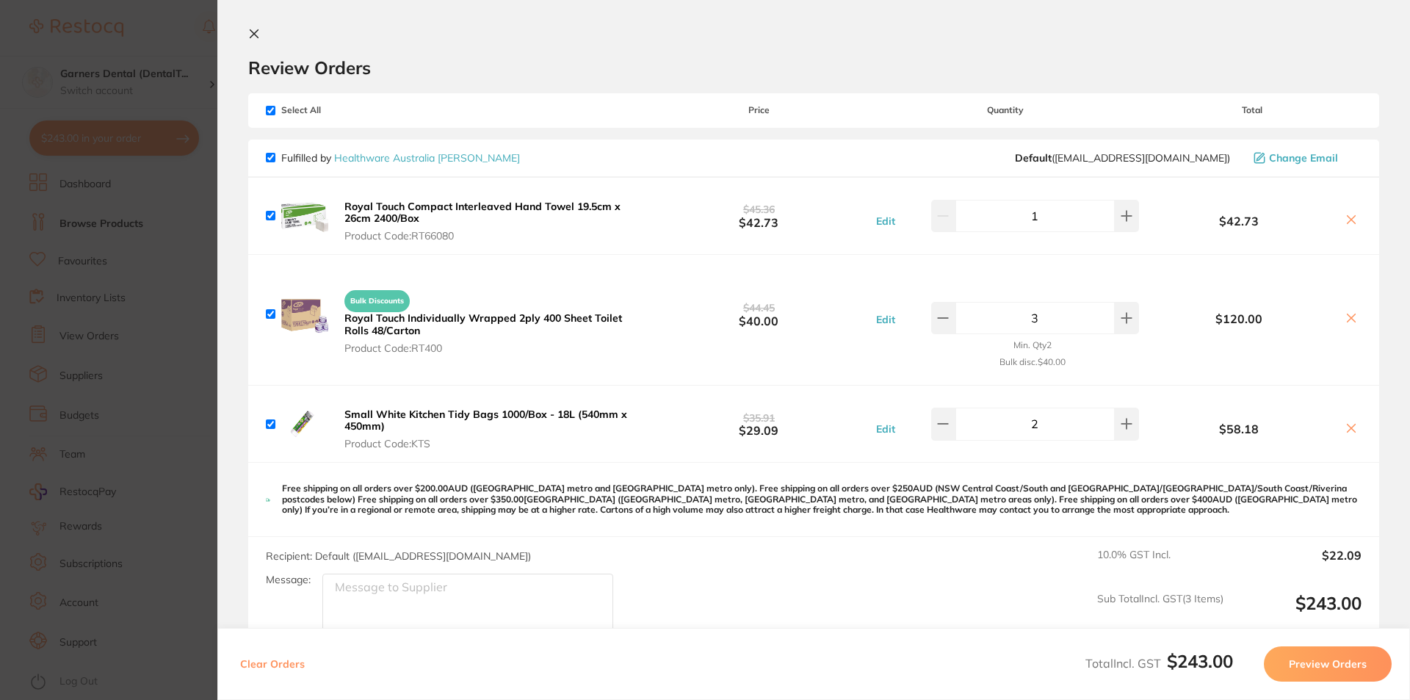
scroll to position [0, 0]
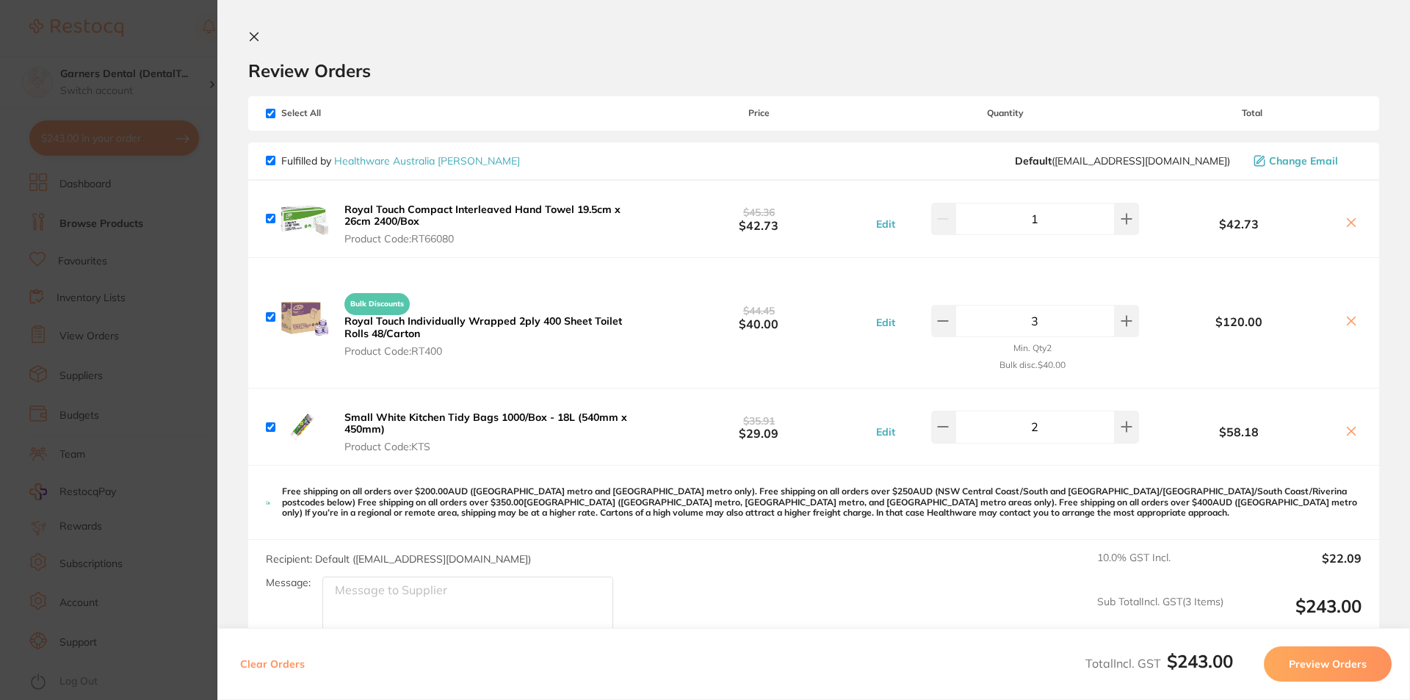
click at [1250, 31] on div "Review Orders" at bounding box center [813, 56] width 1131 height 51
click at [1324, 665] on button "Preview Orders" at bounding box center [1327, 663] width 128 height 35
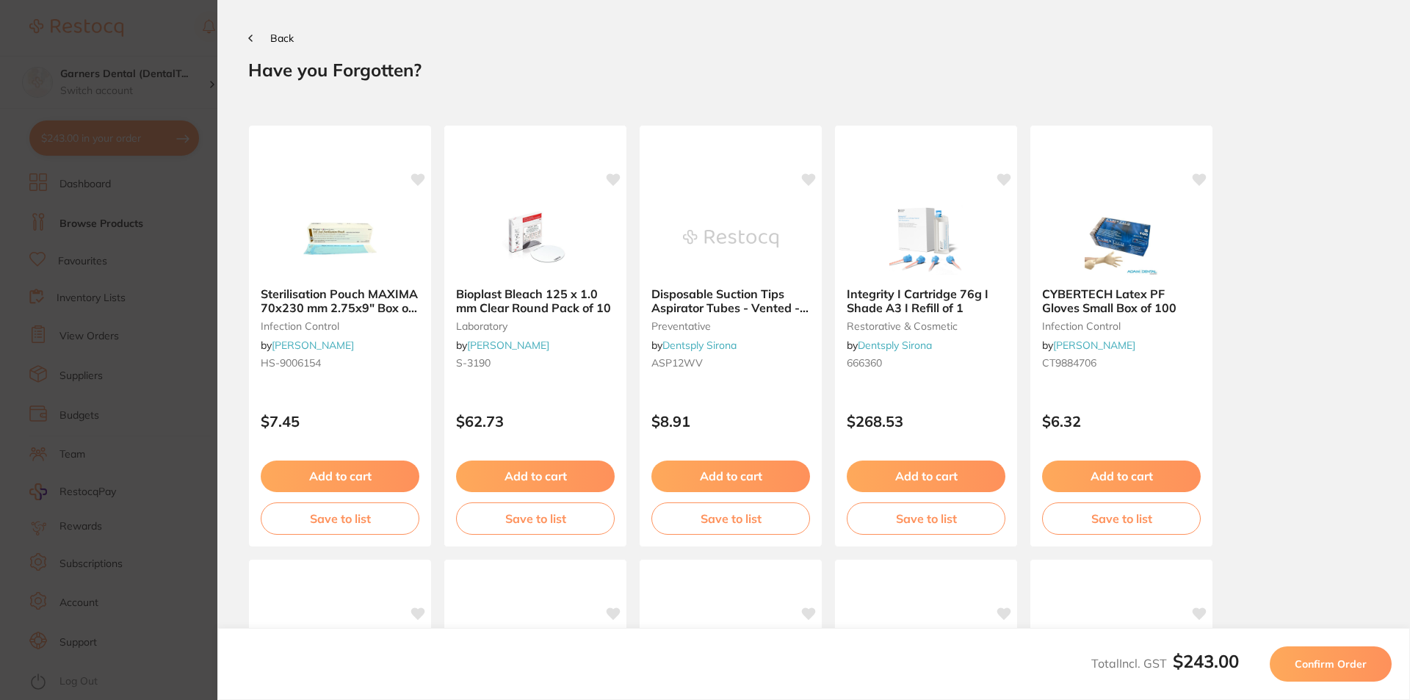
click at [1333, 669] on span "Confirm Order" at bounding box center [1330, 663] width 72 height 13
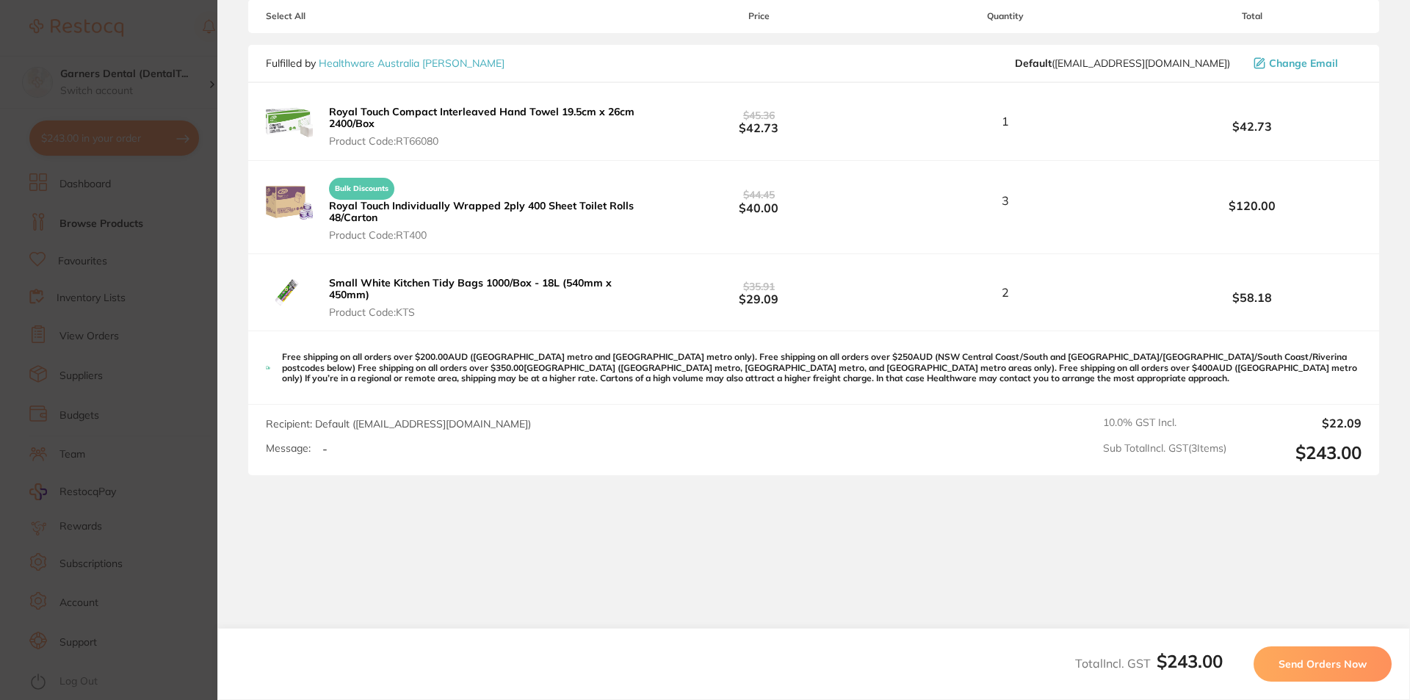
scroll to position [147, 0]
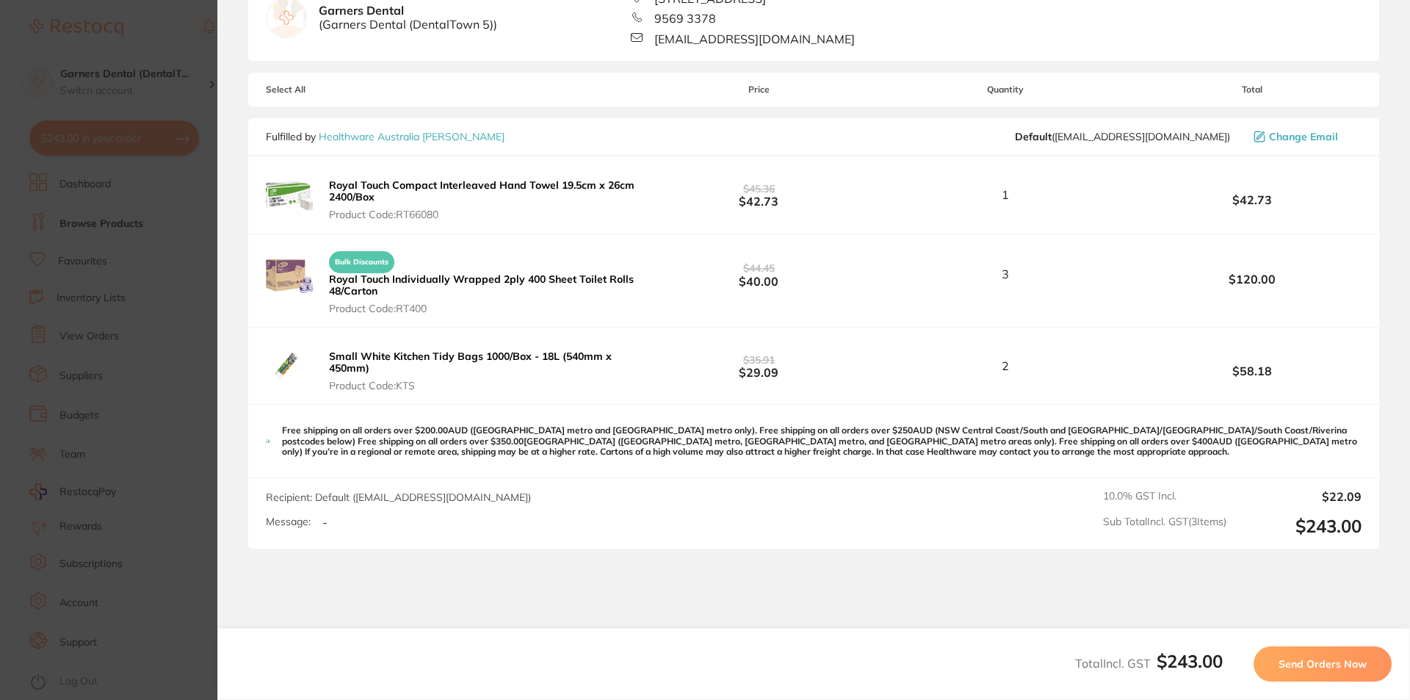
click at [418, 188] on b "Royal Touch Compact Interleaved Hand Towel 19.5cm x 26cm 2400/Box" at bounding box center [481, 190] width 305 height 25
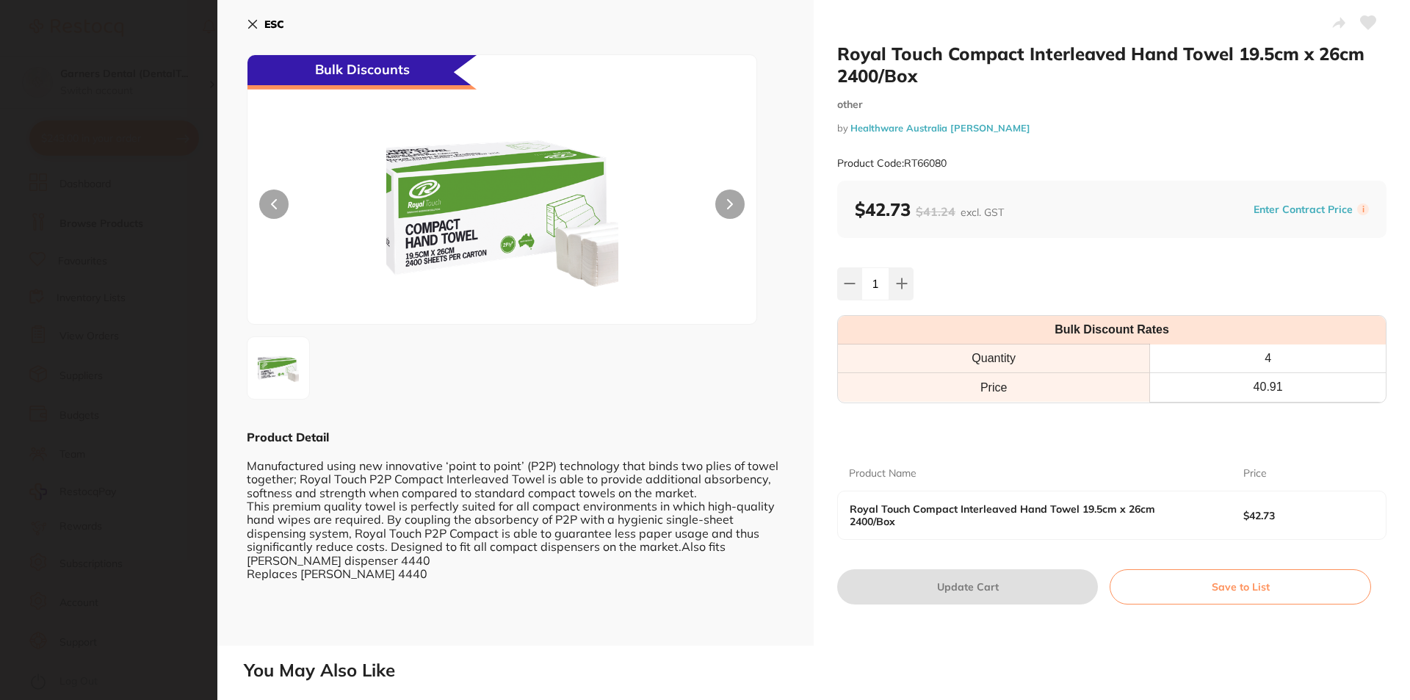
scroll to position [0, 0]
click at [1362, 18] on icon at bounding box center [1367, 22] width 15 height 13
click at [253, 18] on button "ESC" at bounding box center [265, 24] width 37 height 25
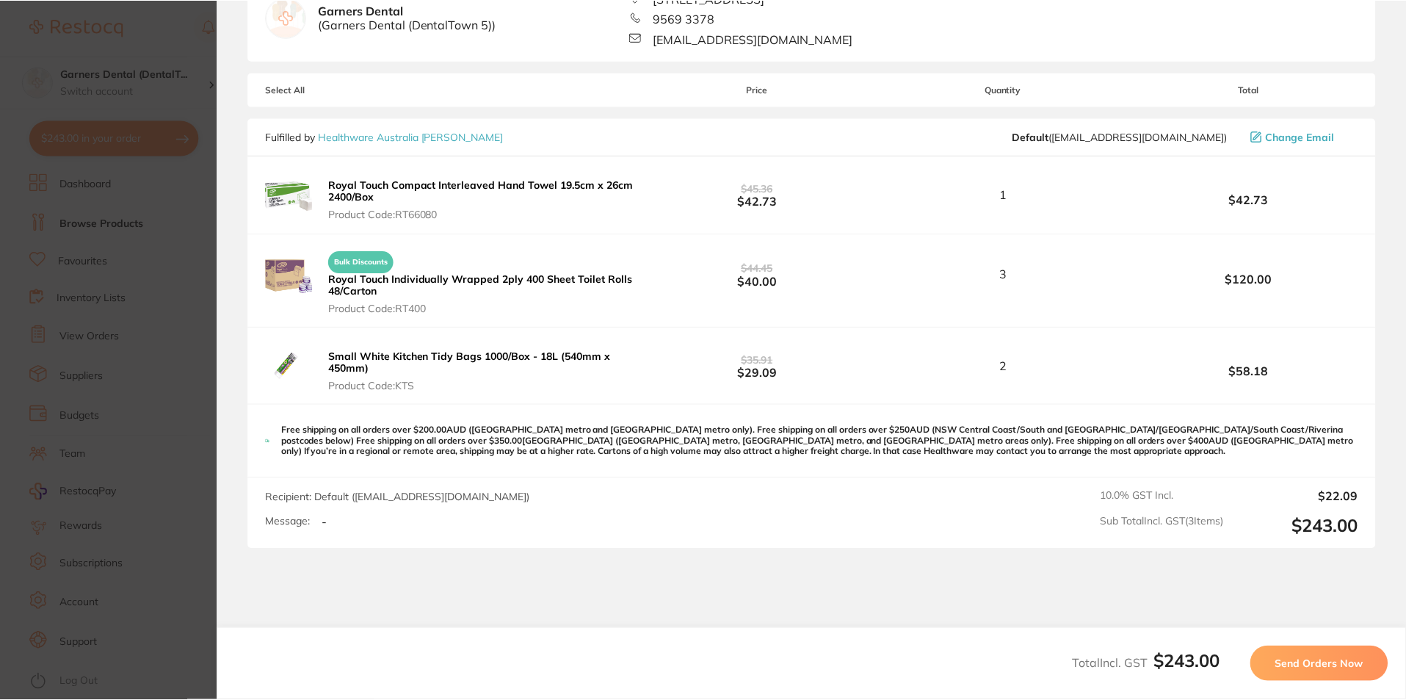
scroll to position [7, 0]
click at [280, 277] on img at bounding box center [289, 274] width 47 height 47
drag, startPoint x: 420, startPoint y: 280, endPoint x: 395, endPoint y: 273, distance: 26.0
click at [420, 280] on b "Royal Touch Individually Wrapped 2ply 400 Sheet Toilet Rolls 48/Carton" at bounding box center [481, 284] width 305 height 25
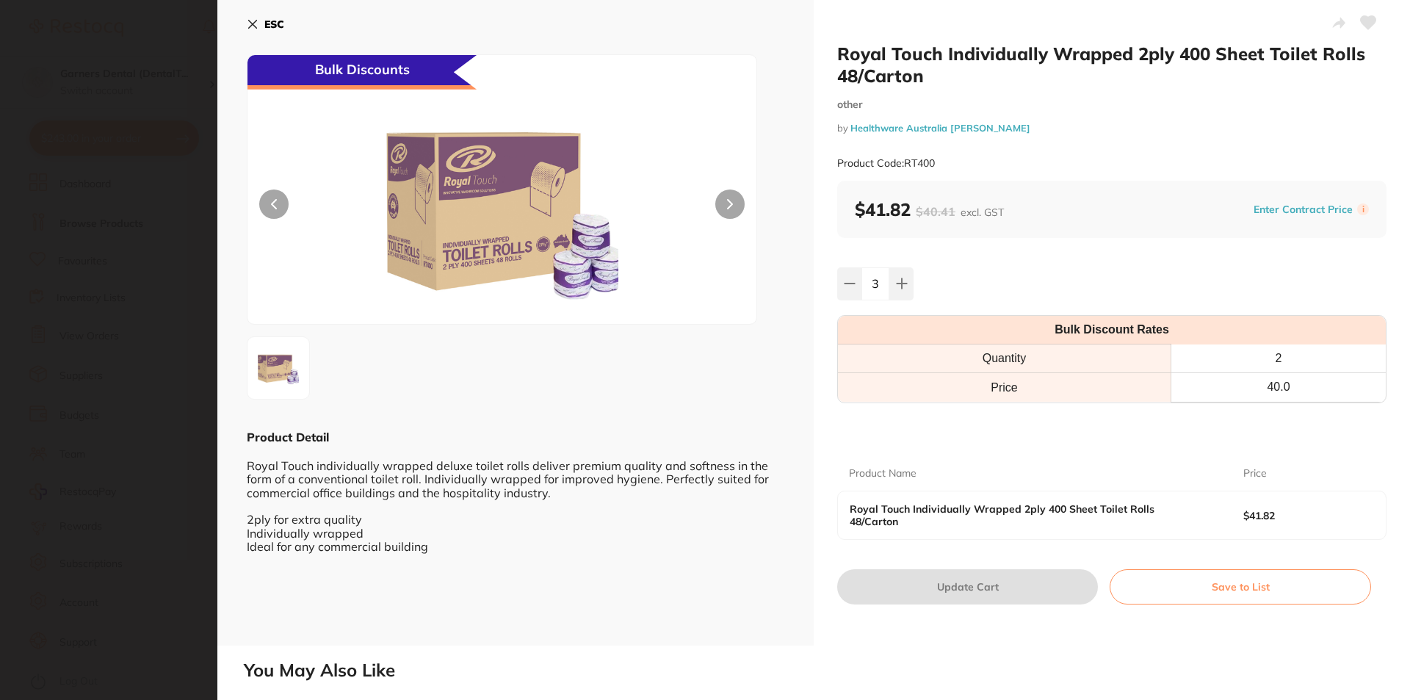
scroll to position [0, 0]
click at [1371, 21] on icon at bounding box center [1367, 22] width 15 height 13
click at [257, 24] on icon at bounding box center [253, 24] width 12 height 12
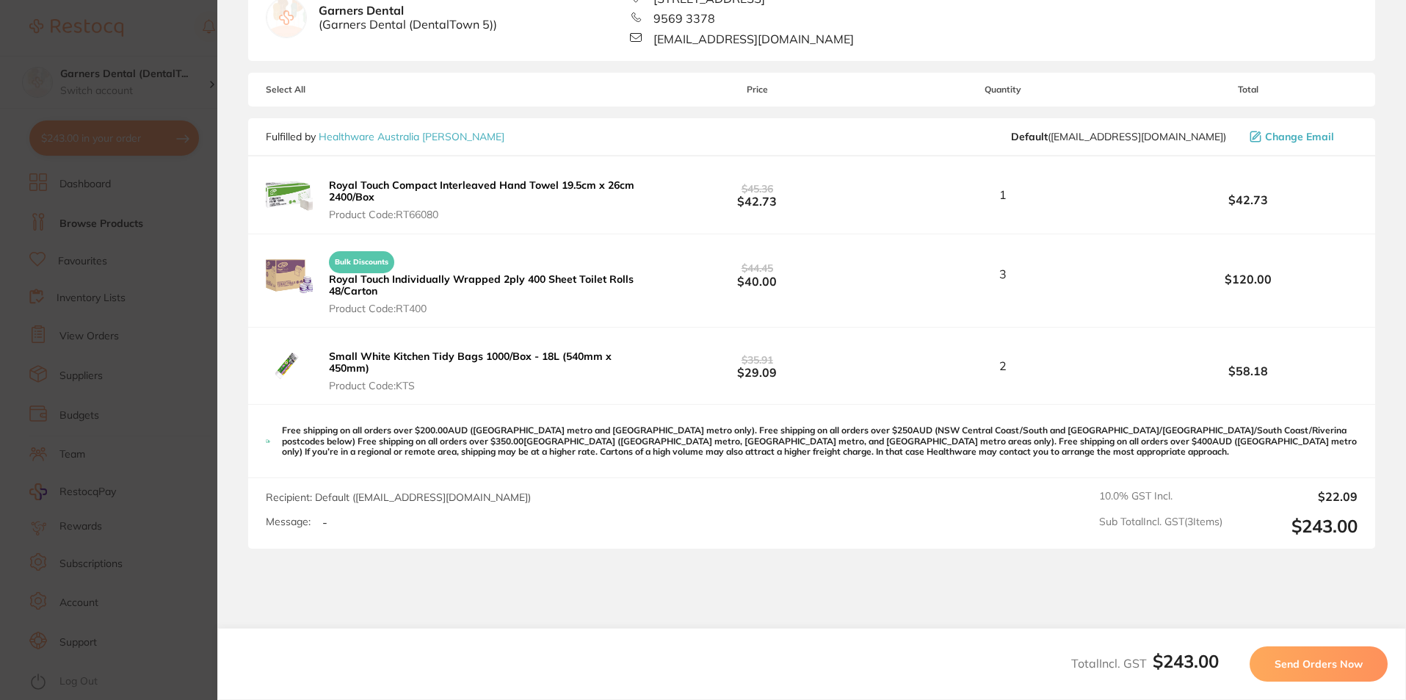
click at [378, 357] on b "Small White Kitchen Tidy Bags 1000/Box - 18L (540mm x 450mm)" at bounding box center [470, 361] width 283 height 25
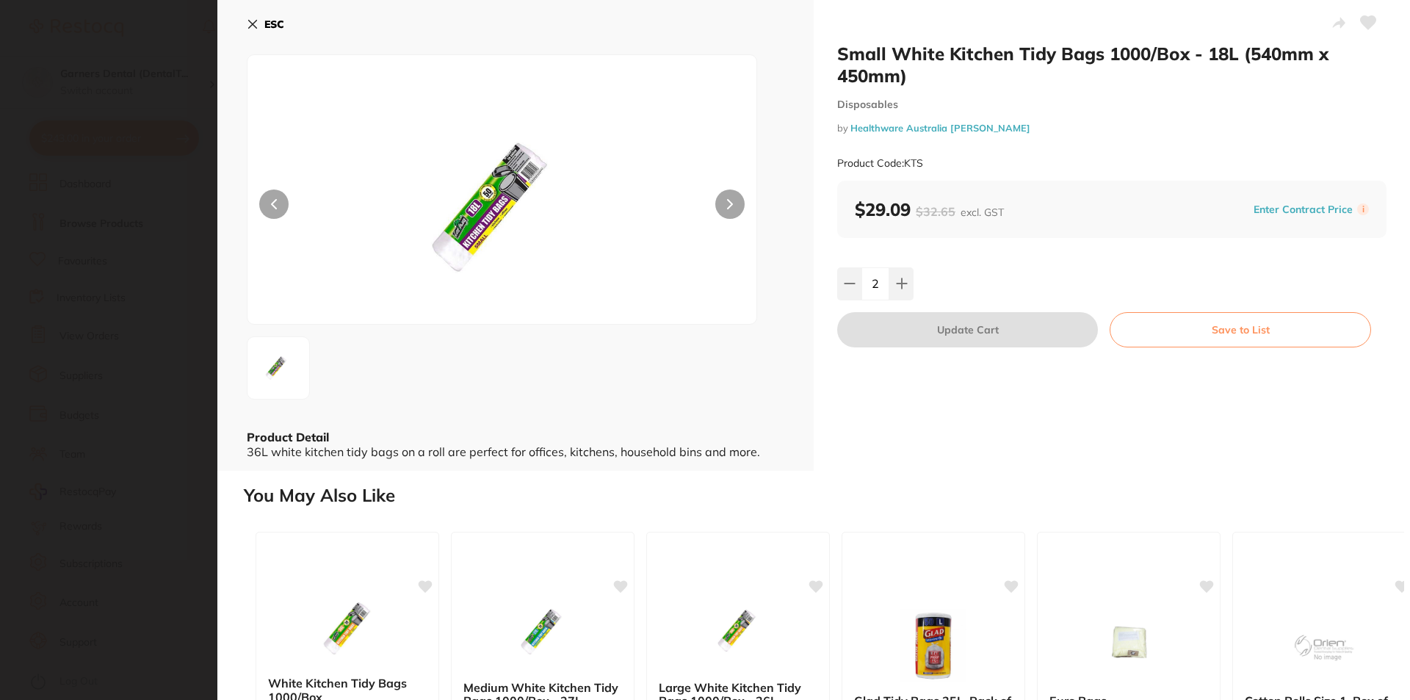
click at [1368, 21] on icon at bounding box center [1367, 22] width 15 height 13
drag, startPoint x: 273, startPoint y: 18, endPoint x: 263, endPoint y: 47, distance: 30.4
click at [273, 18] on b "ESC" at bounding box center [274, 24] width 20 height 13
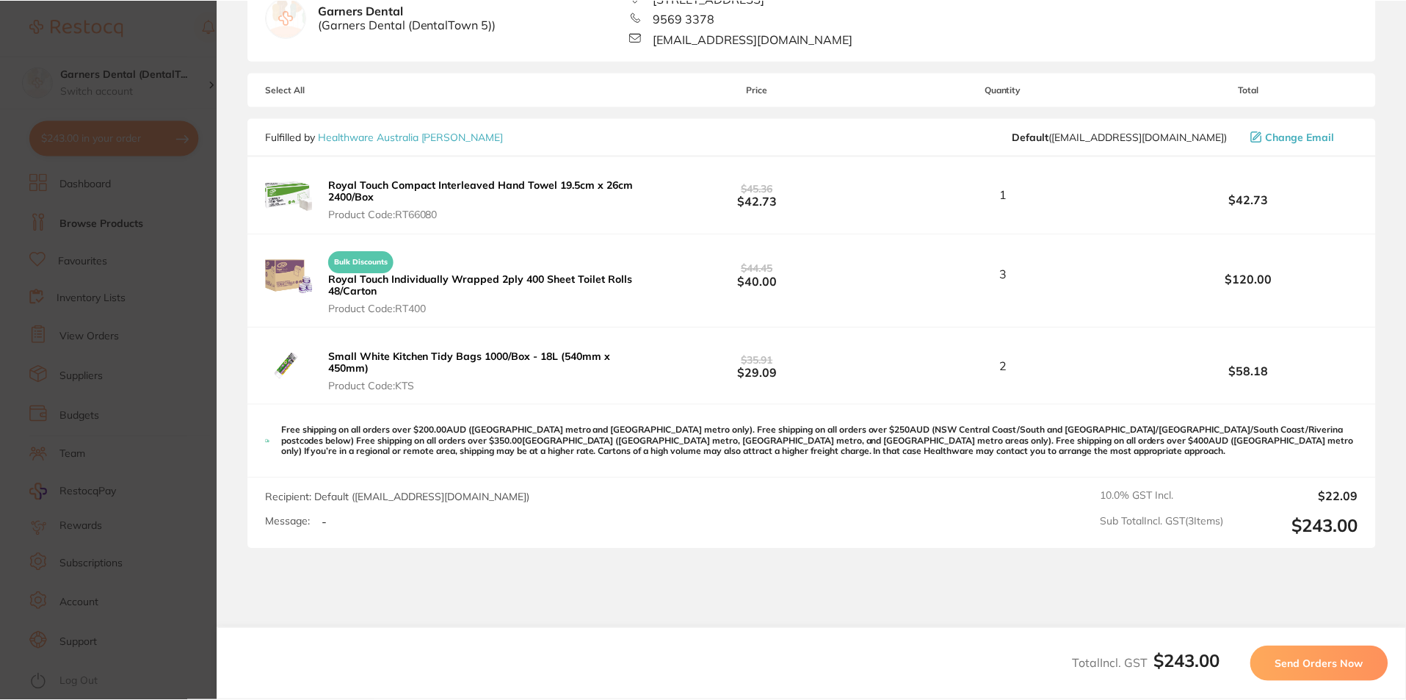
scroll to position [7, 0]
click at [1345, 659] on span "Send Orders Now" at bounding box center [1319, 663] width 88 height 13
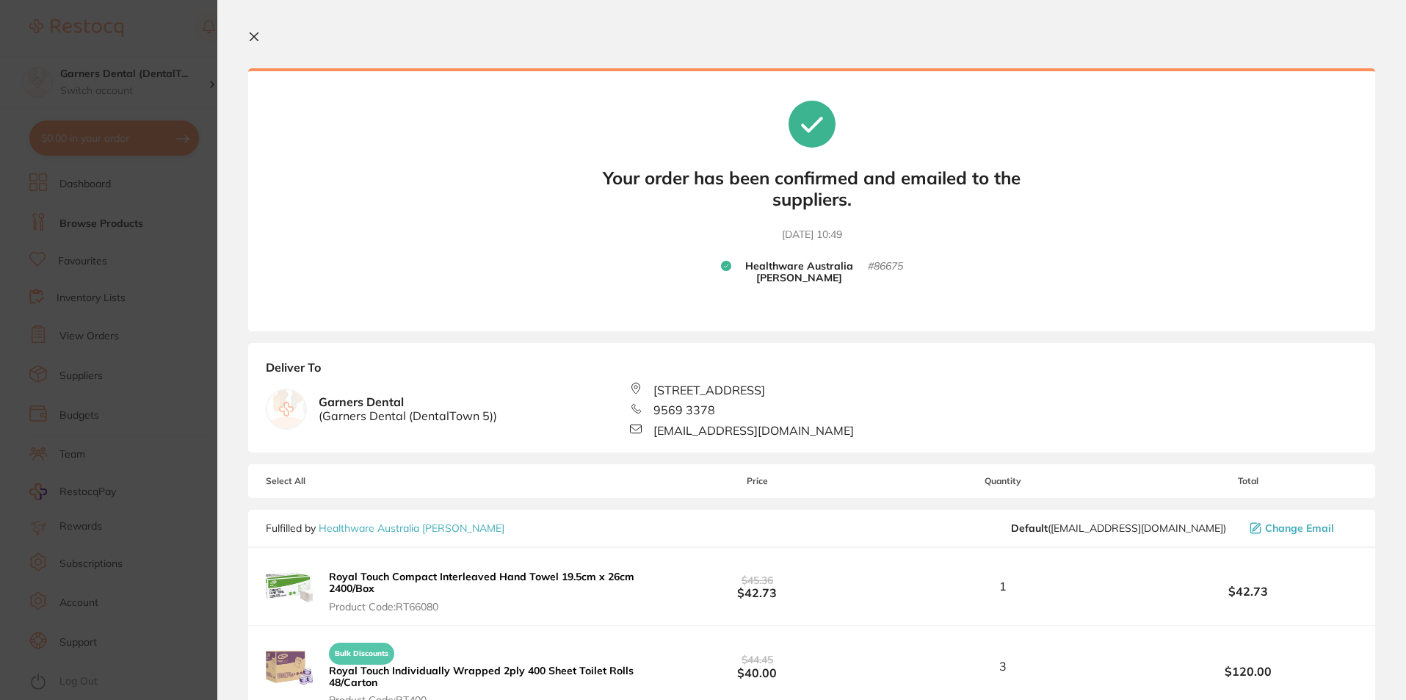
scroll to position [0, 0]
click at [253, 35] on icon at bounding box center [254, 37] width 8 height 8
